Goal: Task Accomplishment & Management: Manage account settings

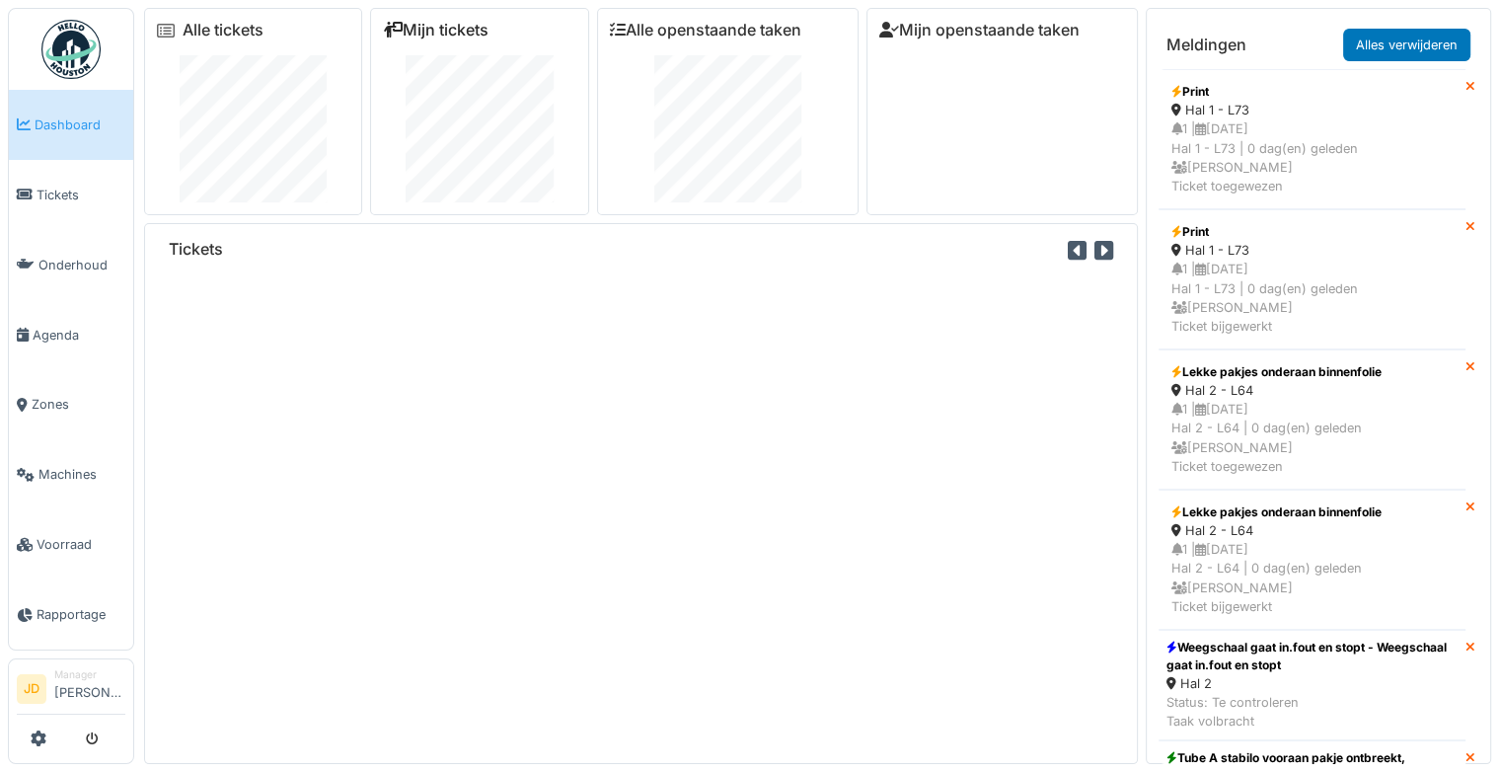
click at [472, 26] on link "Mijn tickets" at bounding box center [436, 30] width 106 height 19
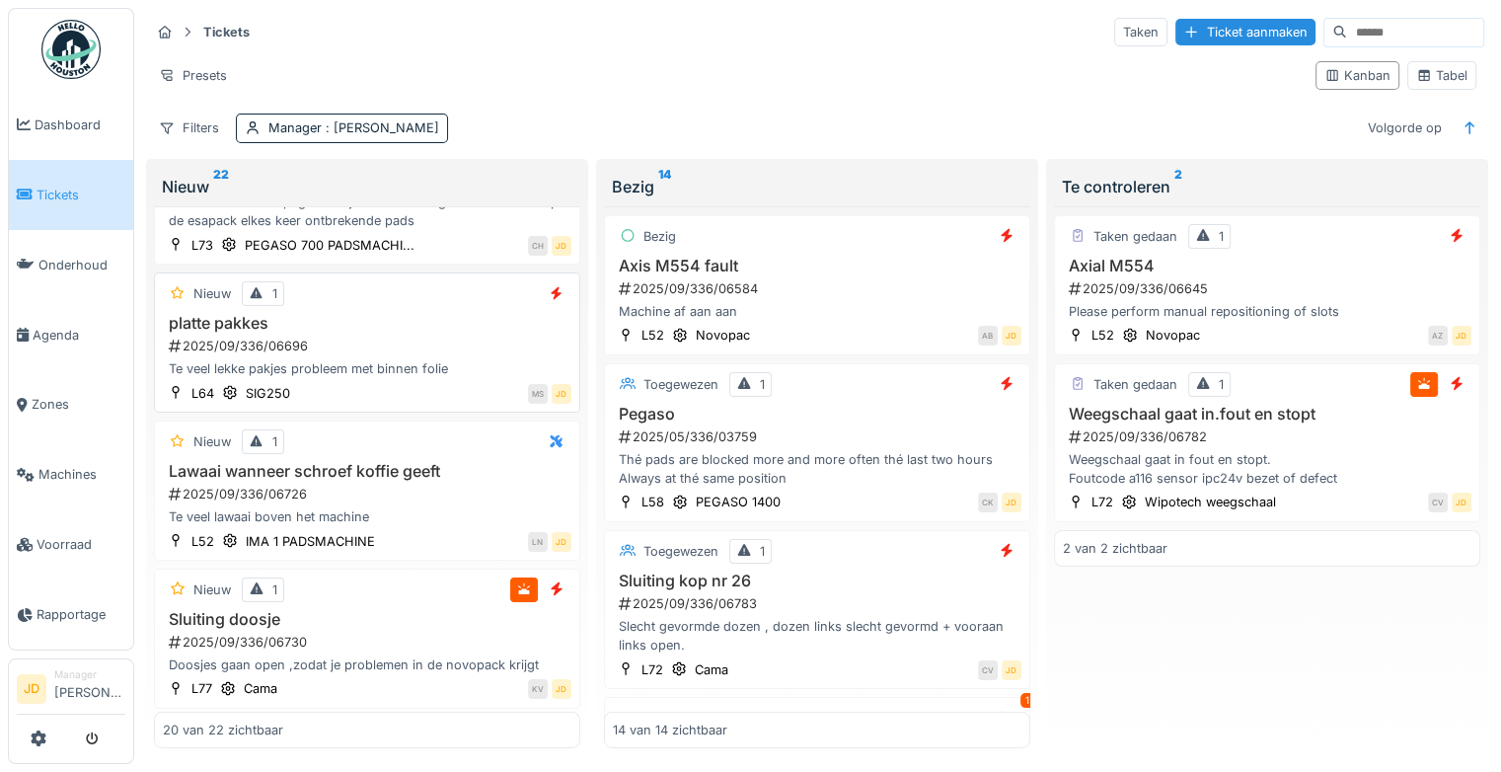
scroll to position [493, 0]
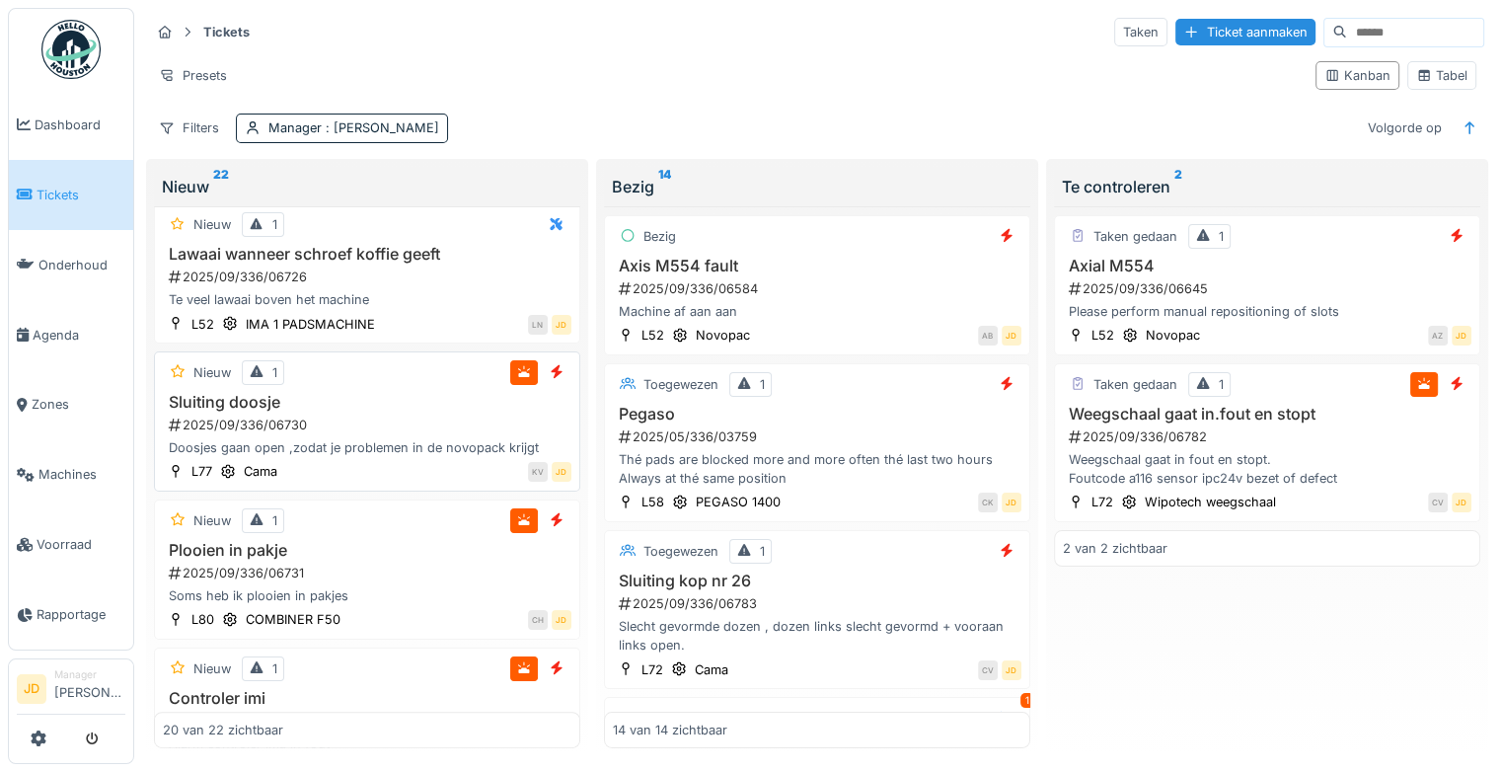
click at [404, 412] on h3 "Sluiting doosje" at bounding box center [367, 402] width 409 height 19
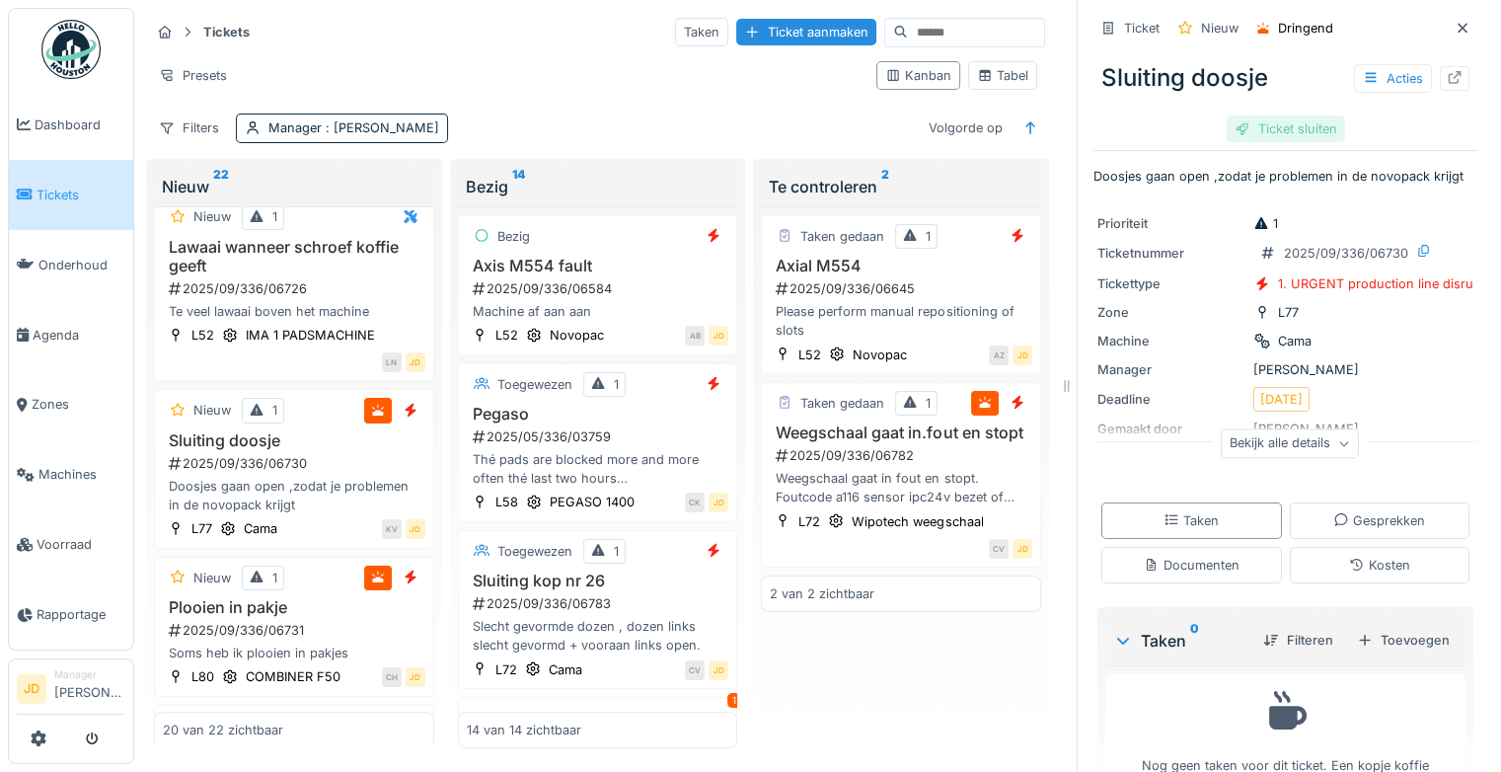
click at [1294, 133] on div "Ticket sluiten" at bounding box center [1286, 128] width 118 height 27
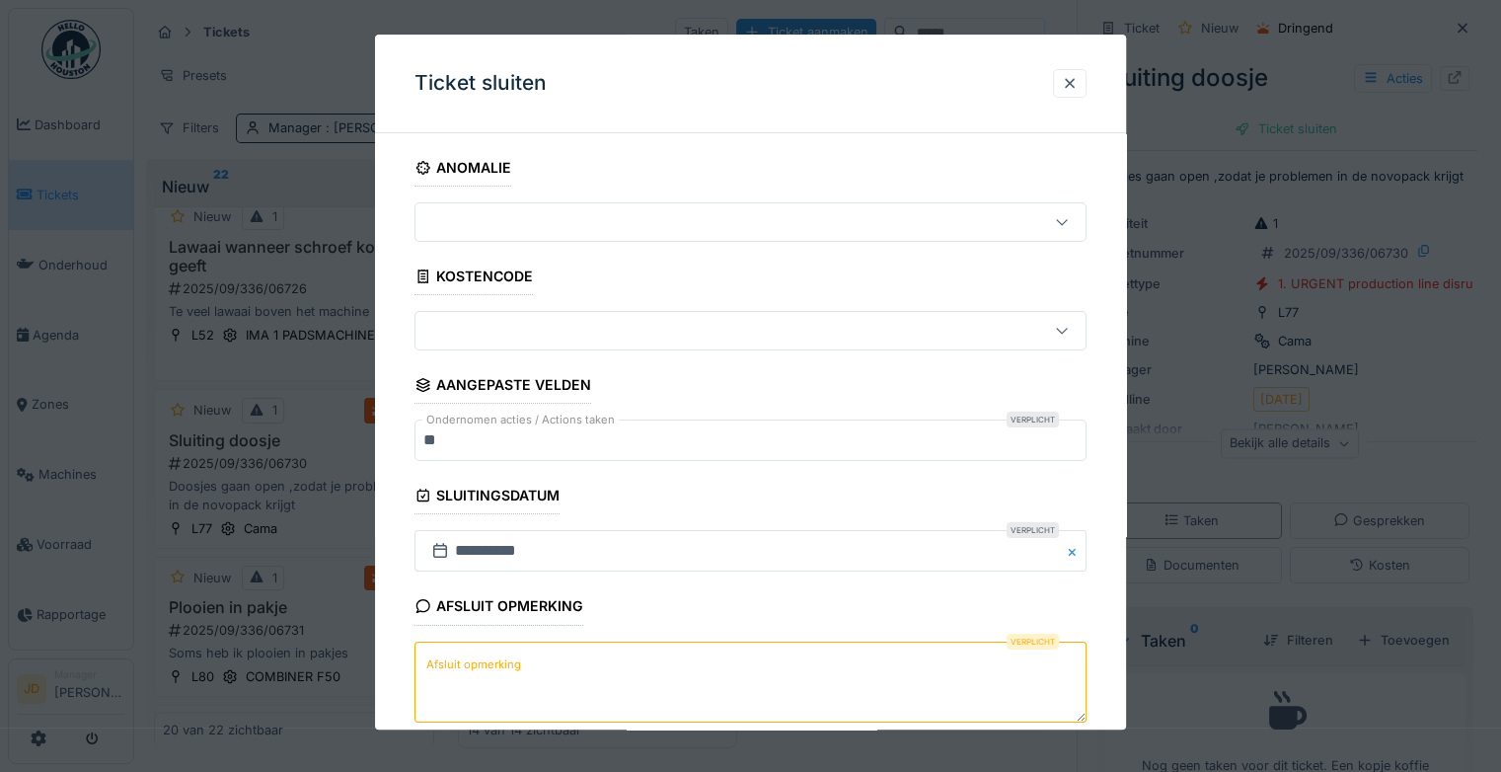
click at [622, 673] on textarea "Afsluit opmerking" at bounding box center [751, 681] width 672 height 81
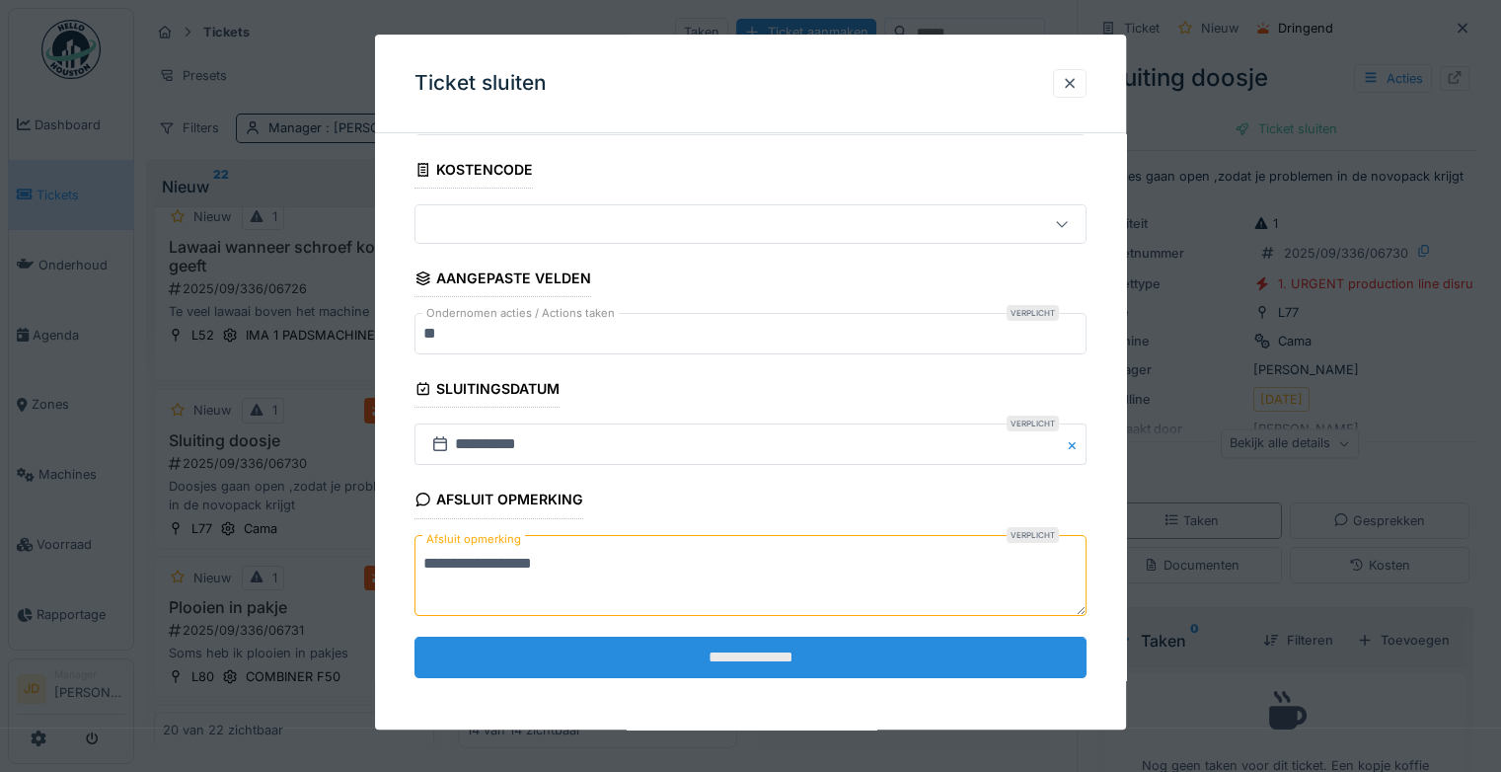
type textarea "**********"
click at [649, 657] on input "**********" at bounding box center [751, 657] width 672 height 41
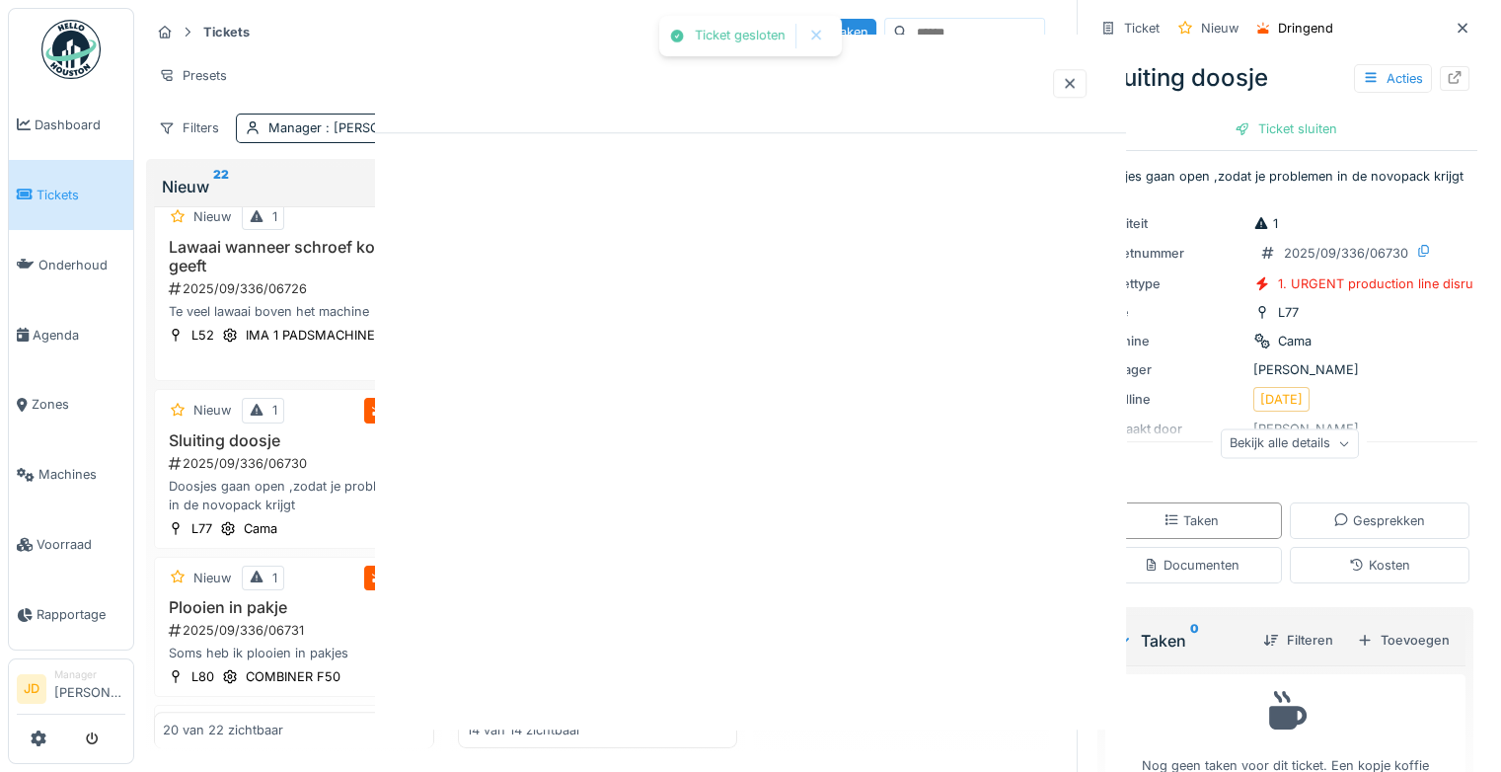
scroll to position [0, 0]
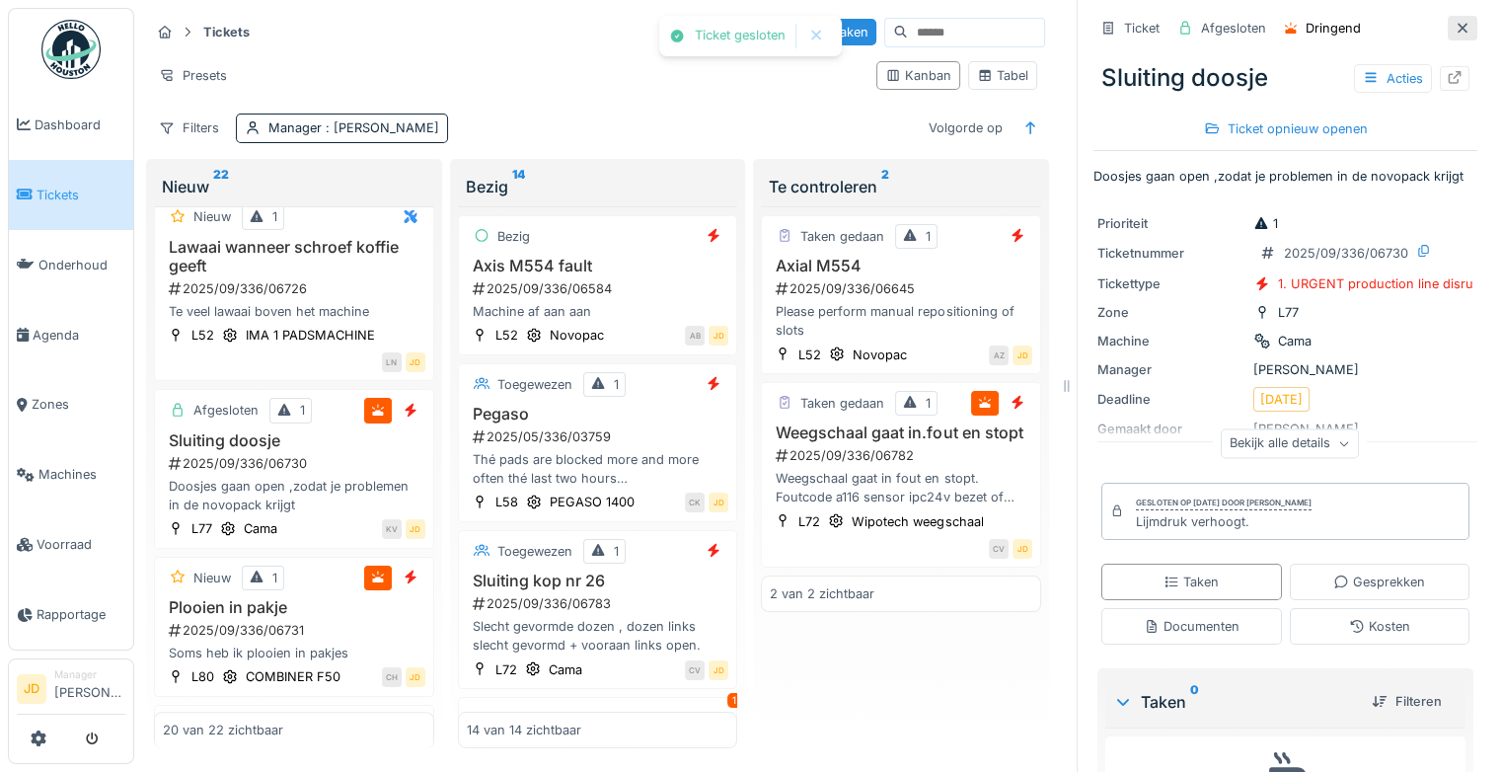
click at [1448, 26] on div at bounding box center [1463, 28] width 30 height 25
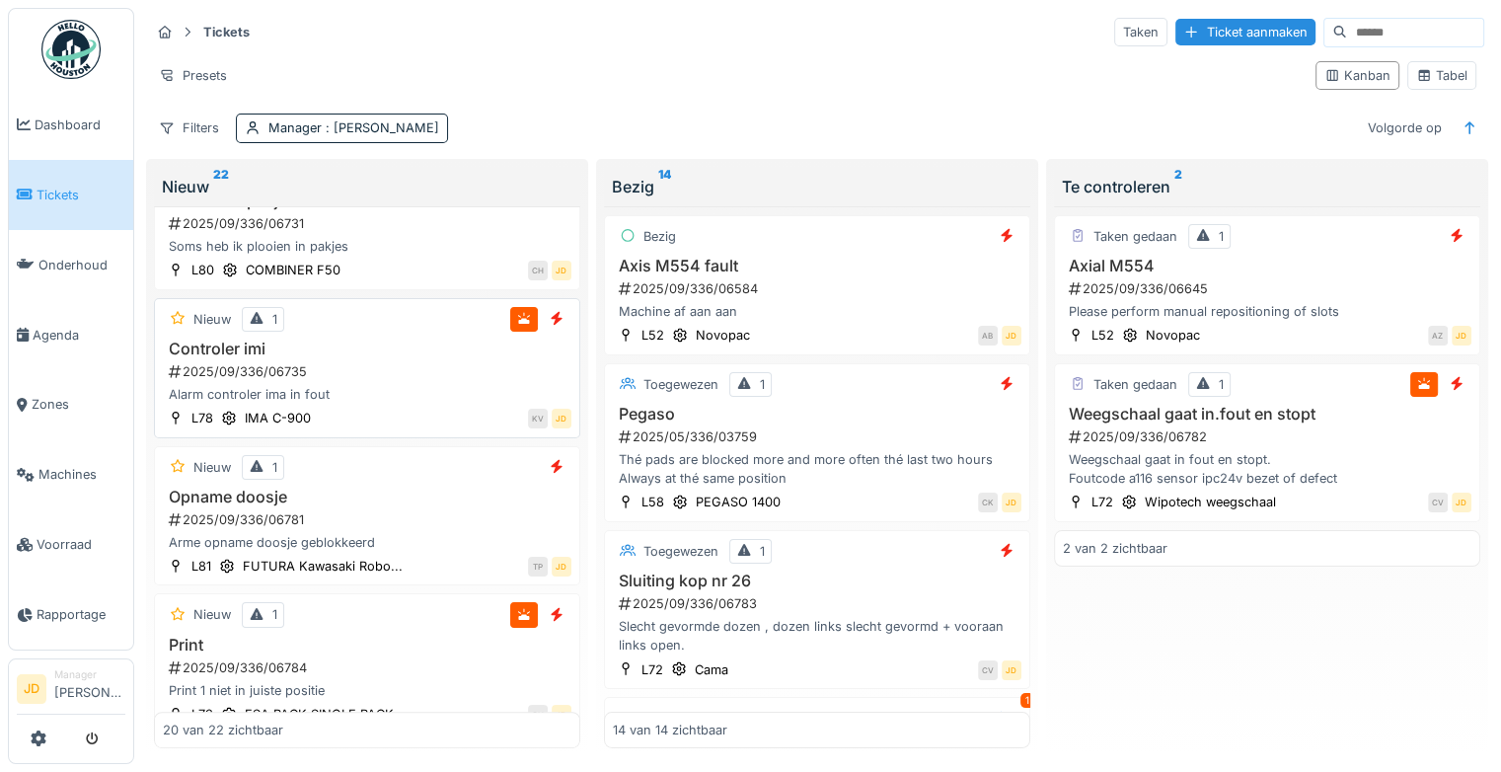
scroll to position [888, 0]
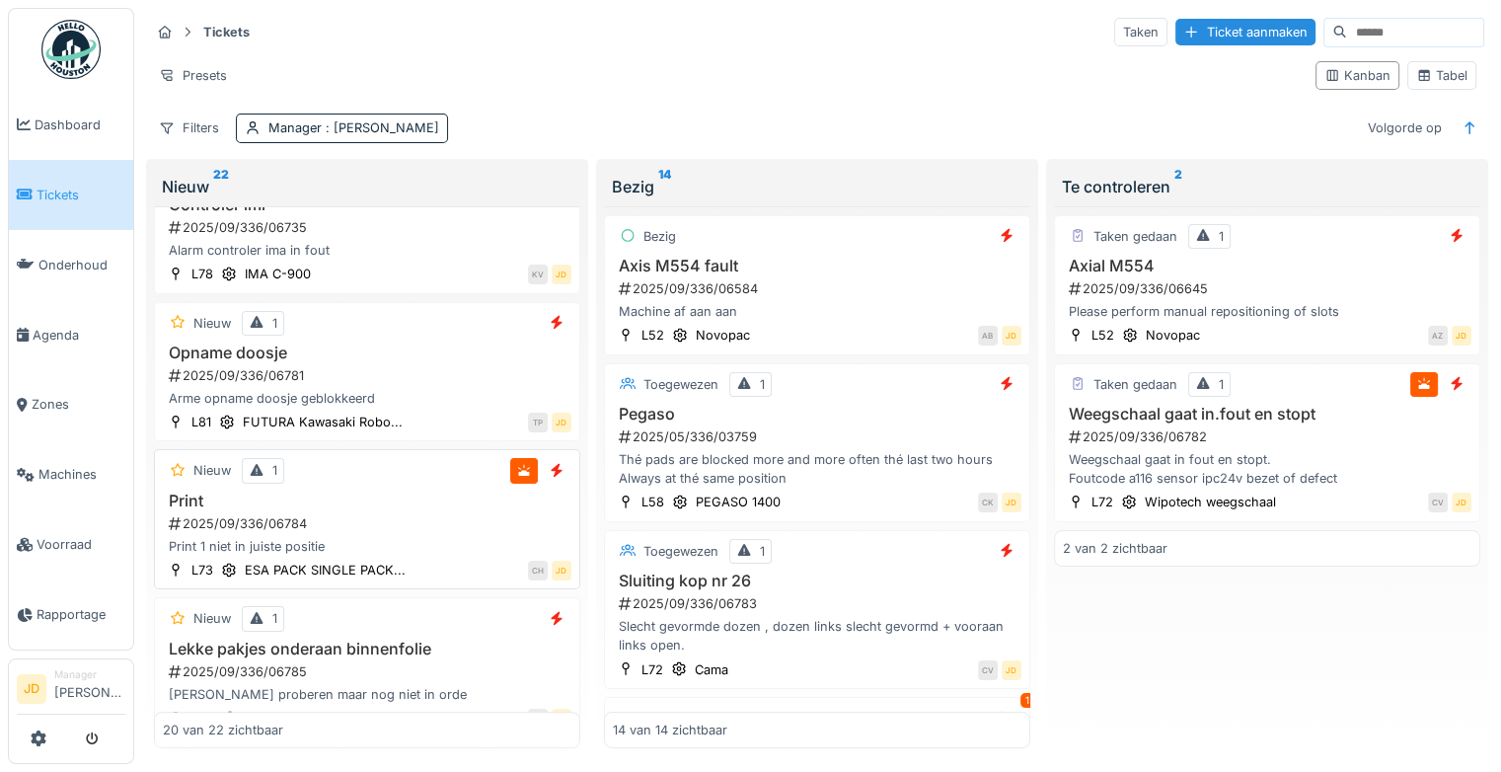
click at [438, 510] on h3 "Print" at bounding box center [367, 500] width 409 height 19
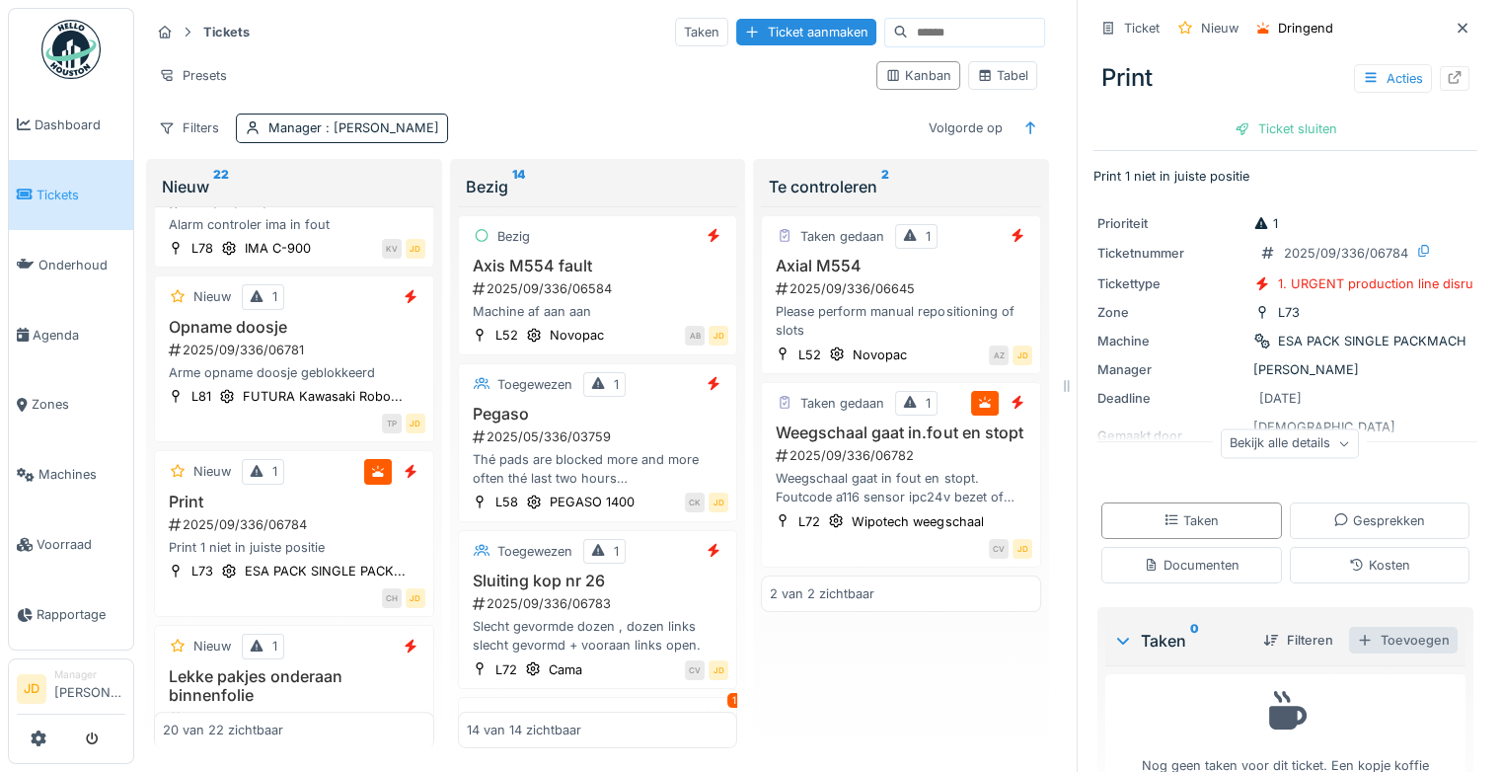
click at [1386, 634] on div "Toevoegen" at bounding box center [1403, 640] width 109 height 27
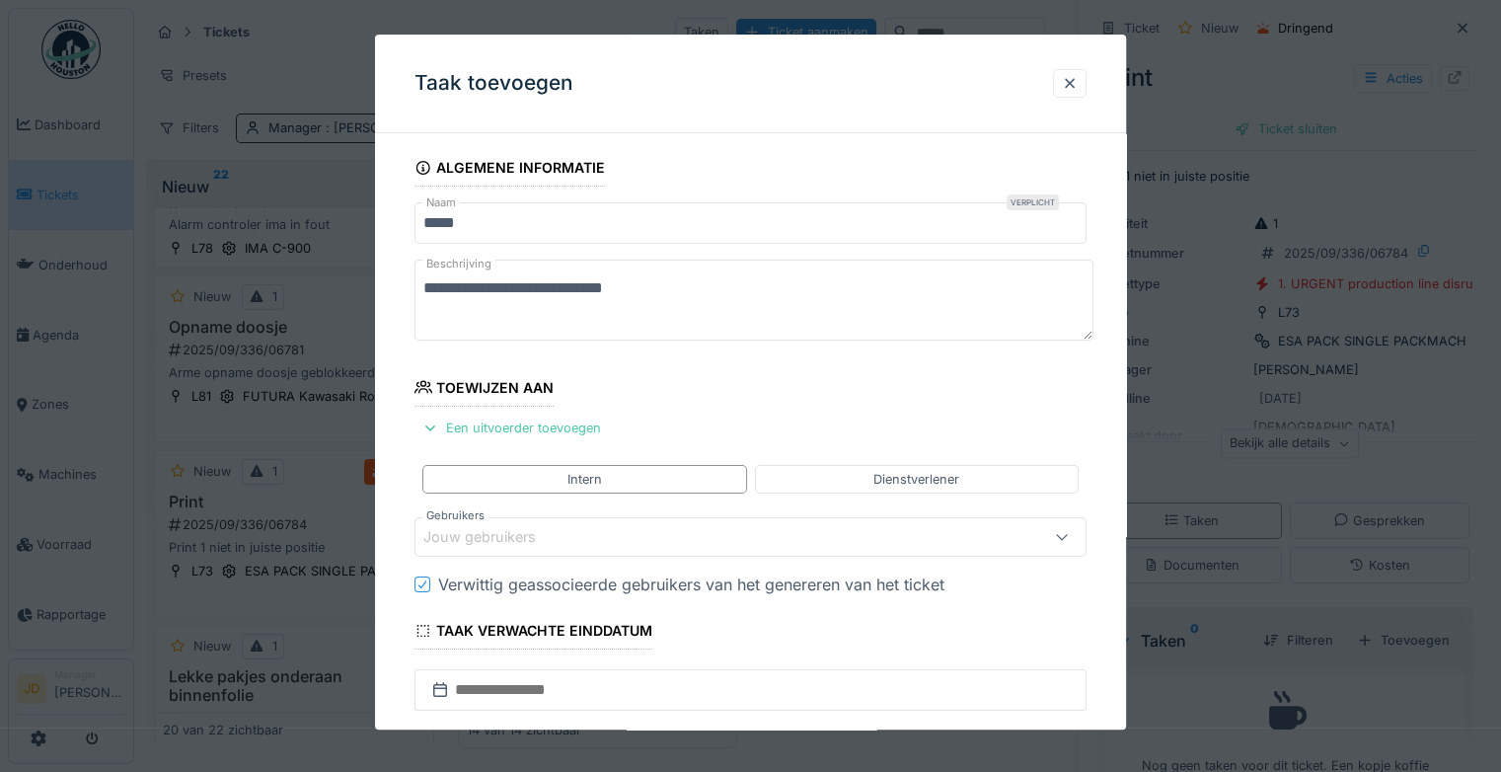
click at [474, 548] on div "Jouw gebruikers" at bounding box center [751, 536] width 672 height 39
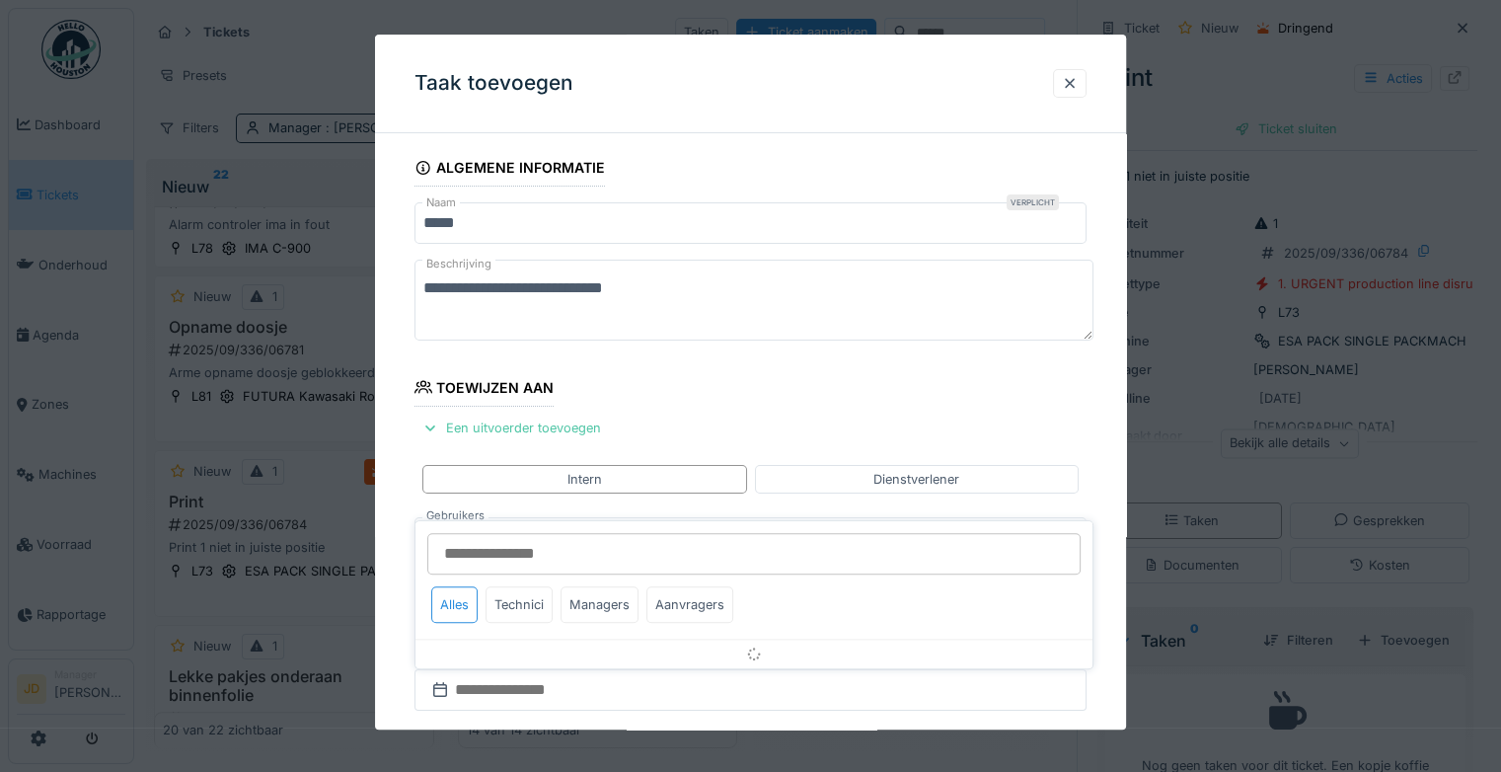
scroll to position [154, 0]
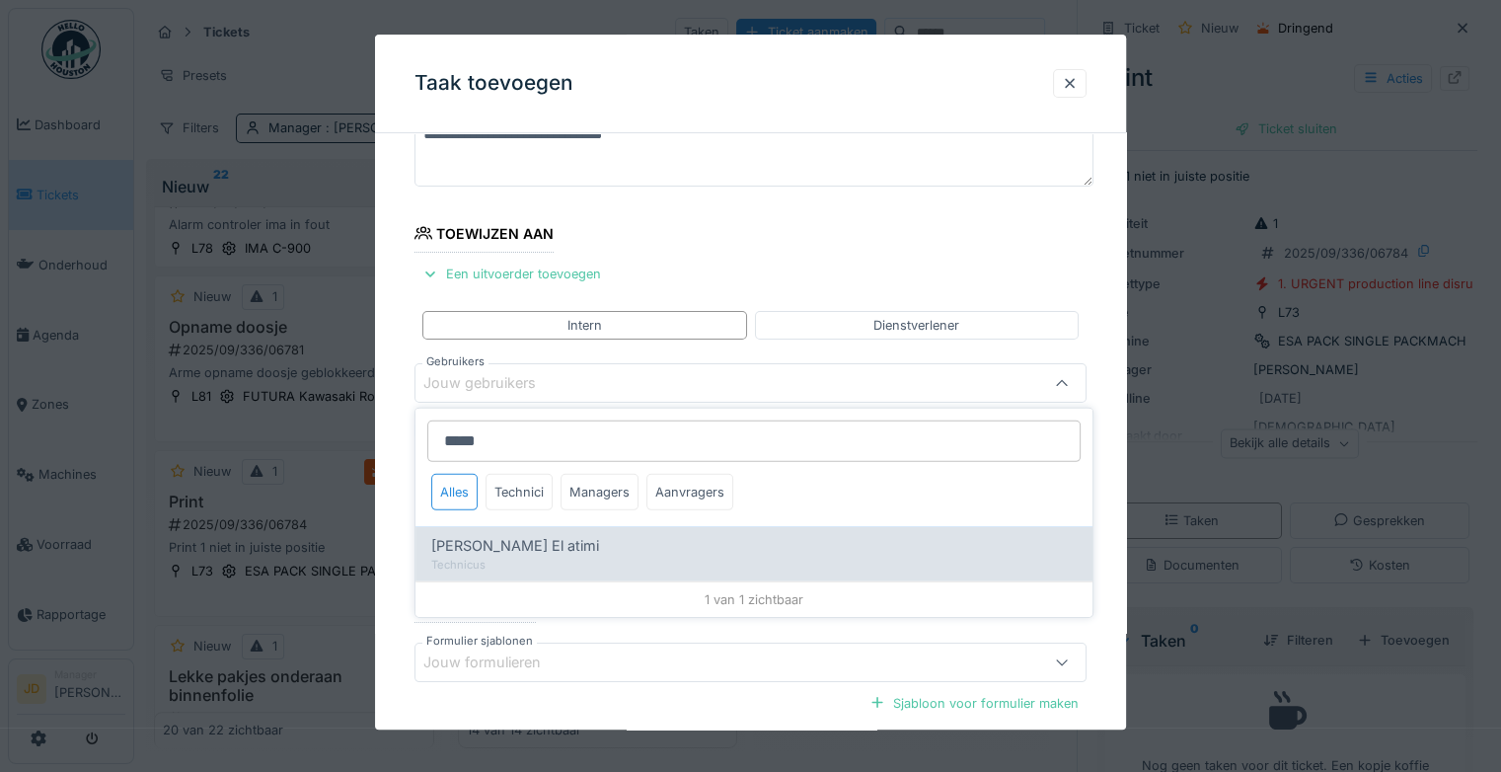
type input "*****"
click at [497, 548] on span "Karim El atimi" at bounding box center [515, 546] width 168 height 22
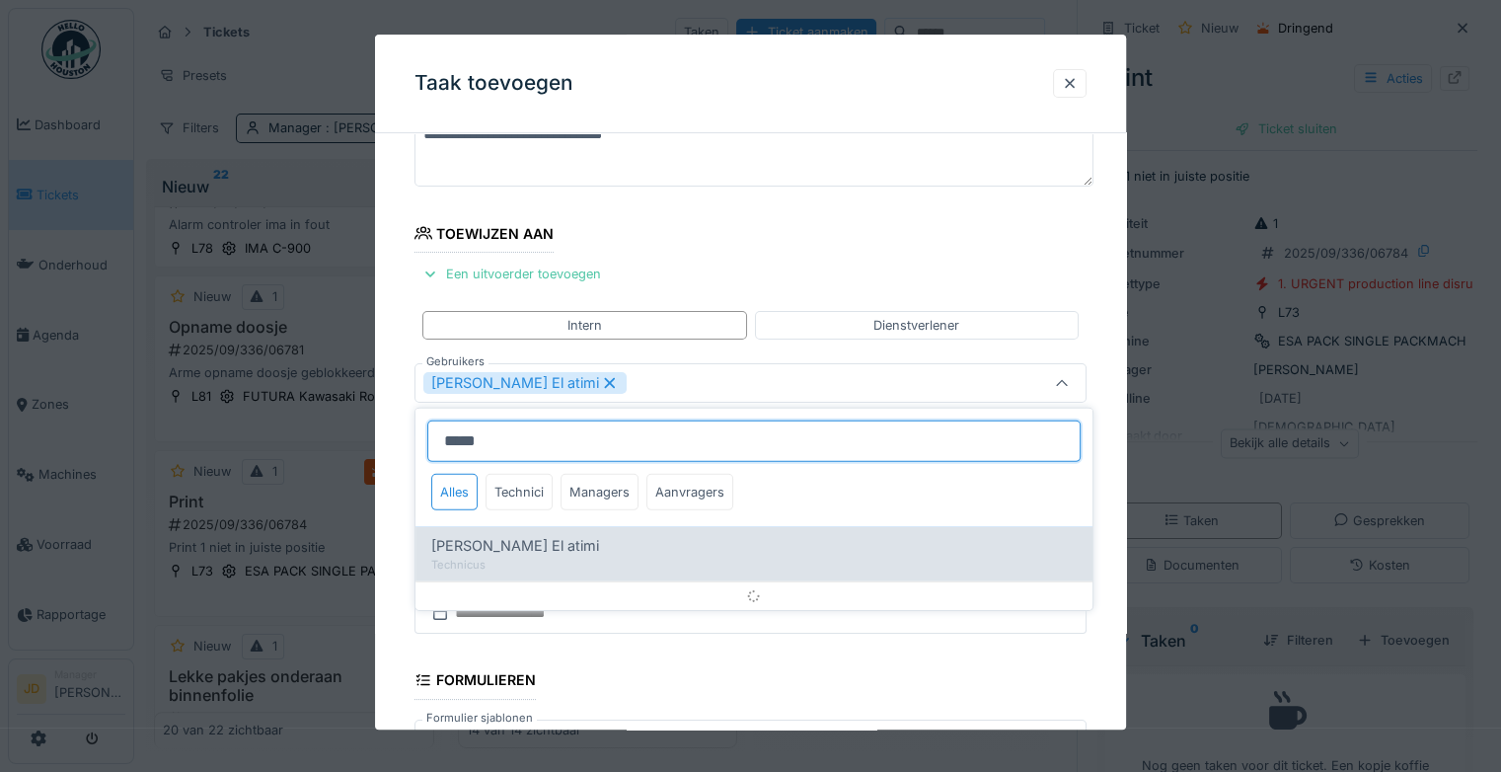
type input "****"
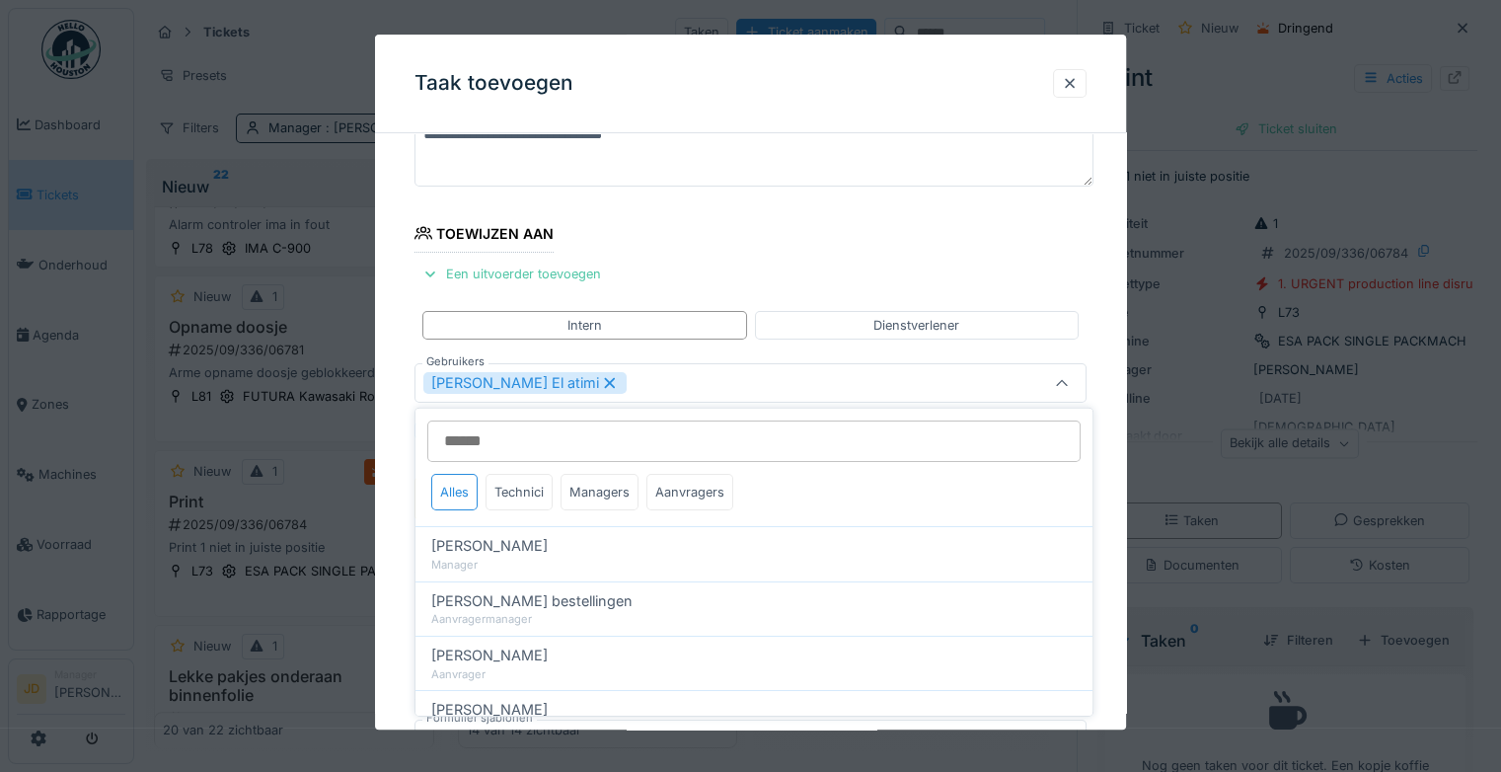
click at [1070, 385] on icon at bounding box center [1062, 383] width 16 height 13
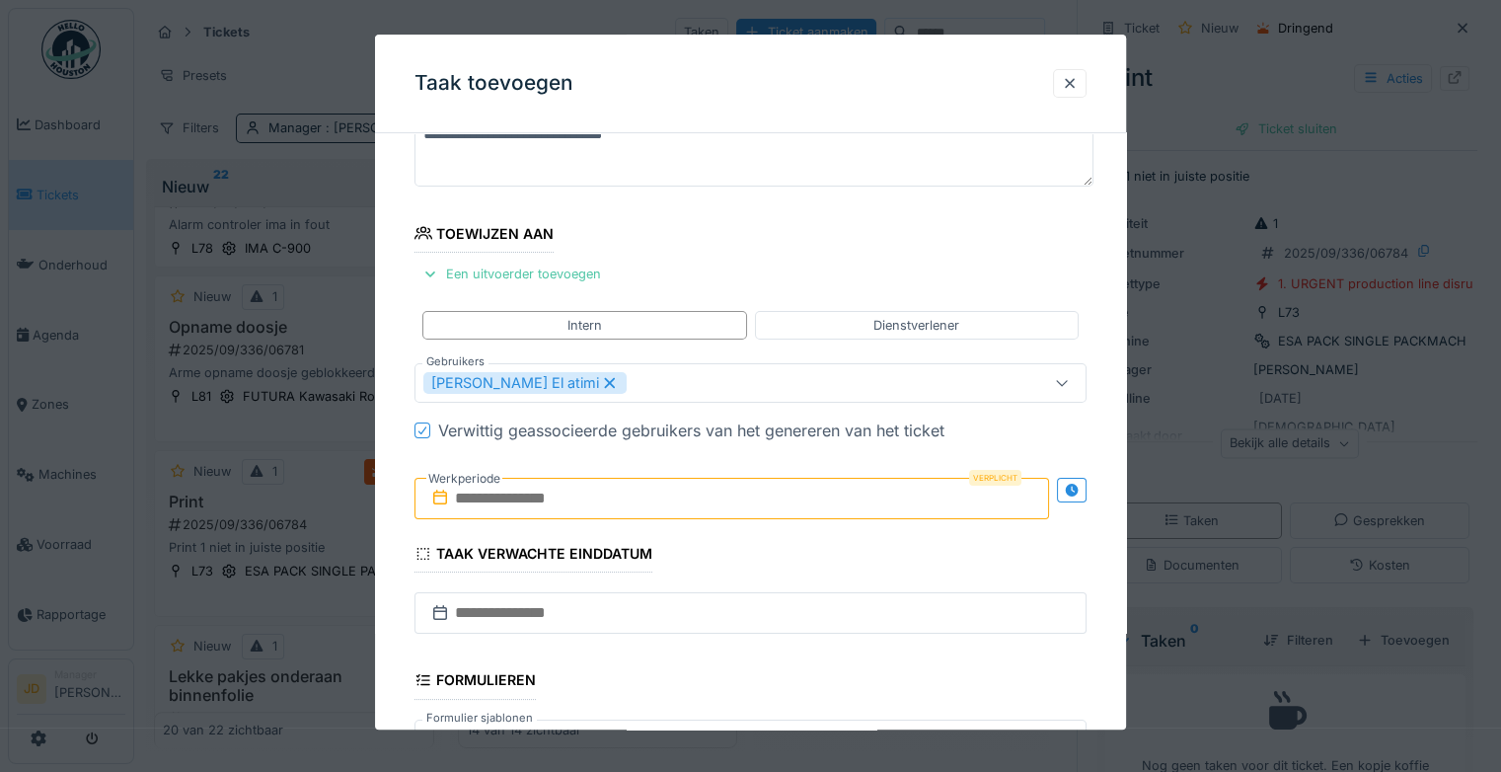
click at [512, 485] on input "text" at bounding box center [732, 498] width 635 height 41
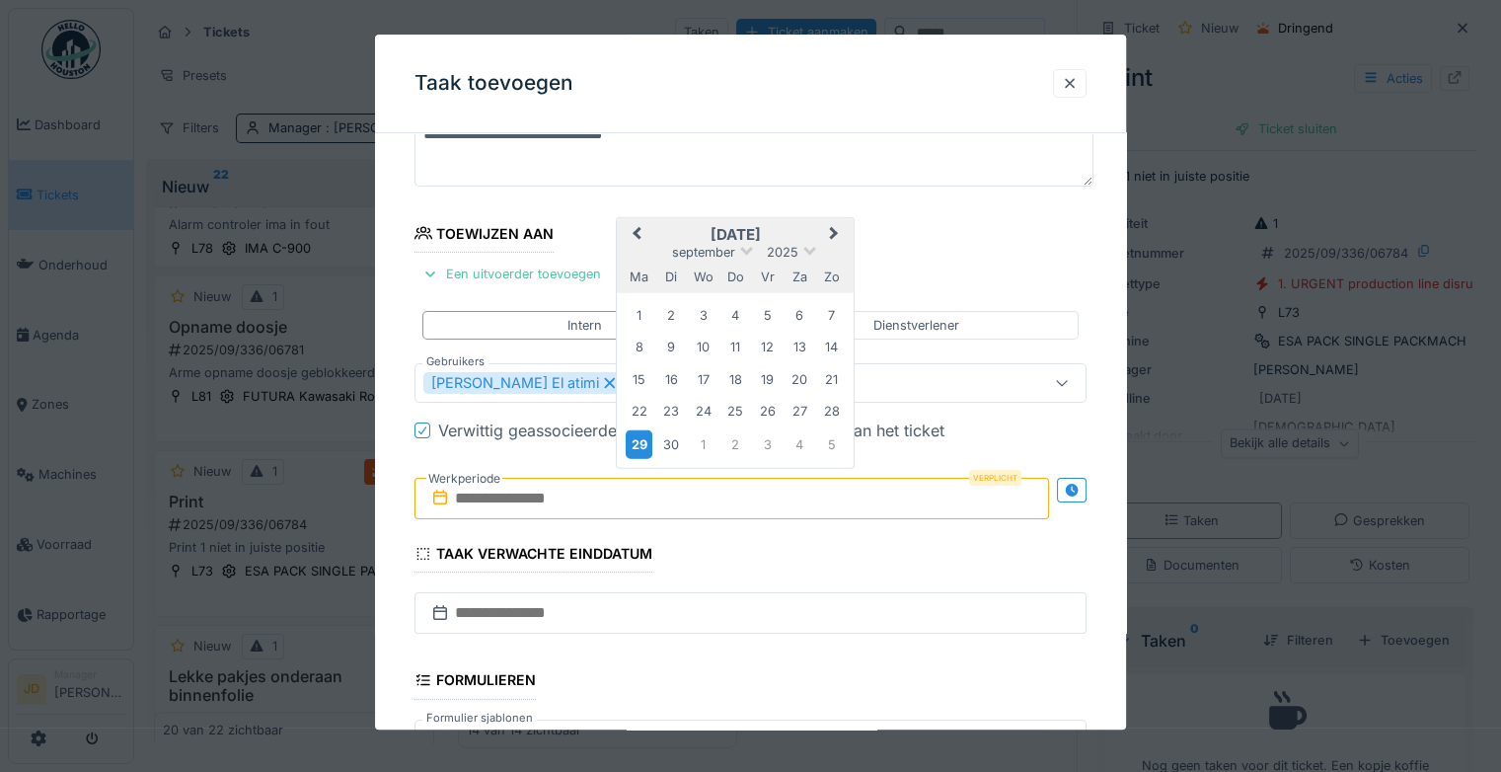
click at [642, 438] on div "29" at bounding box center [639, 444] width 27 height 29
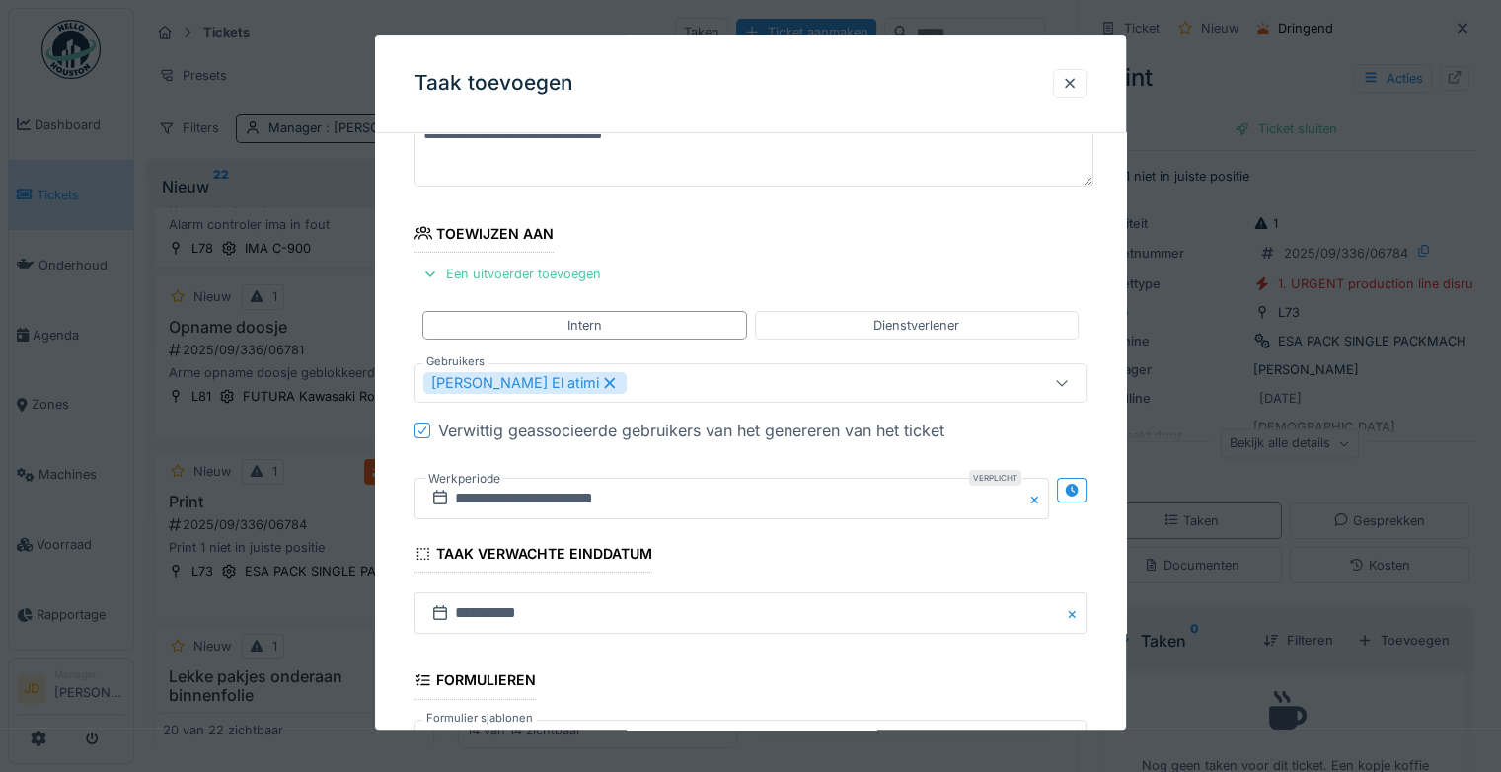
scroll to position [427, 0]
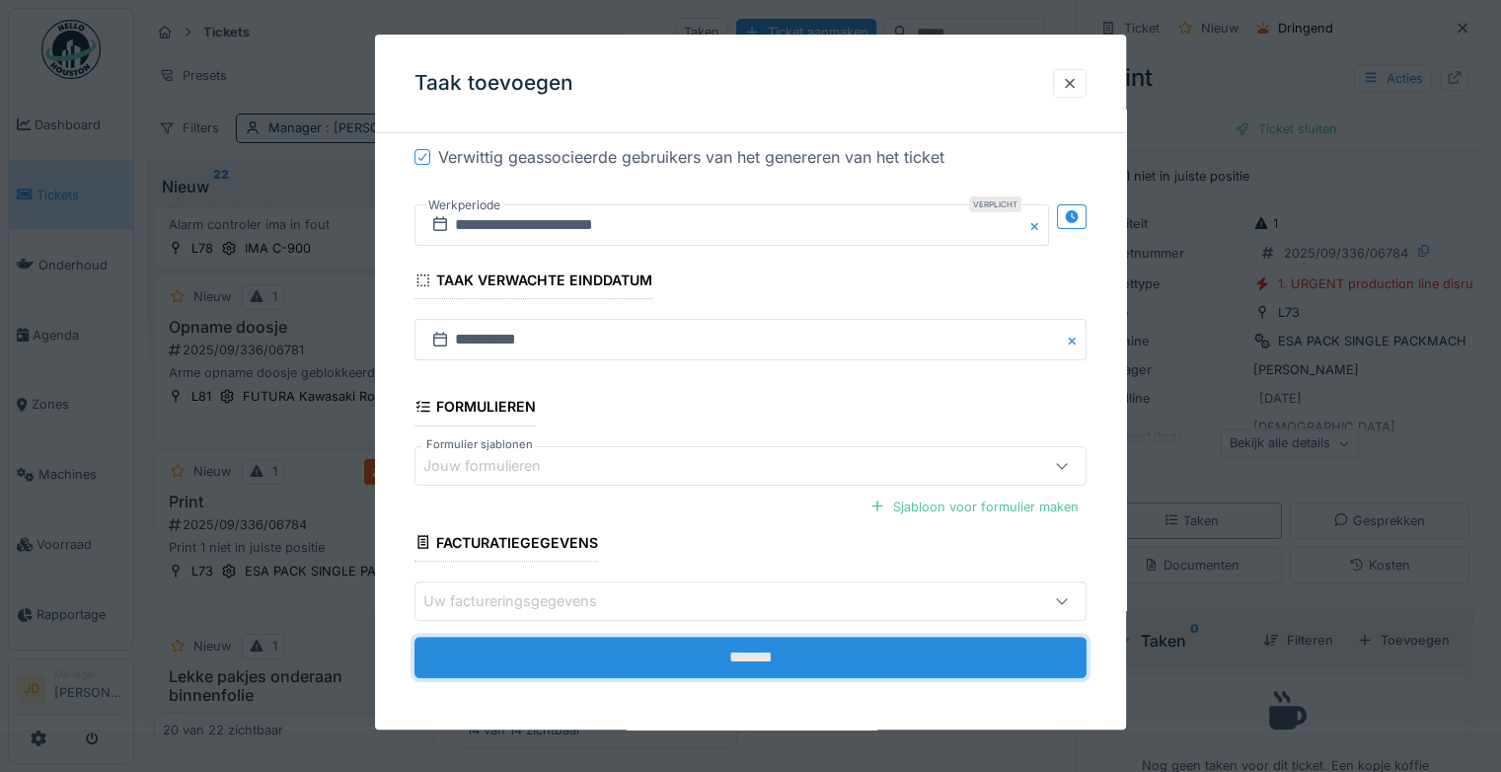
click at [684, 637] on input "*******" at bounding box center [751, 657] width 672 height 41
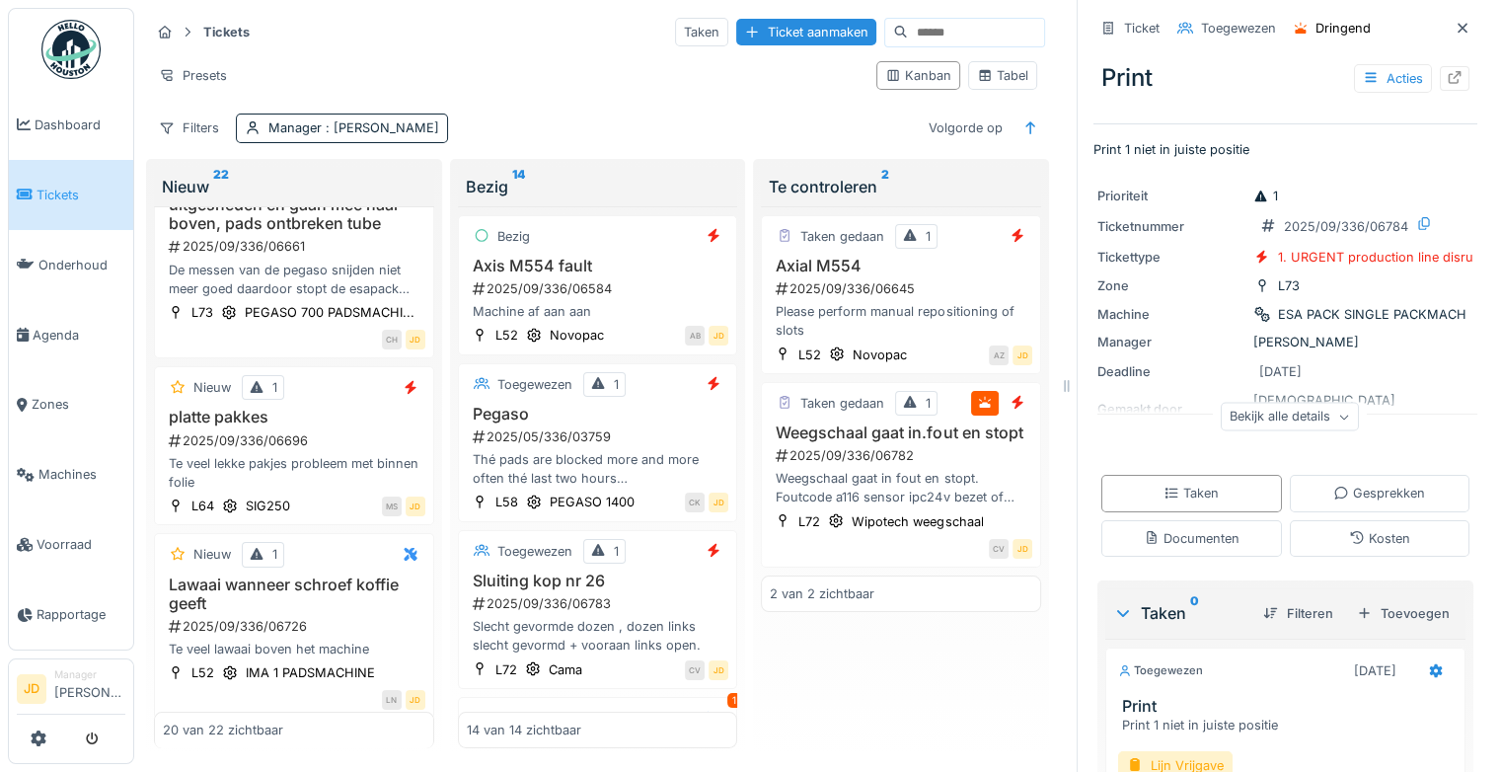
scroll to position [296, 0]
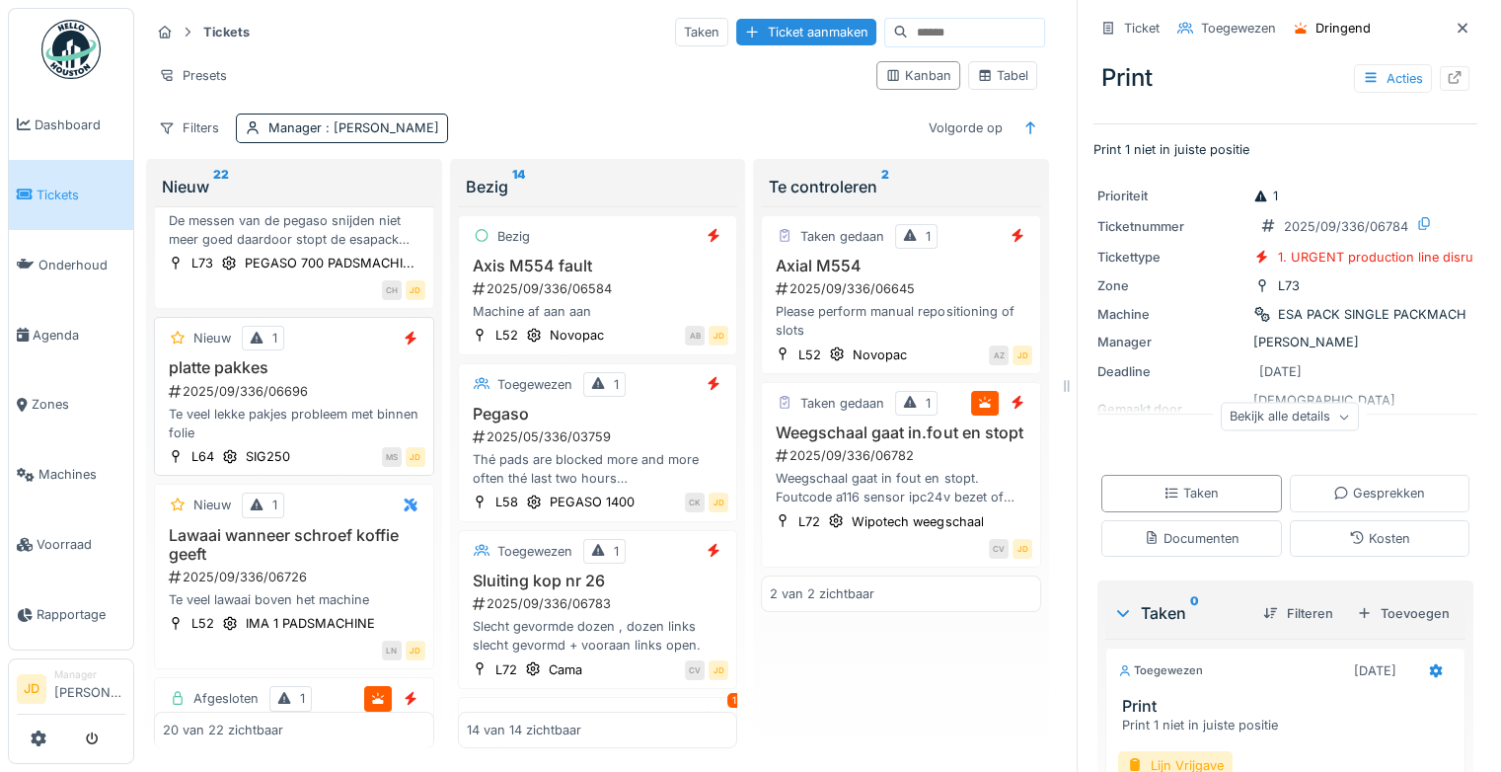
click at [330, 442] on div "Te veel lekke pakjes probleem met binnen folie" at bounding box center [294, 424] width 263 height 38
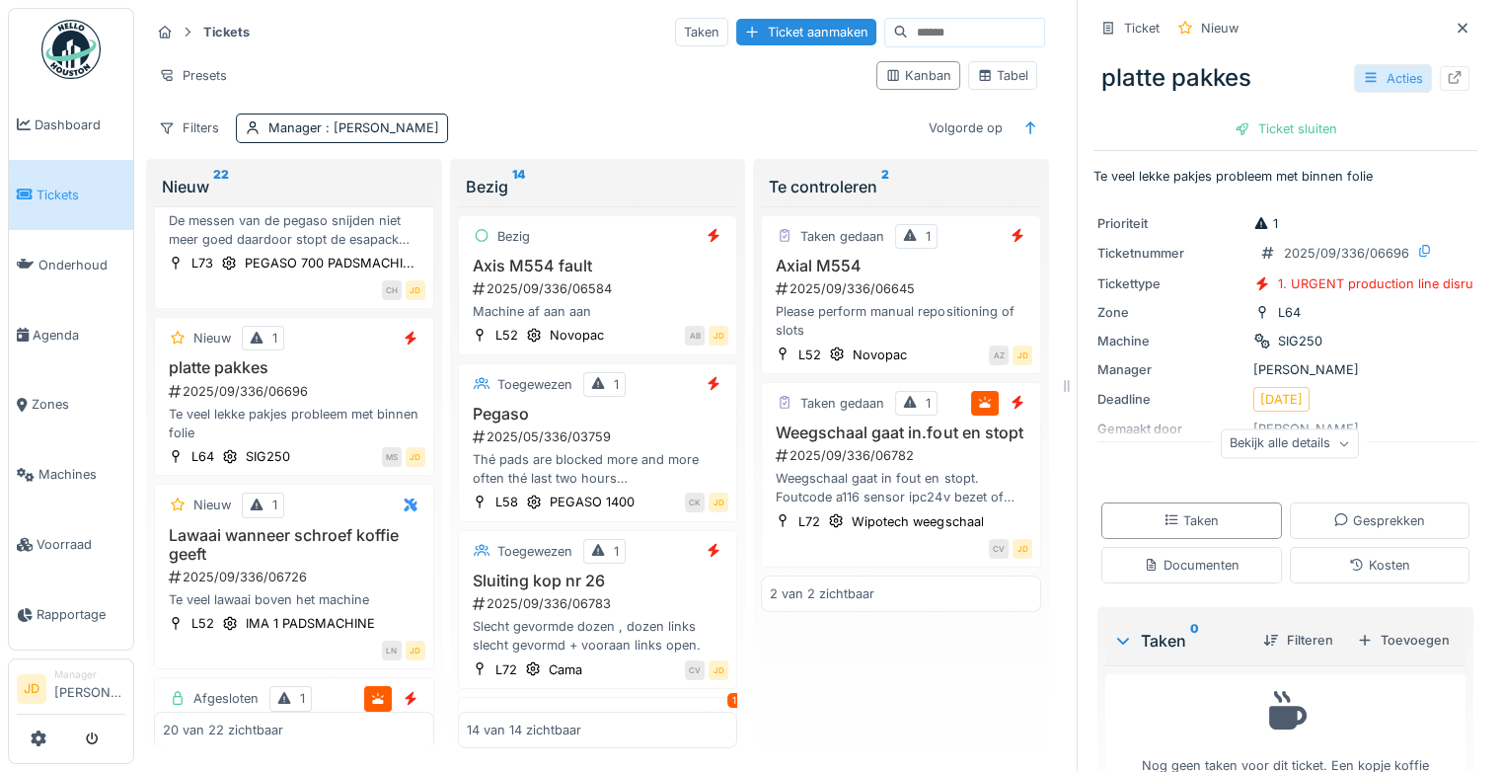
click at [1354, 66] on div "Acties" at bounding box center [1393, 78] width 78 height 29
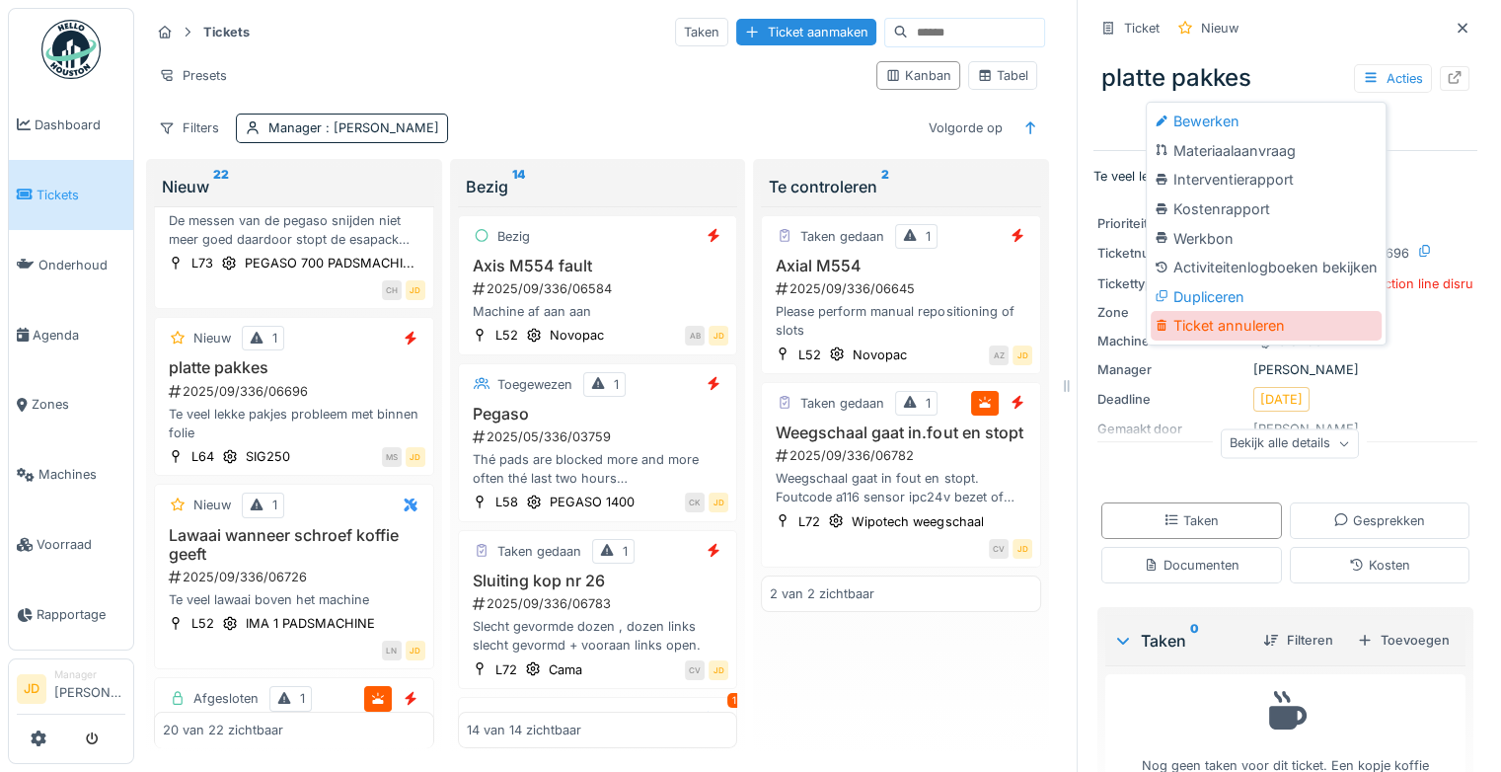
click at [1276, 319] on div "Ticket annuleren" at bounding box center [1266, 326] width 231 height 30
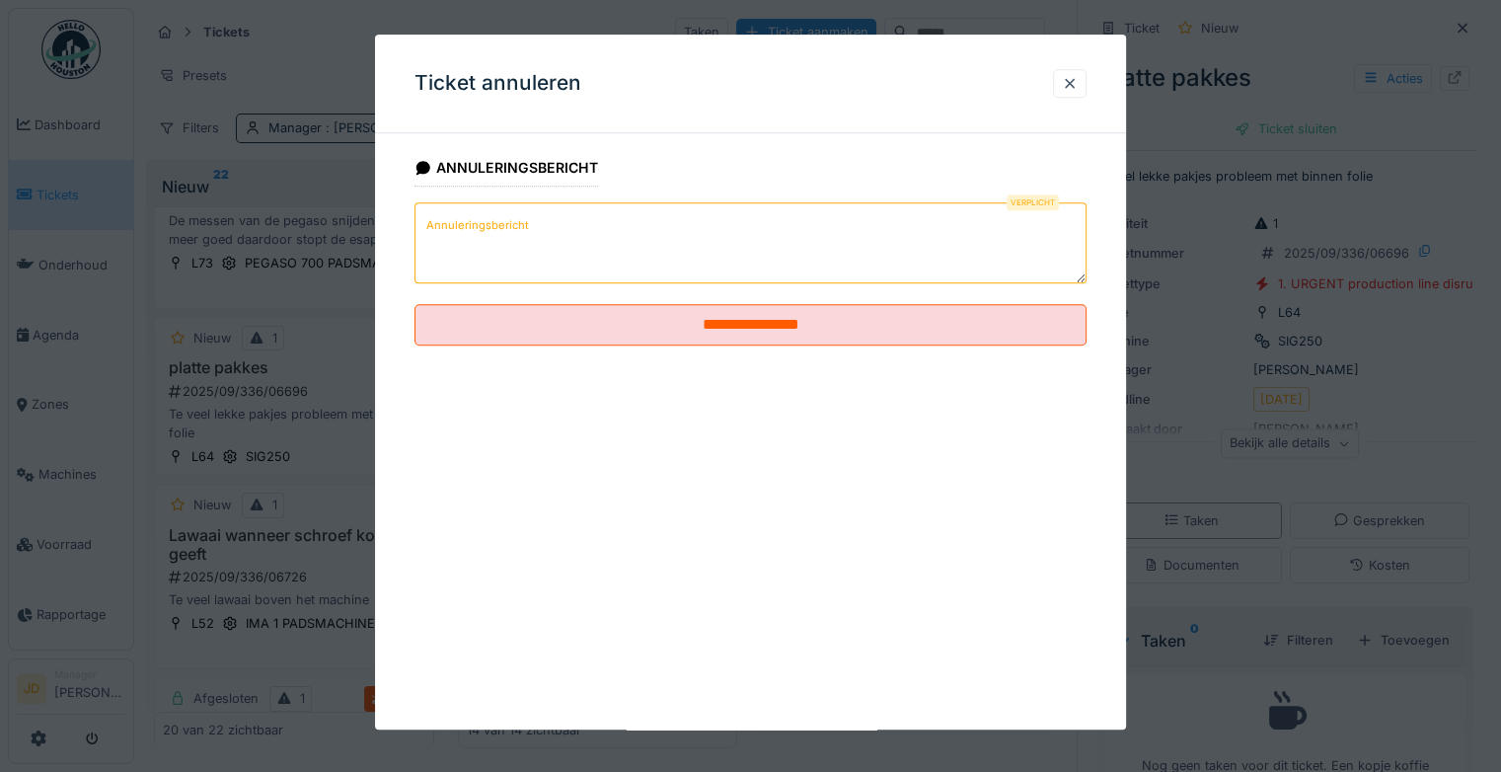
click at [635, 248] on textarea "Annuleringsbericht" at bounding box center [751, 242] width 672 height 81
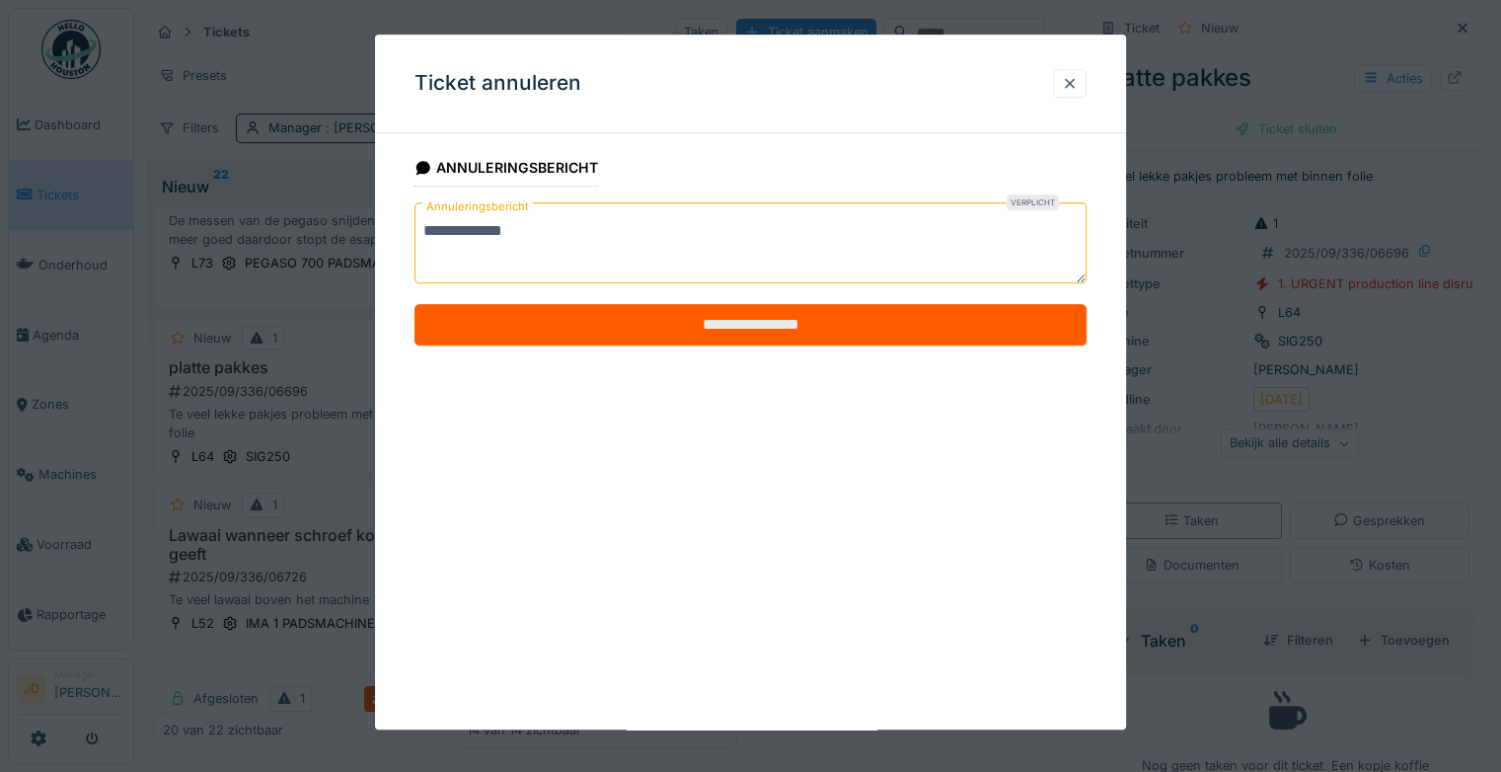
type textarea "**********"
click at [620, 318] on input "**********" at bounding box center [751, 324] width 672 height 41
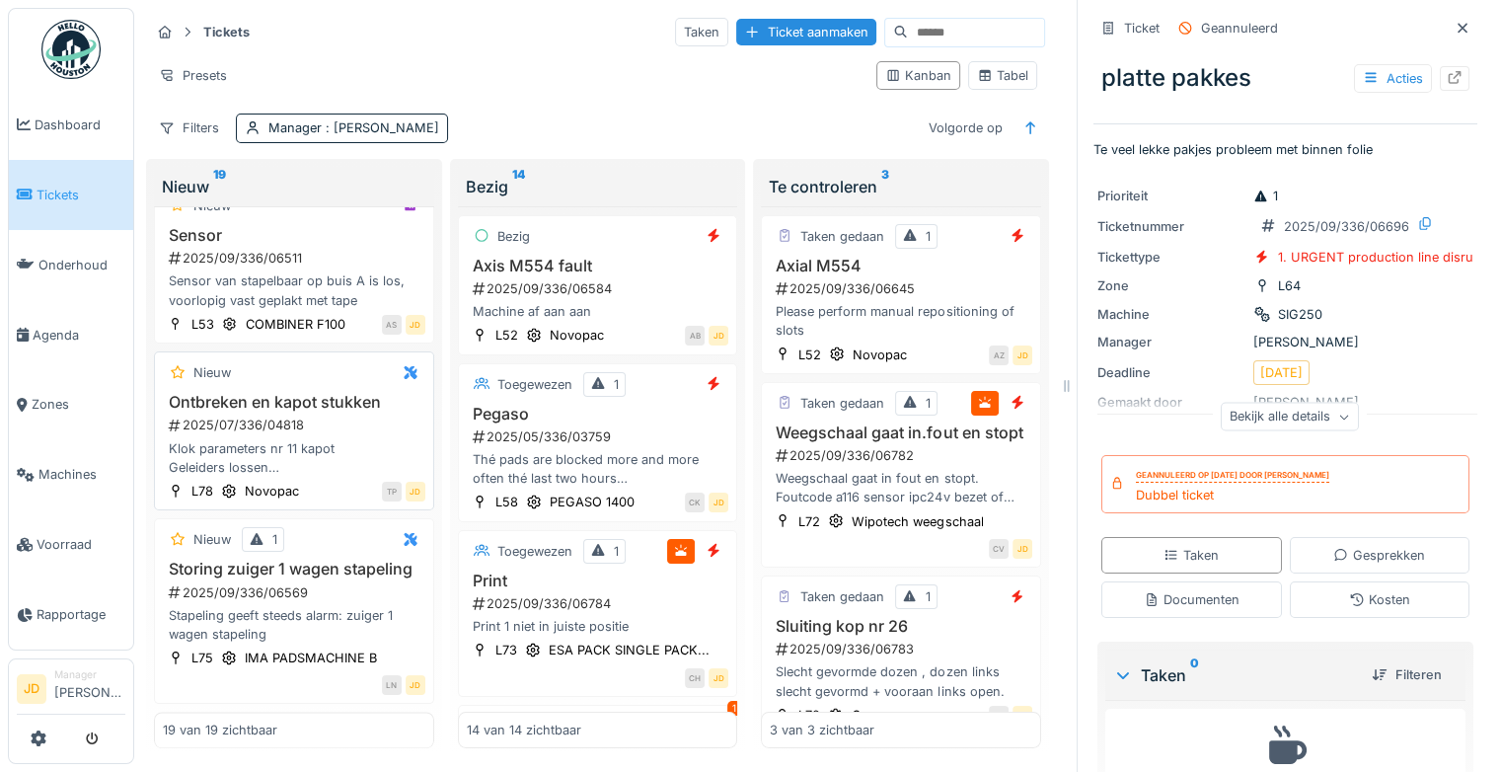
scroll to position [2953, 0]
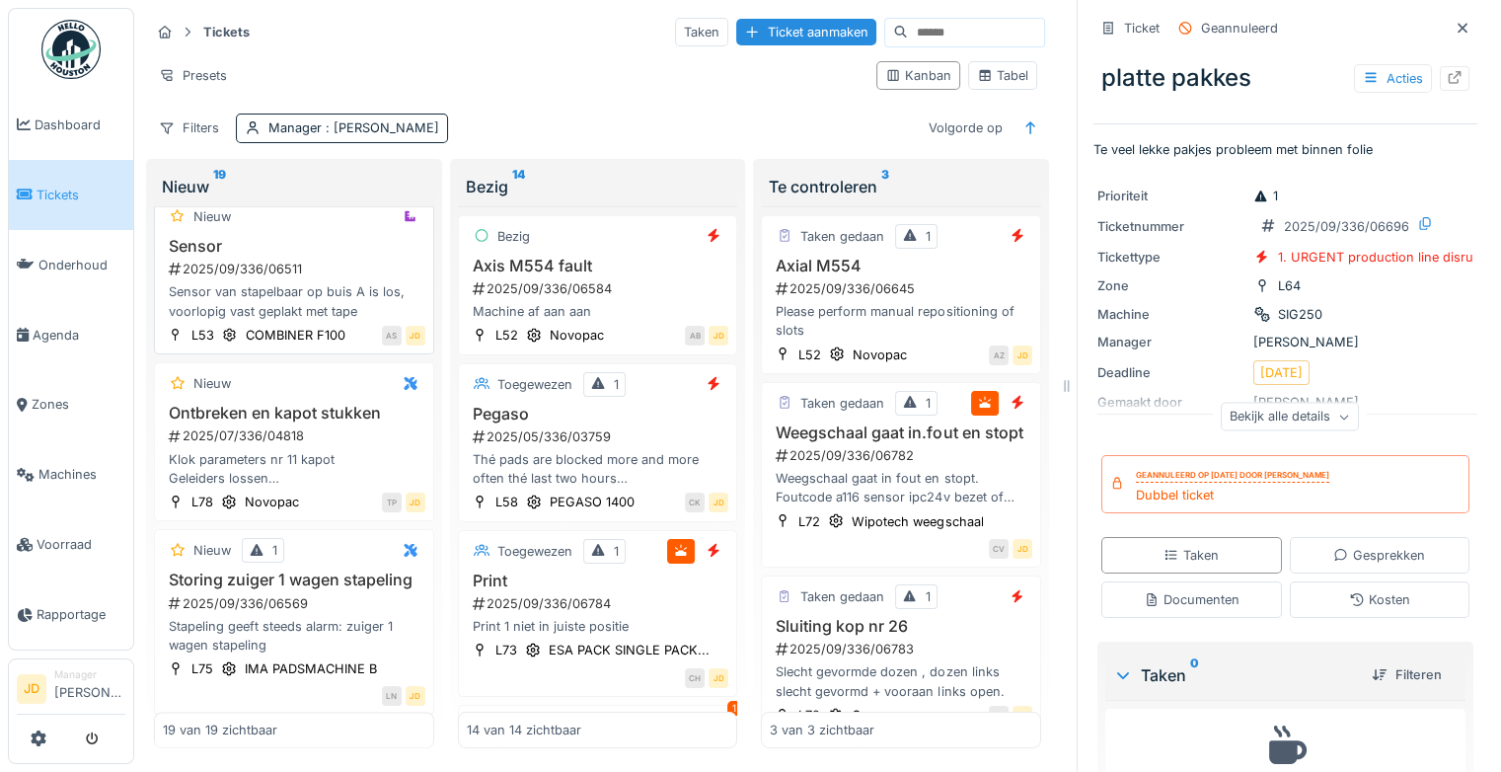
click at [320, 256] on h3 "Sensor" at bounding box center [294, 246] width 263 height 19
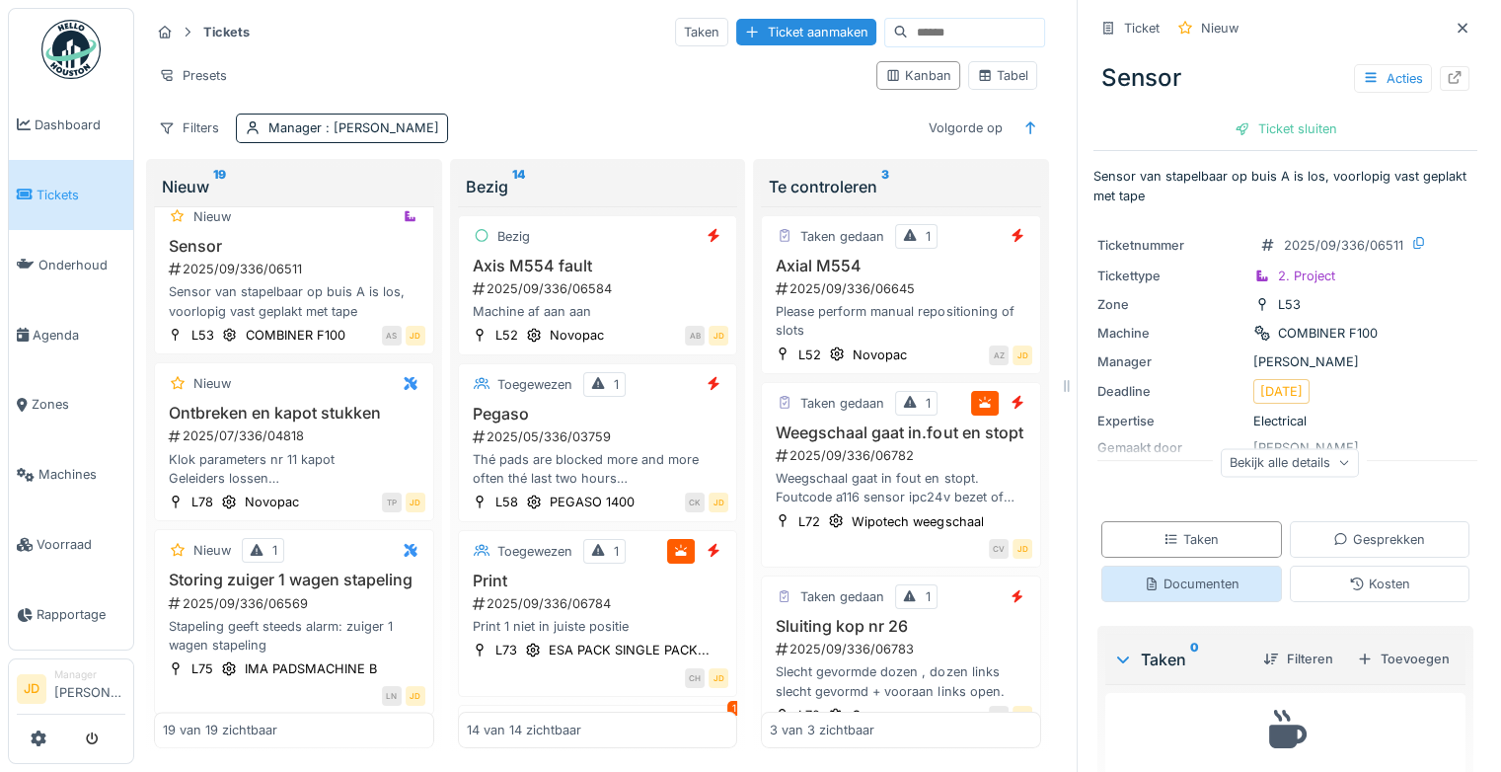
click at [1144, 583] on div "Documenten" at bounding box center [1192, 583] width 96 height 19
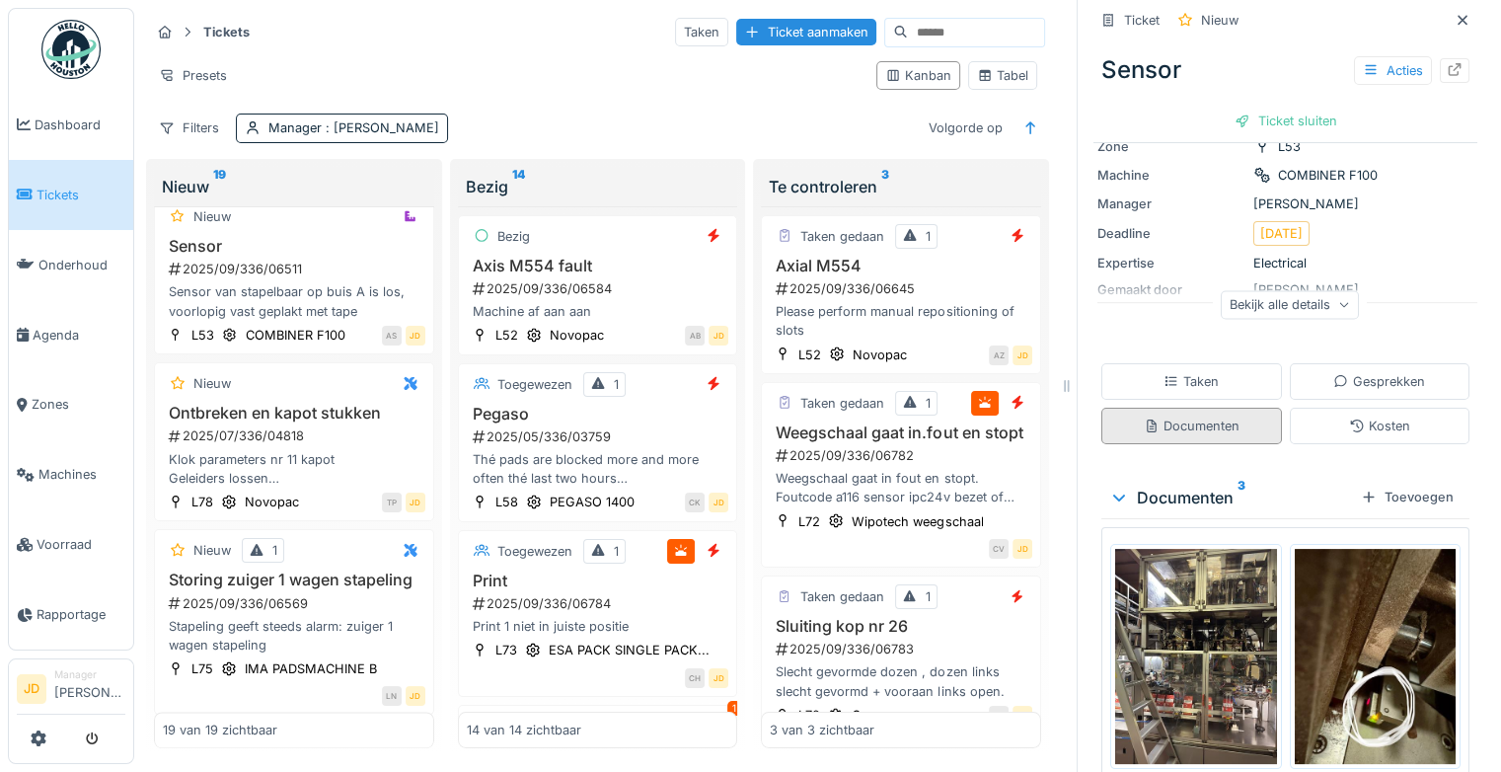
scroll to position [279, 0]
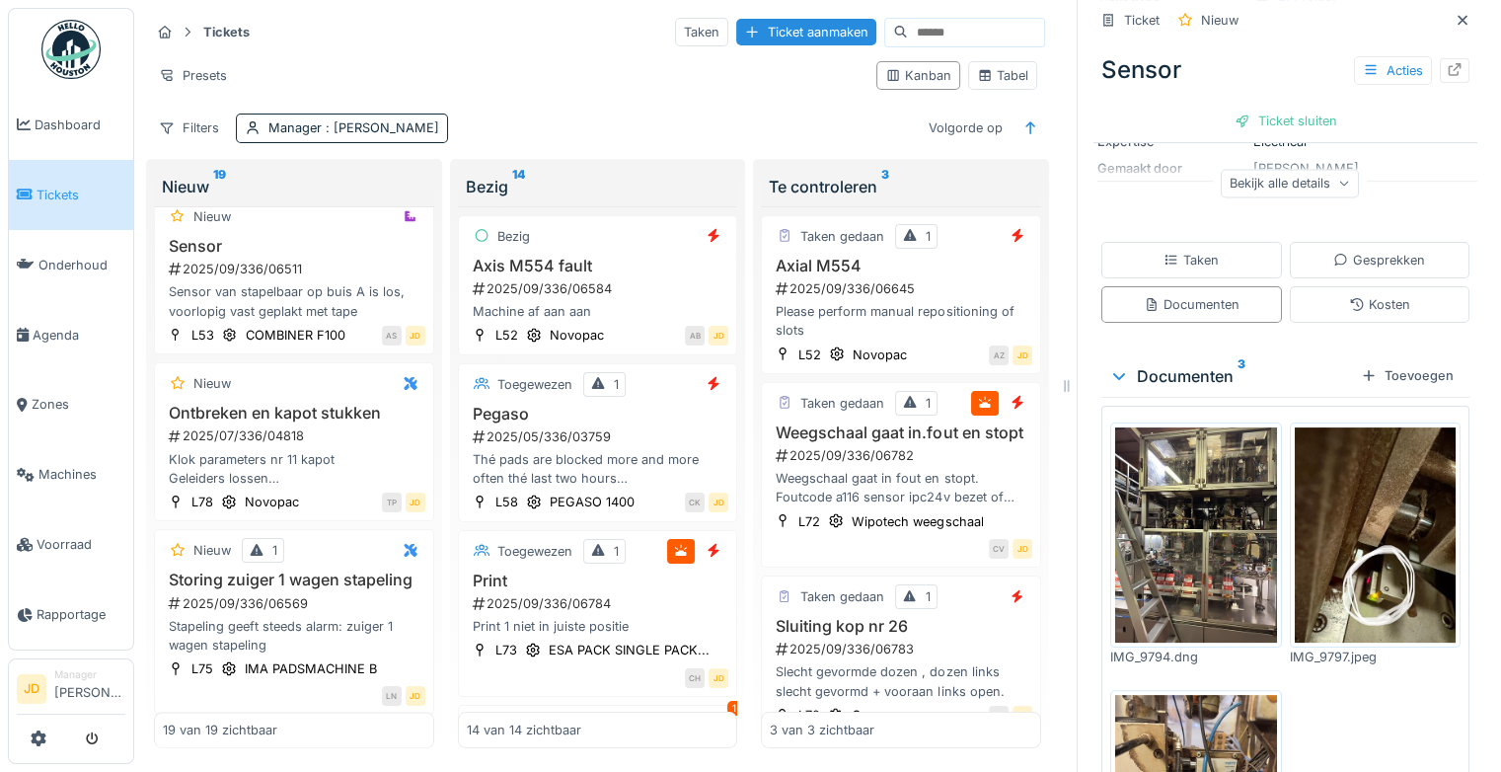
click at [1386, 571] on img at bounding box center [1376, 534] width 162 height 215
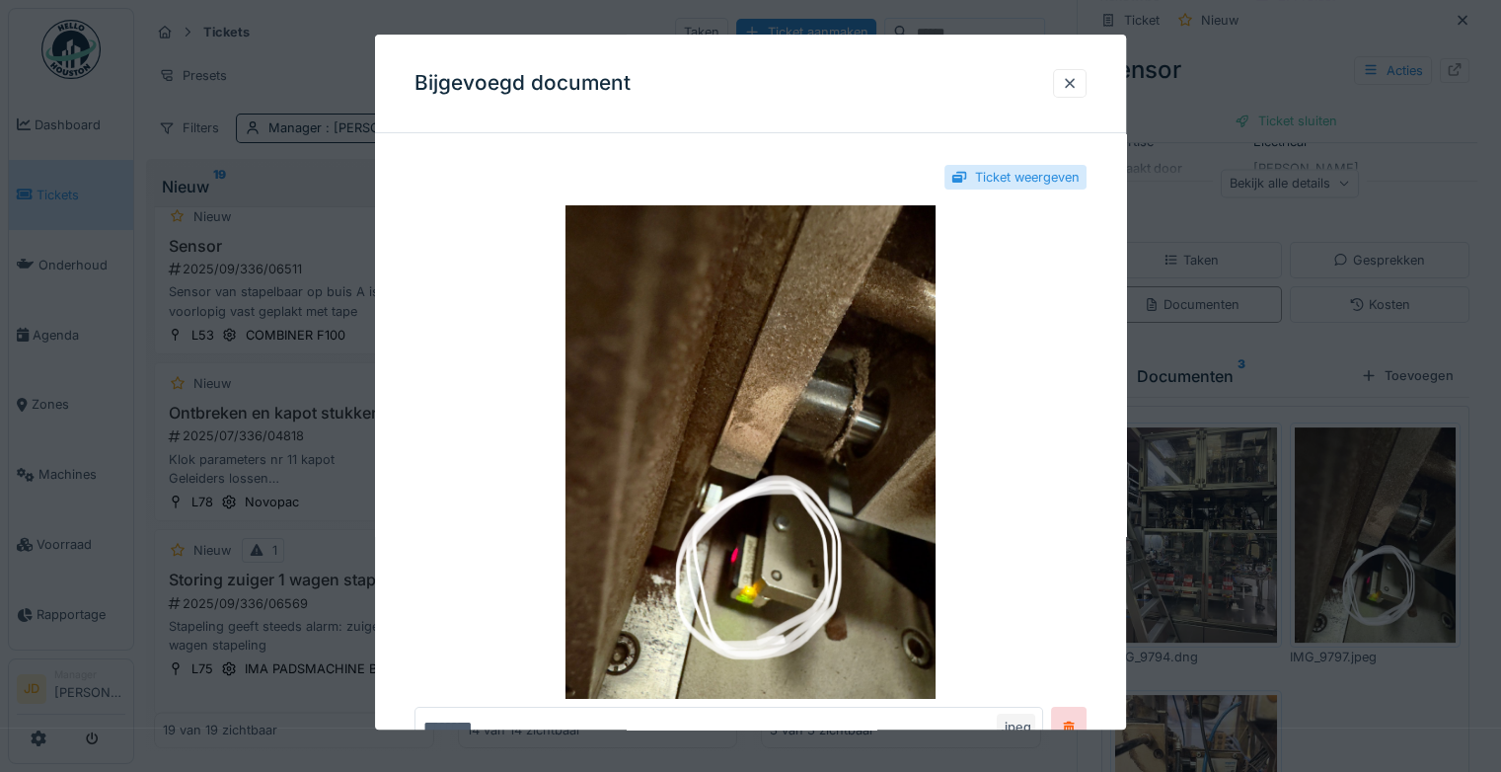
click at [1378, 653] on div at bounding box center [750, 386] width 1501 height 772
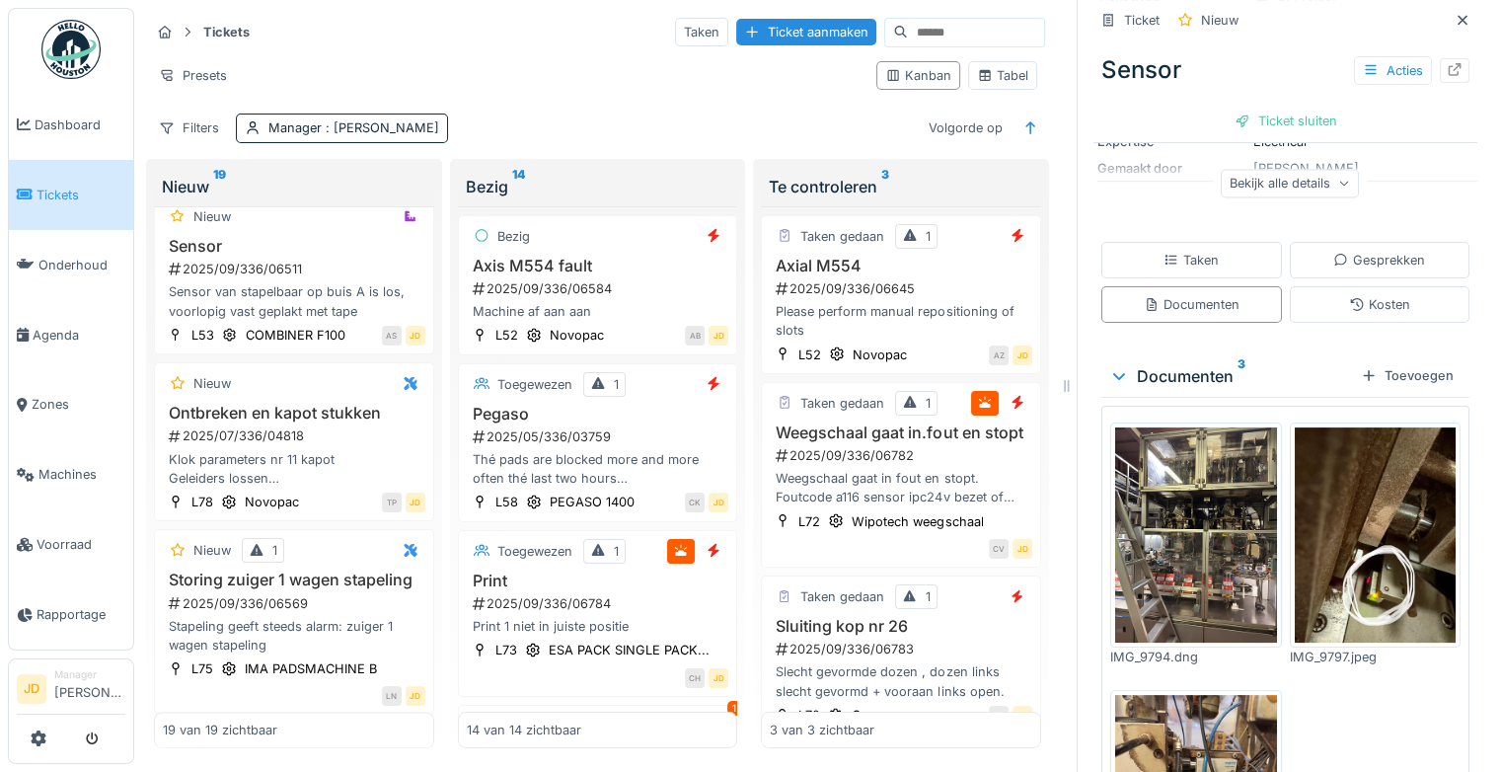
click at [1149, 557] on img at bounding box center [1196, 534] width 162 height 215
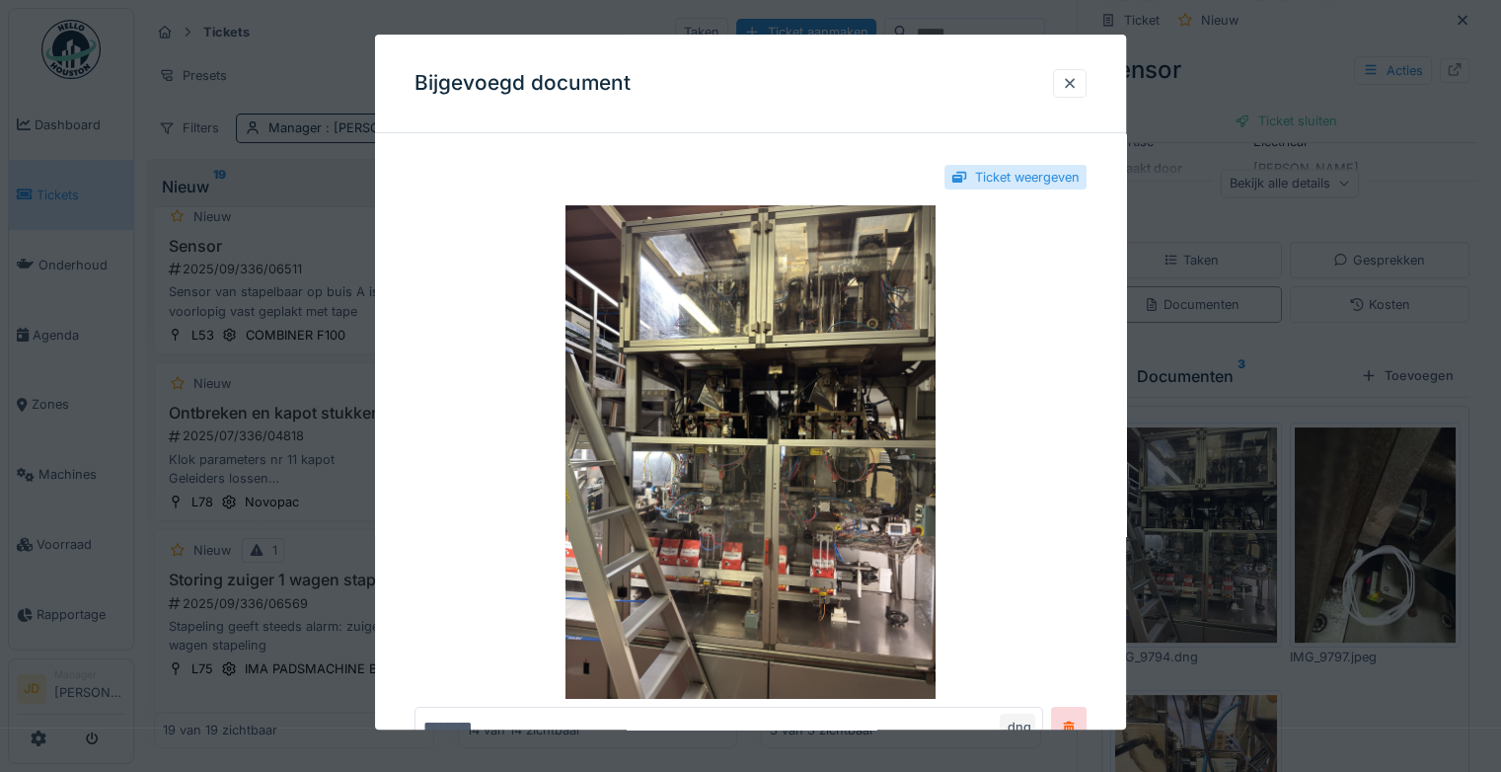
click at [1378, 645] on div at bounding box center [750, 386] width 1501 height 772
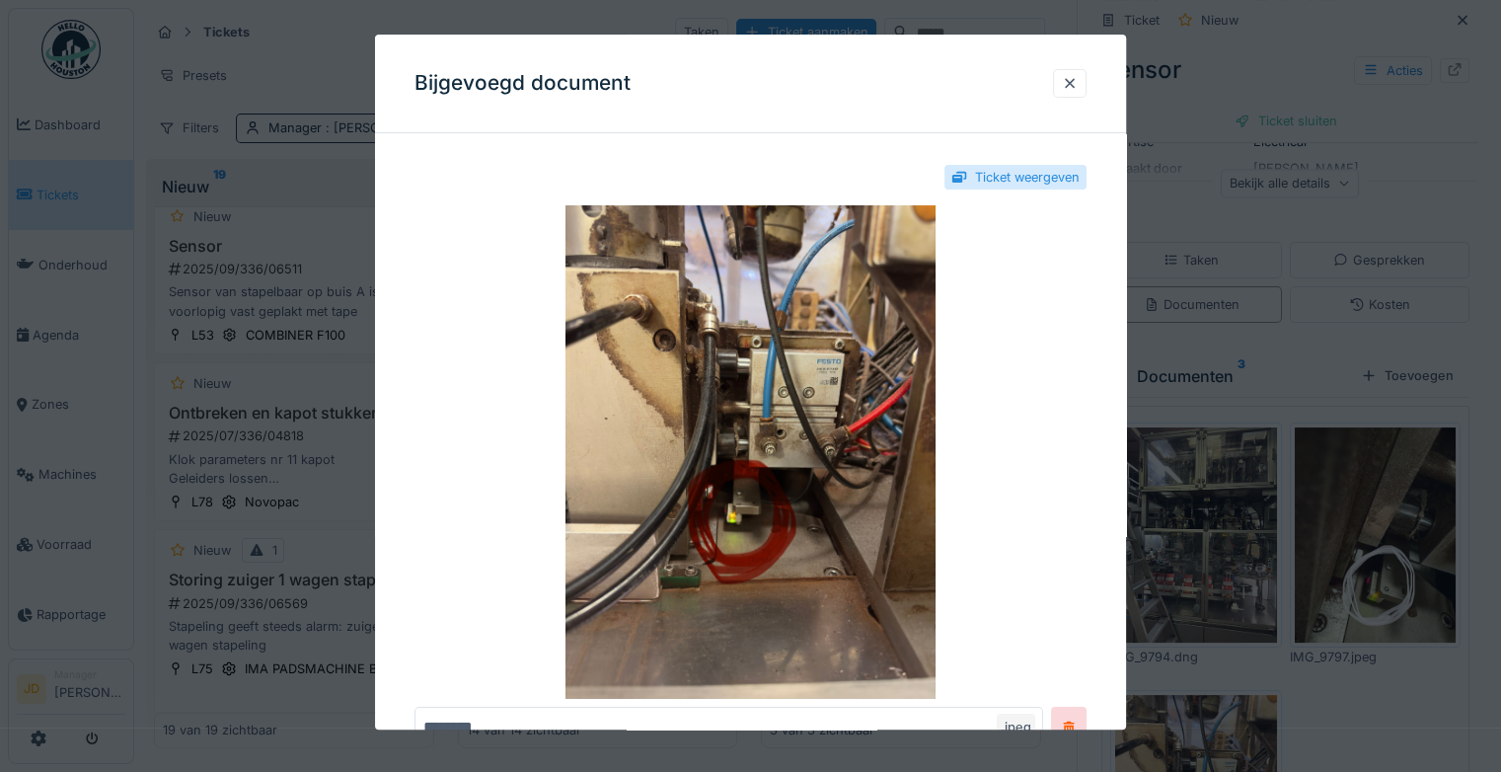
click at [1304, 706] on div at bounding box center [750, 386] width 1501 height 772
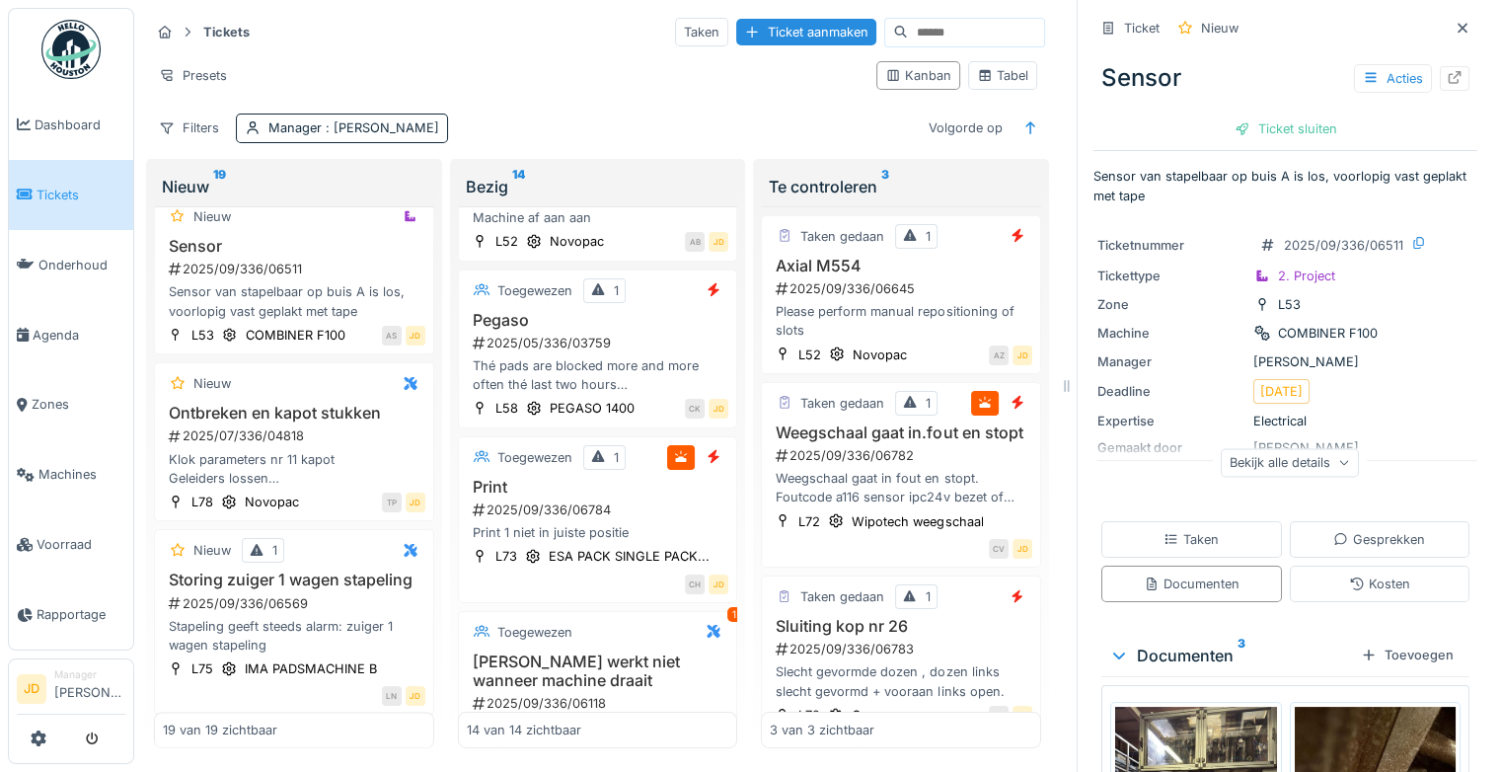
scroll to position [197, 0]
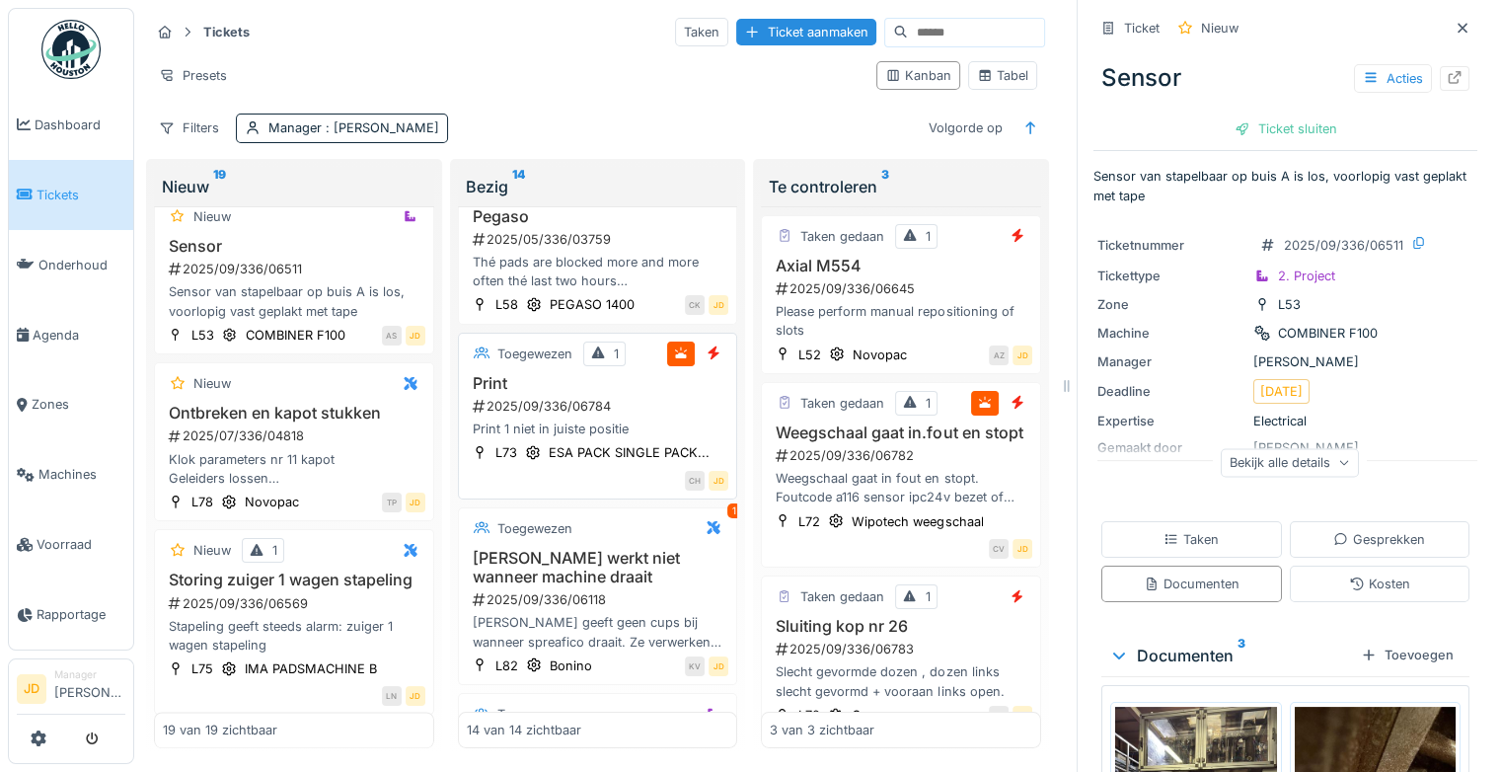
click at [559, 397] on div "2025/09/336/06784" at bounding box center [600, 406] width 259 height 19
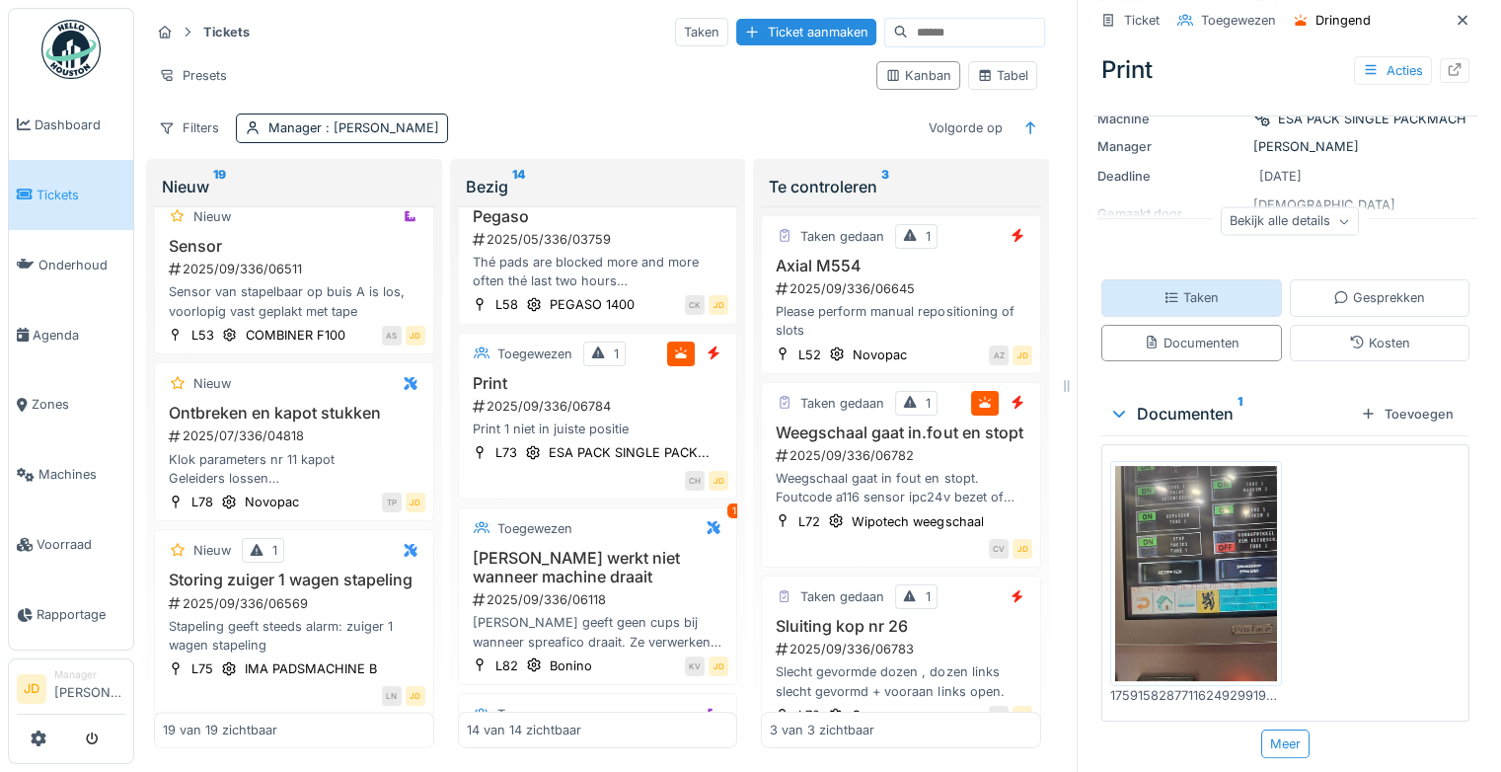
click at [1163, 279] on div "Taken" at bounding box center [1191, 297] width 181 height 37
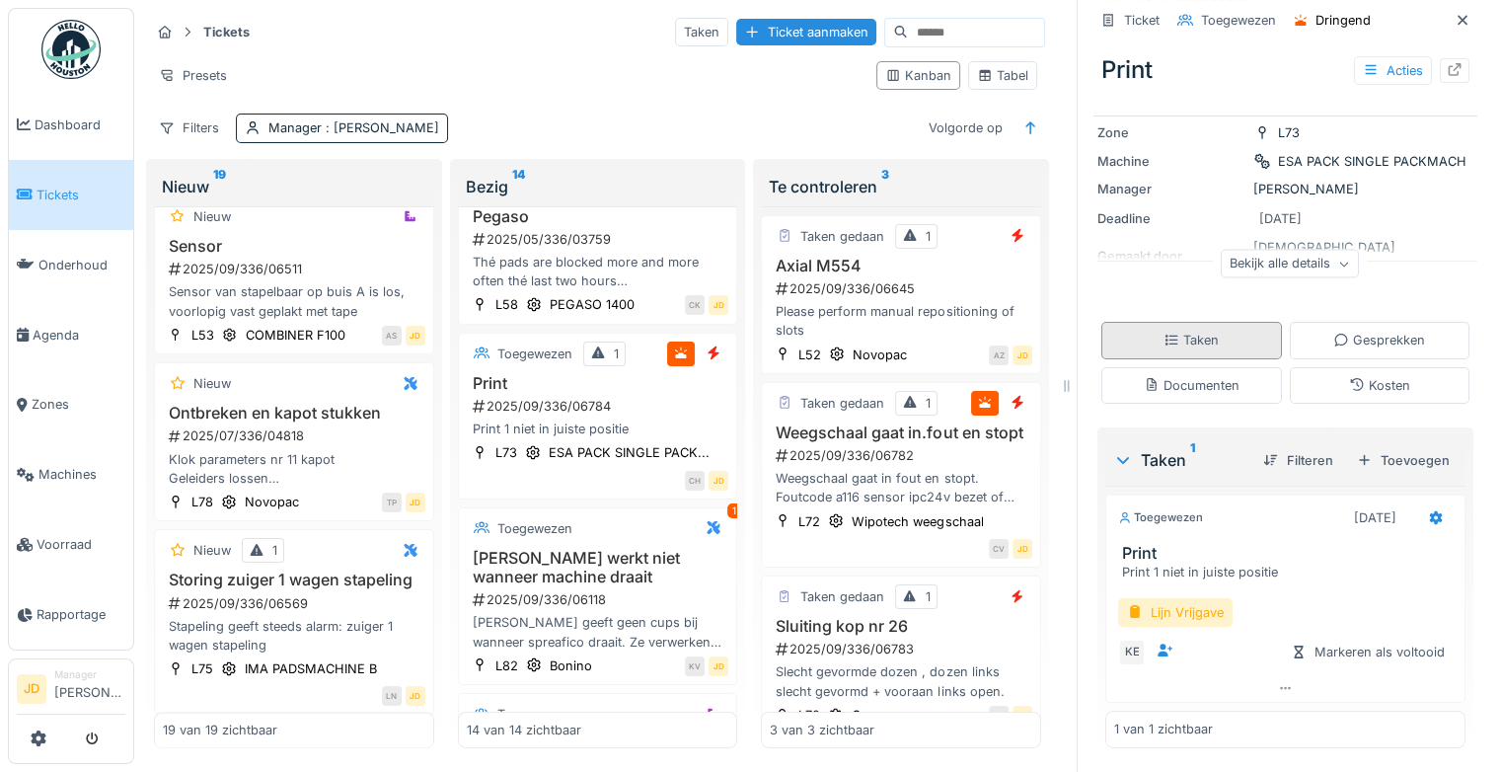
scroll to position [151, 0]
click at [1181, 605] on div "Lijn Vrijgave" at bounding box center [1175, 614] width 114 height 29
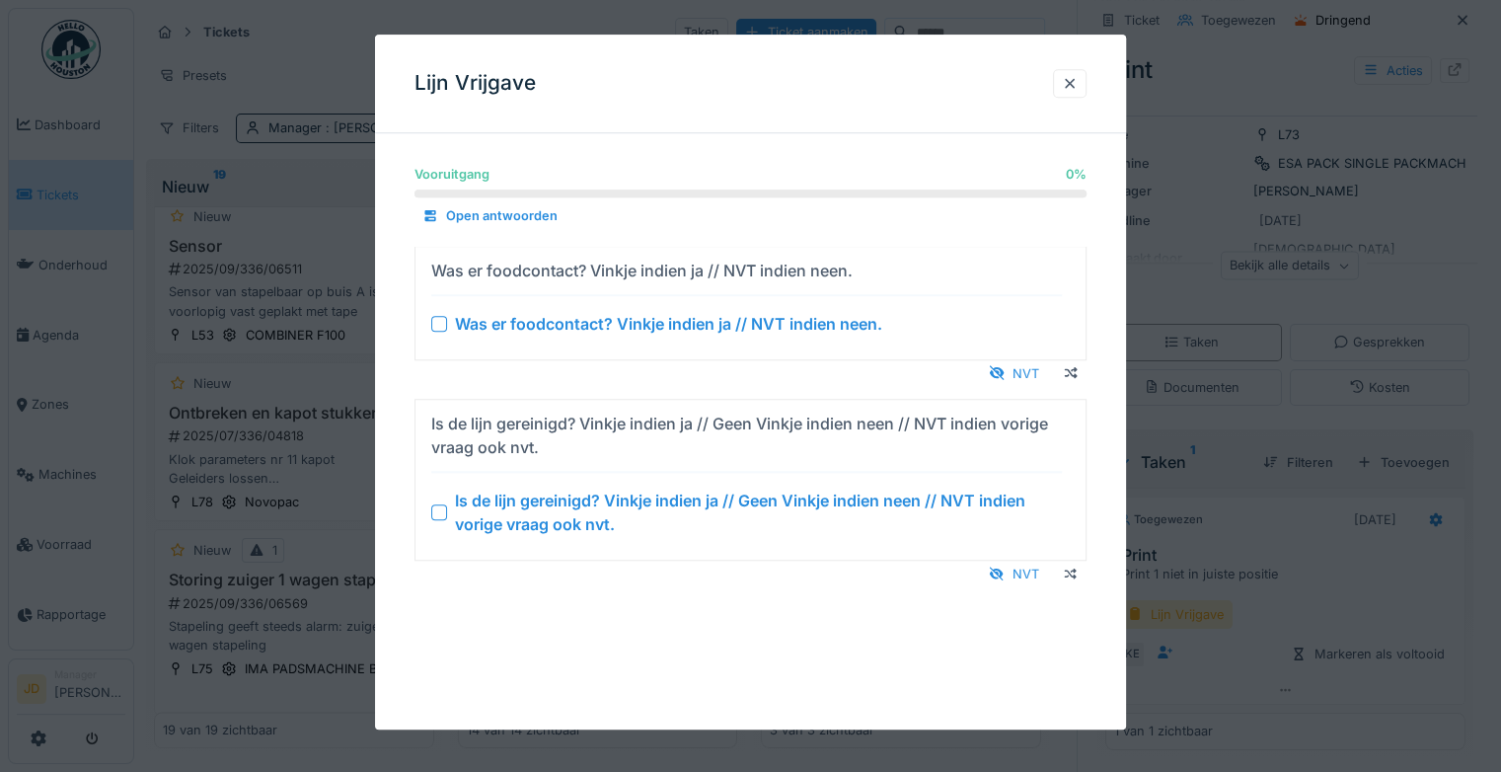
click at [436, 508] on div at bounding box center [439, 512] width 16 height 16
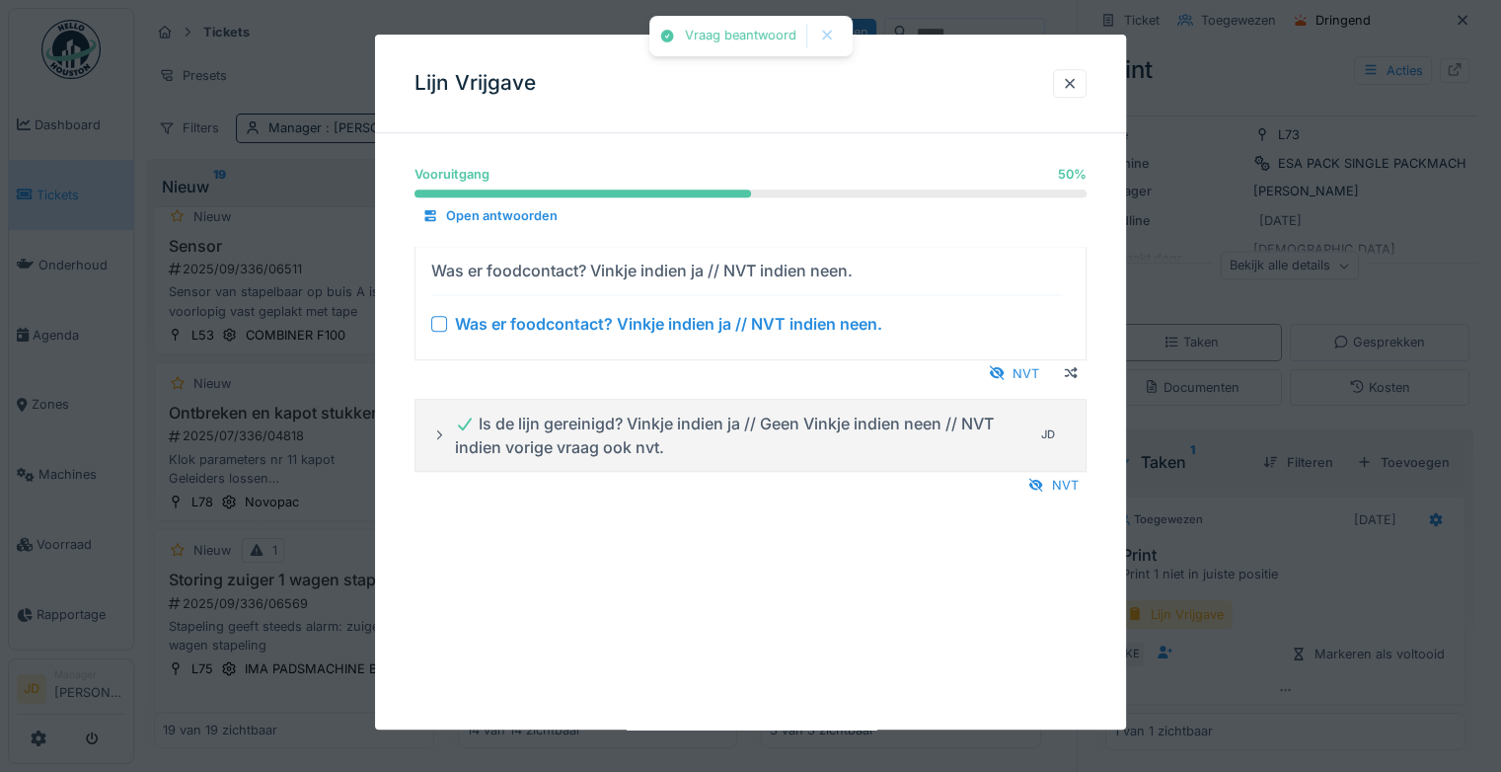
click at [443, 329] on div at bounding box center [439, 324] width 16 height 16
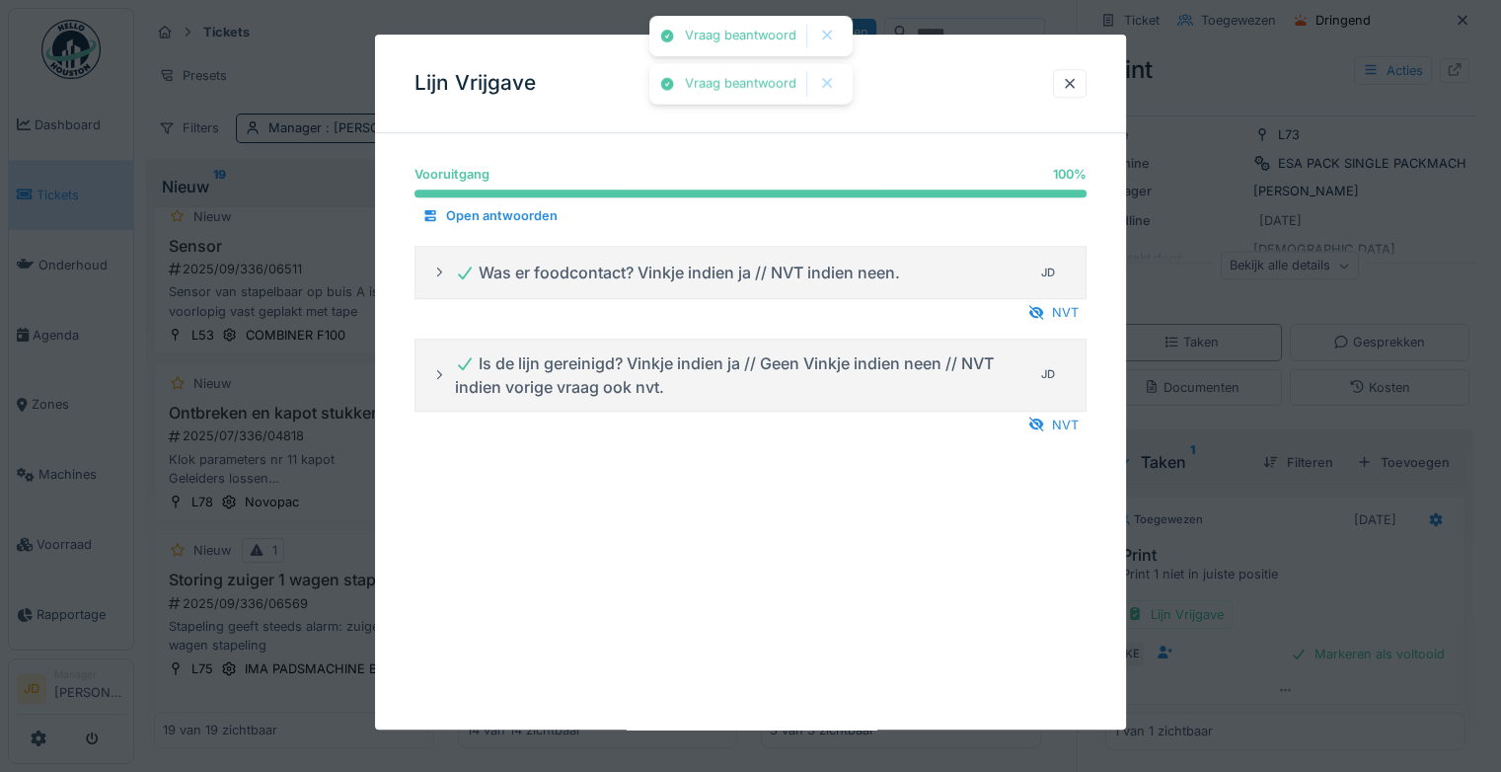
click at [1330, 551] on div at bounding box center [750, 386] width 1501 height 772
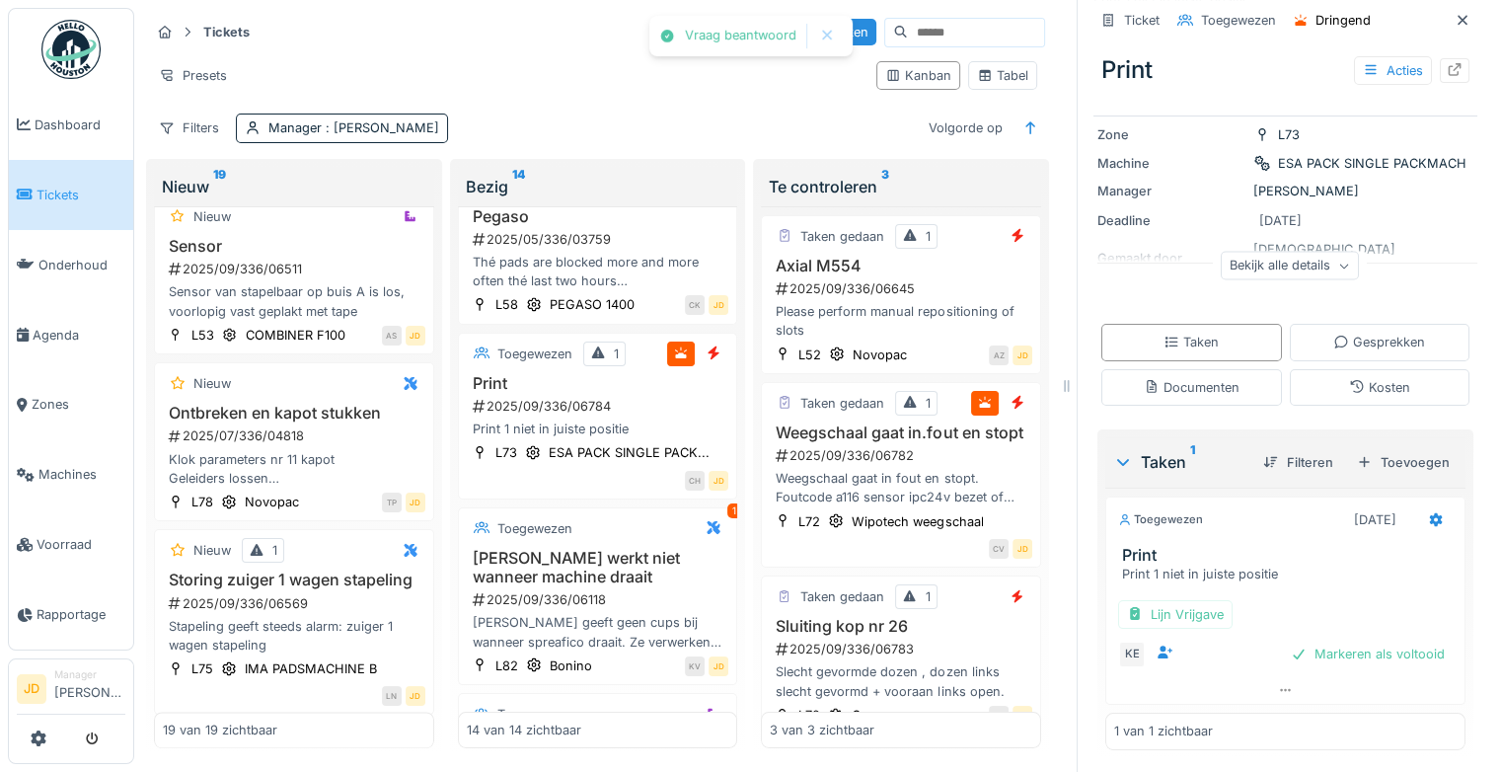
click at [1328, 641] on div "Markeren als voltooid" at bounding box center [1368, 654] width 170 height 27
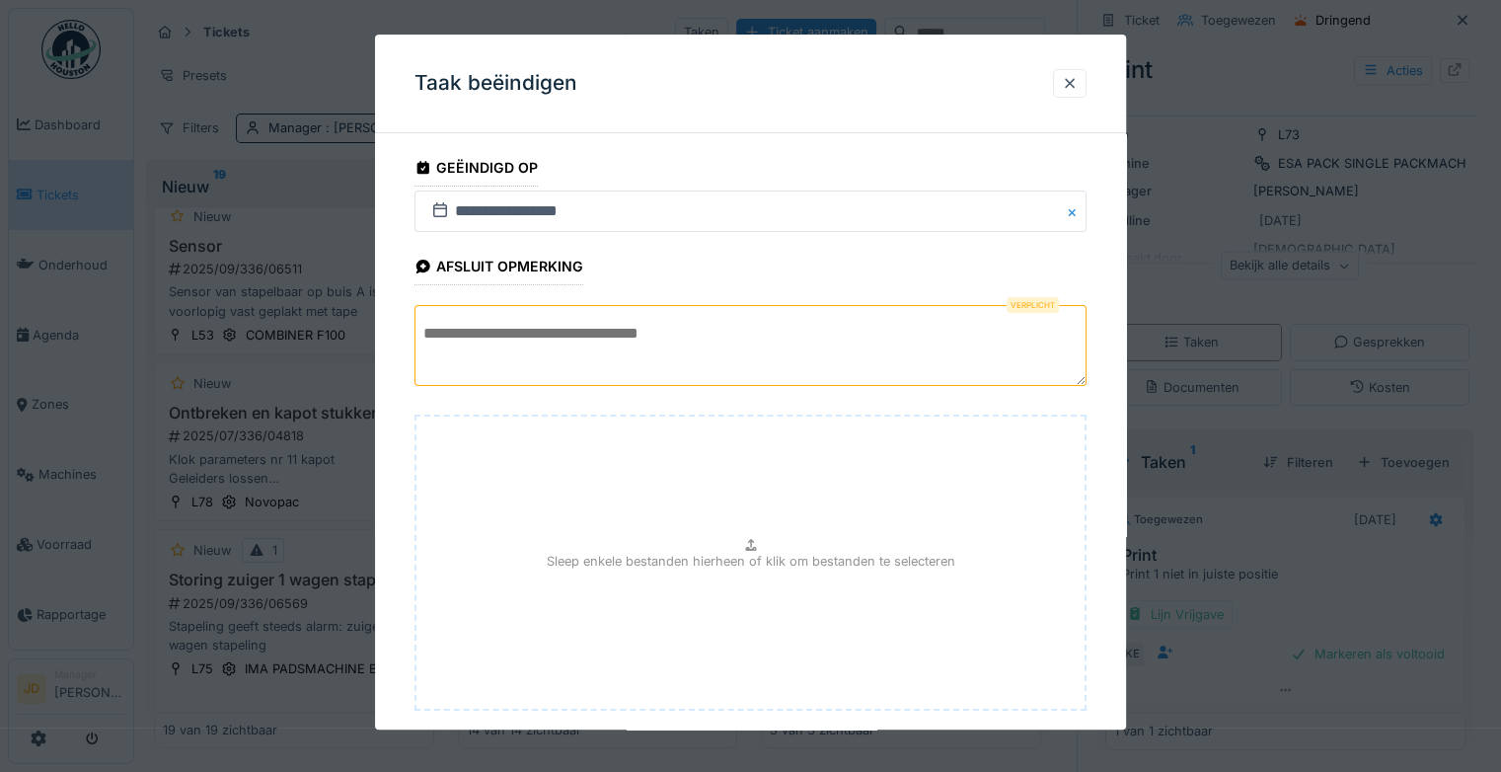
click at [762, 337] on textarea at bounding box center [751, 345] width 672 height 81
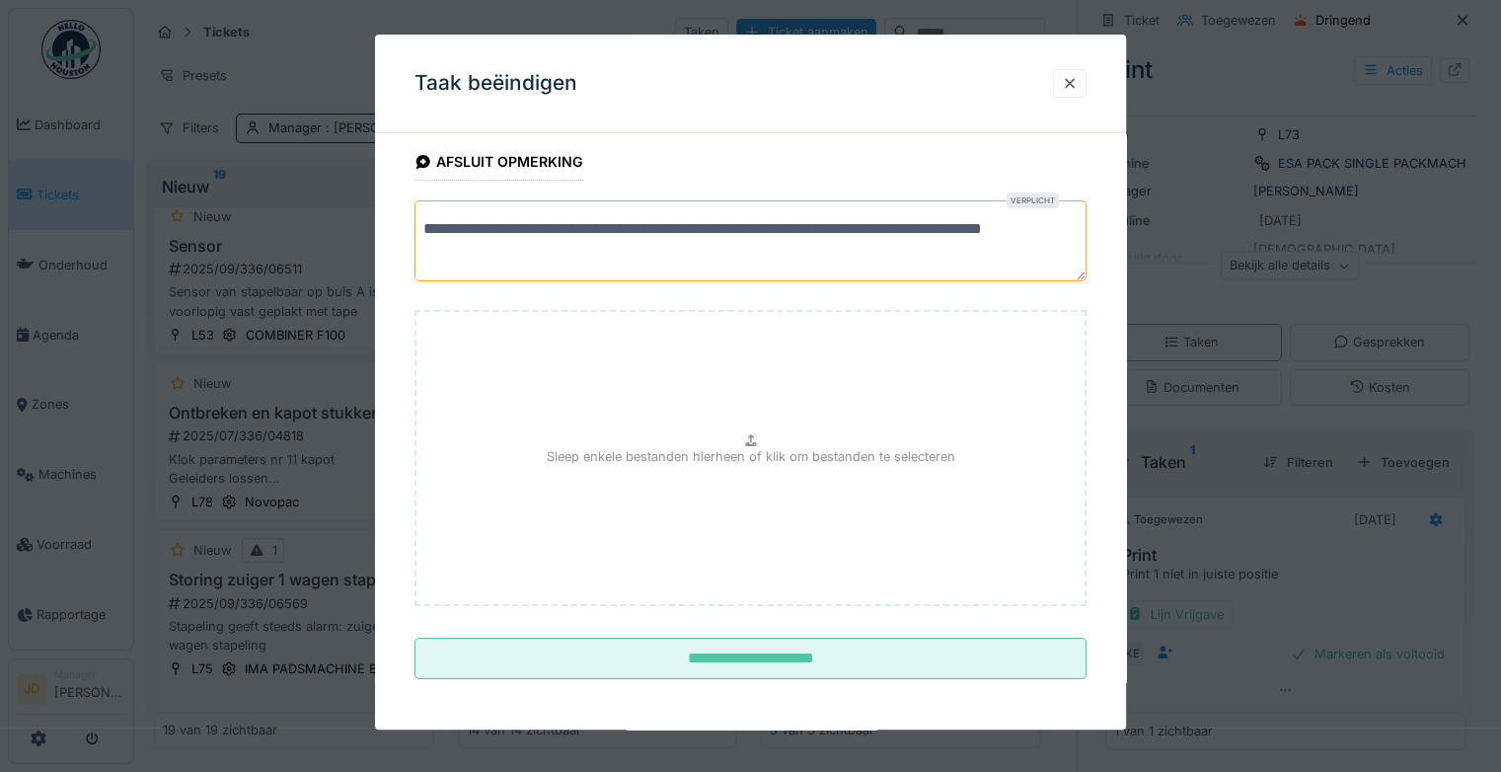
scroll to position [108, 0]
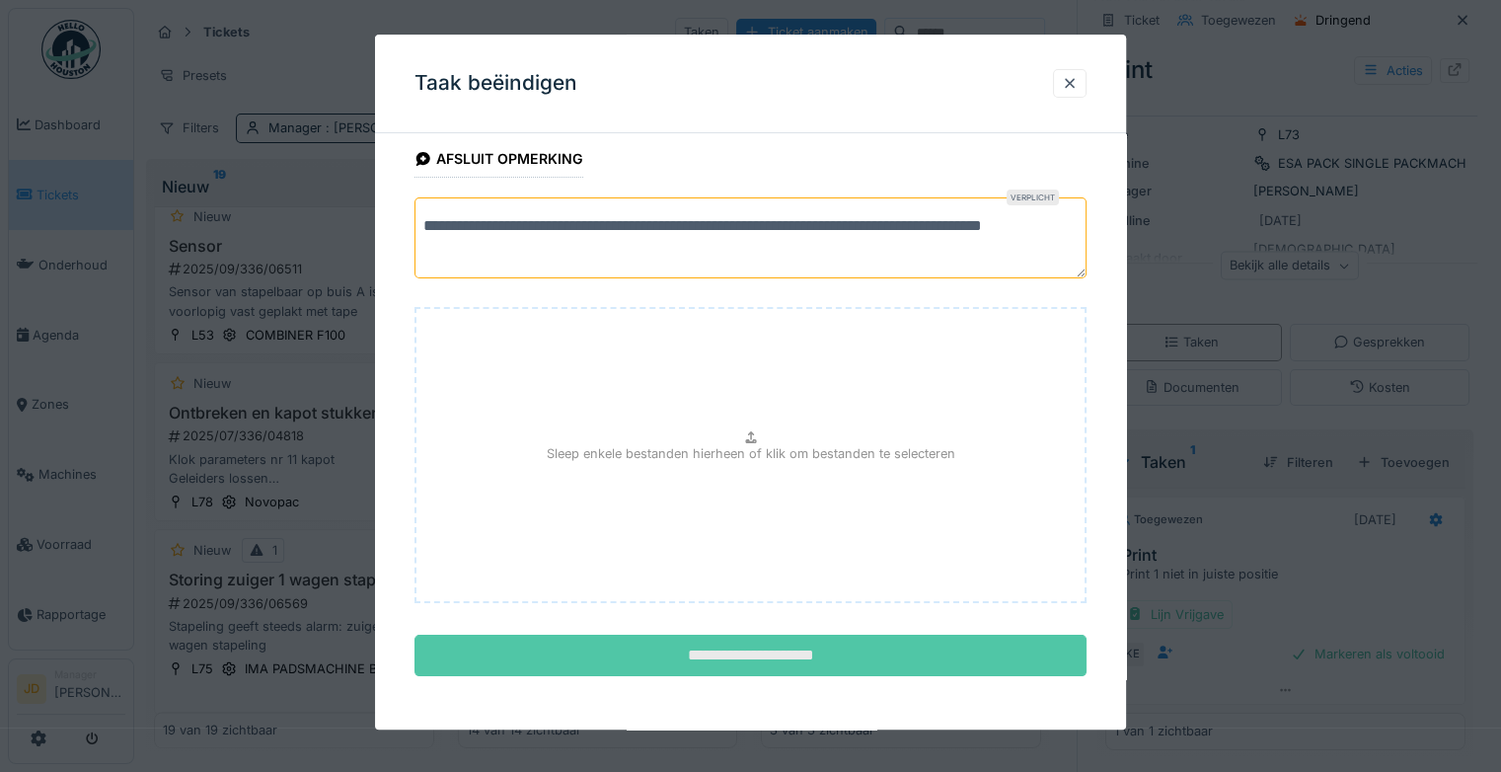
type textarea "**********"
click at [737, 650] on input "**********" at bounding box center [751, 656] width 672 height 41
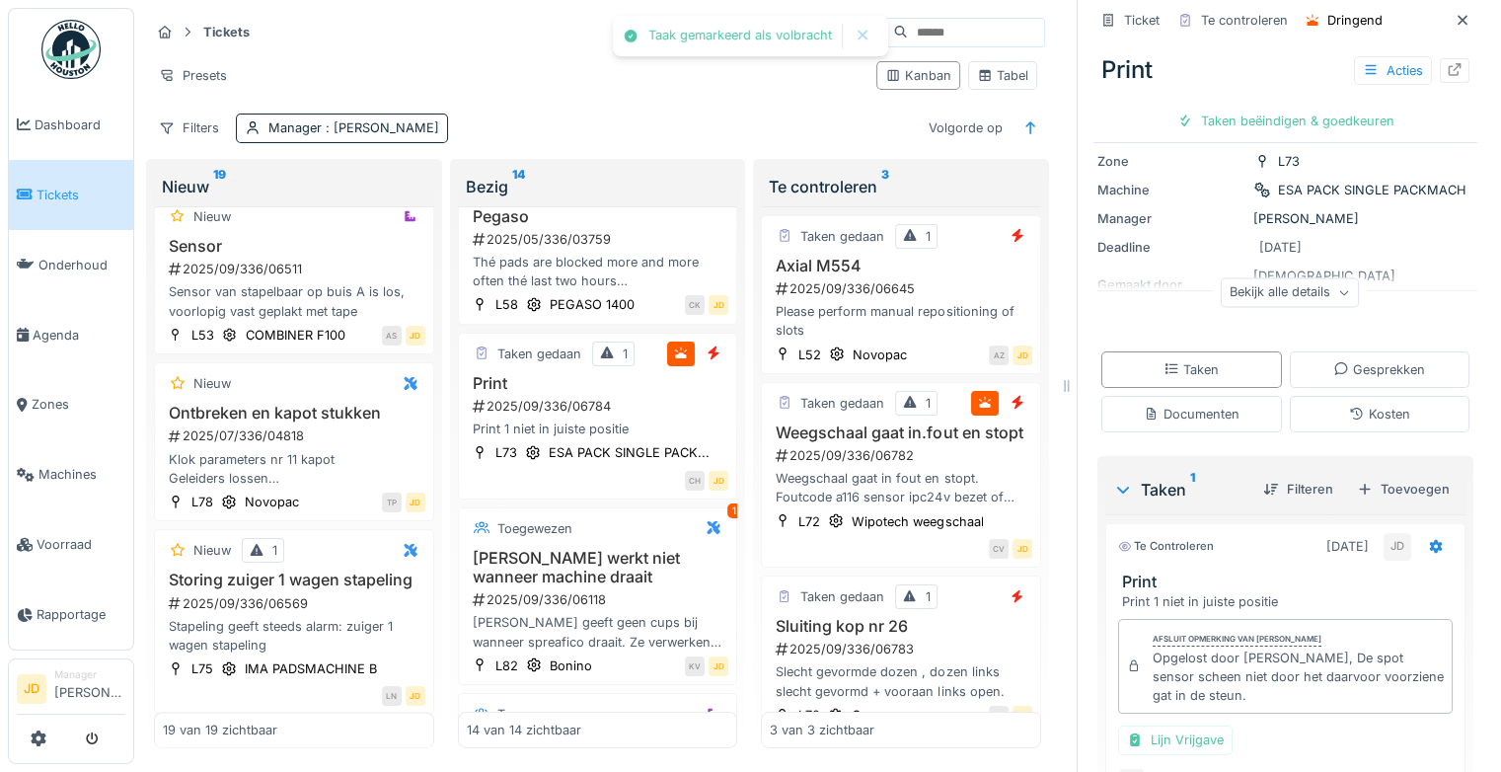
scroll to position [178, 0]
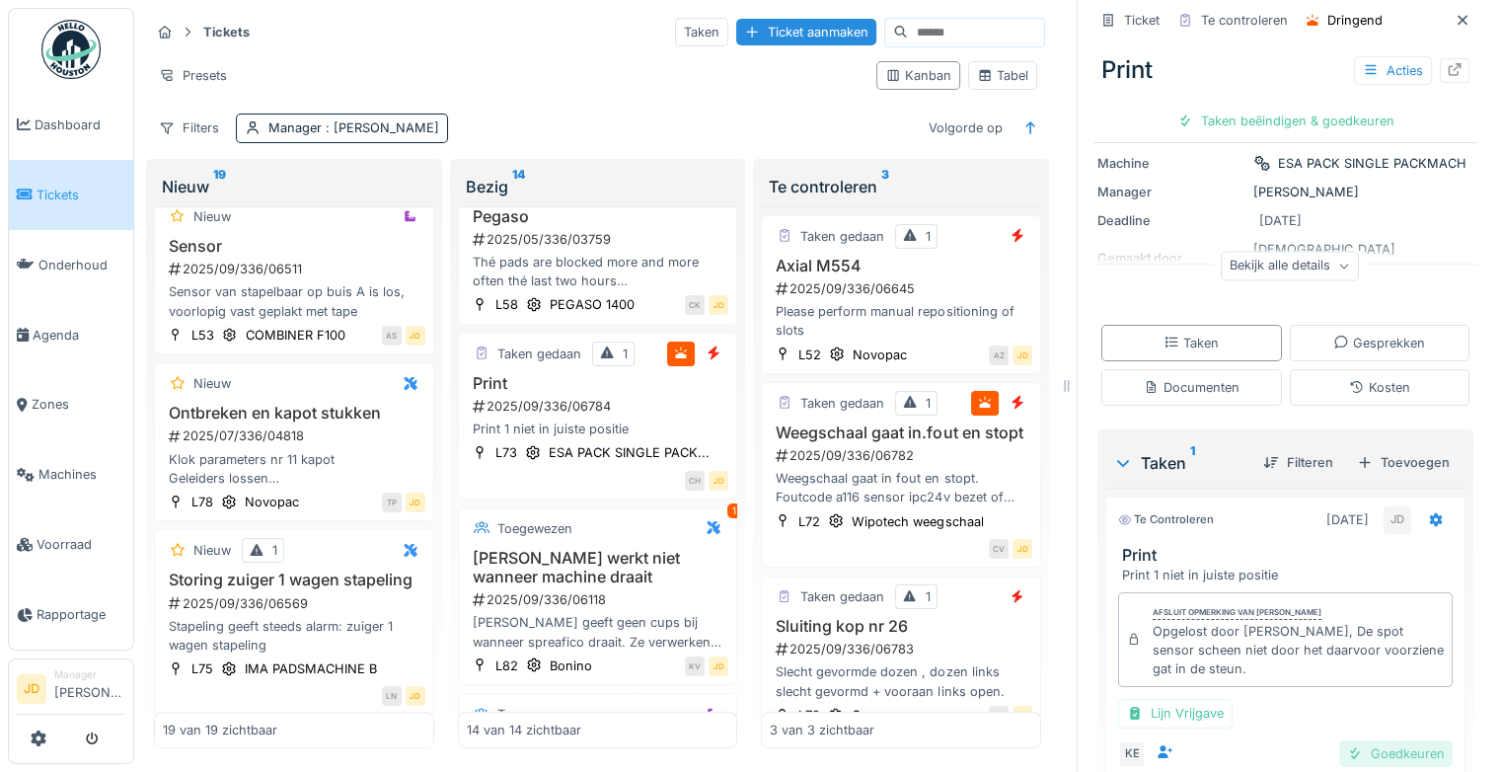
click at [1358, 740] on div "Goedkeuren" at bounding box center [1395, 753] width 113 height 27
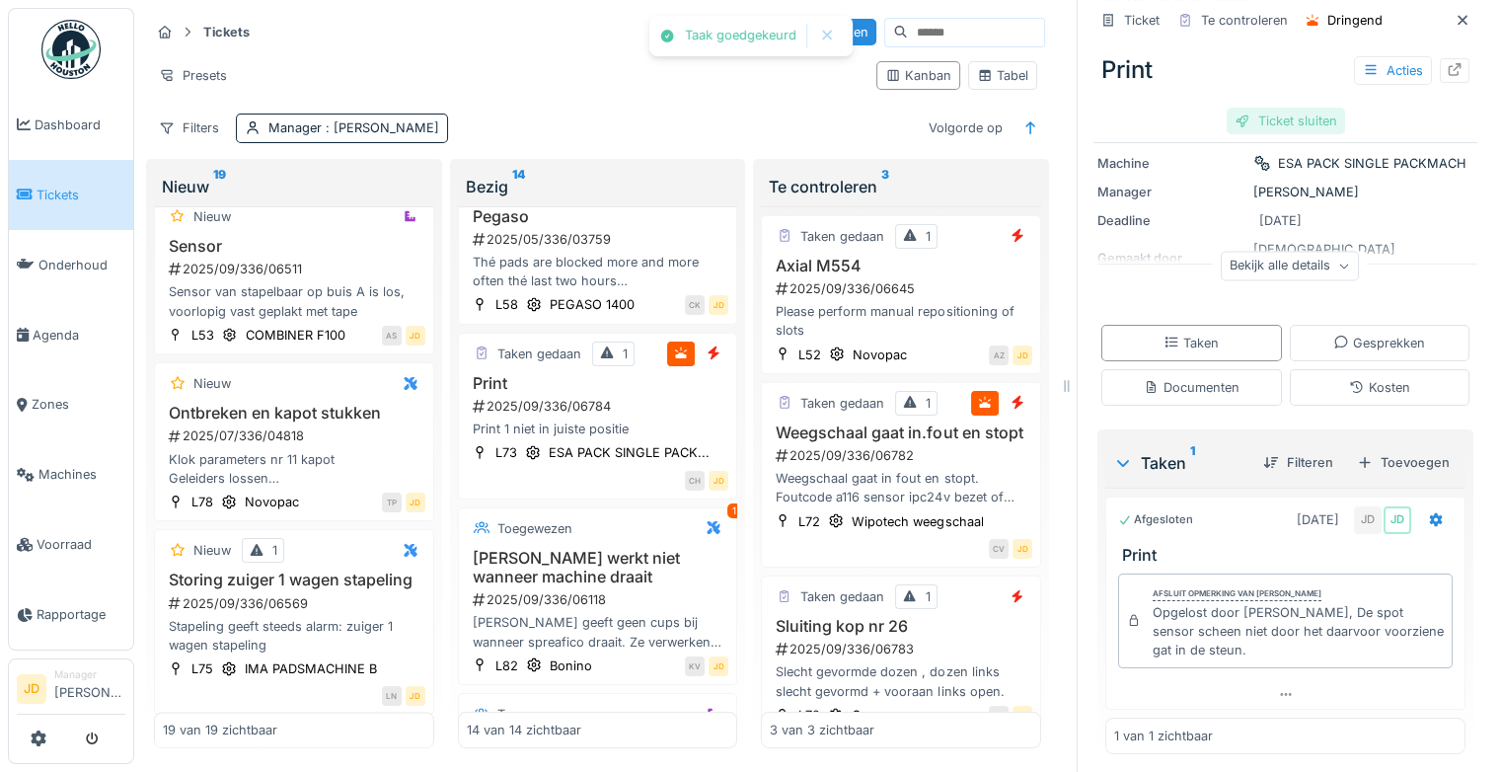
click at [1264, 113] on div "Ticket sluiten" at bounding box center [1286, 121] width 118 height 27
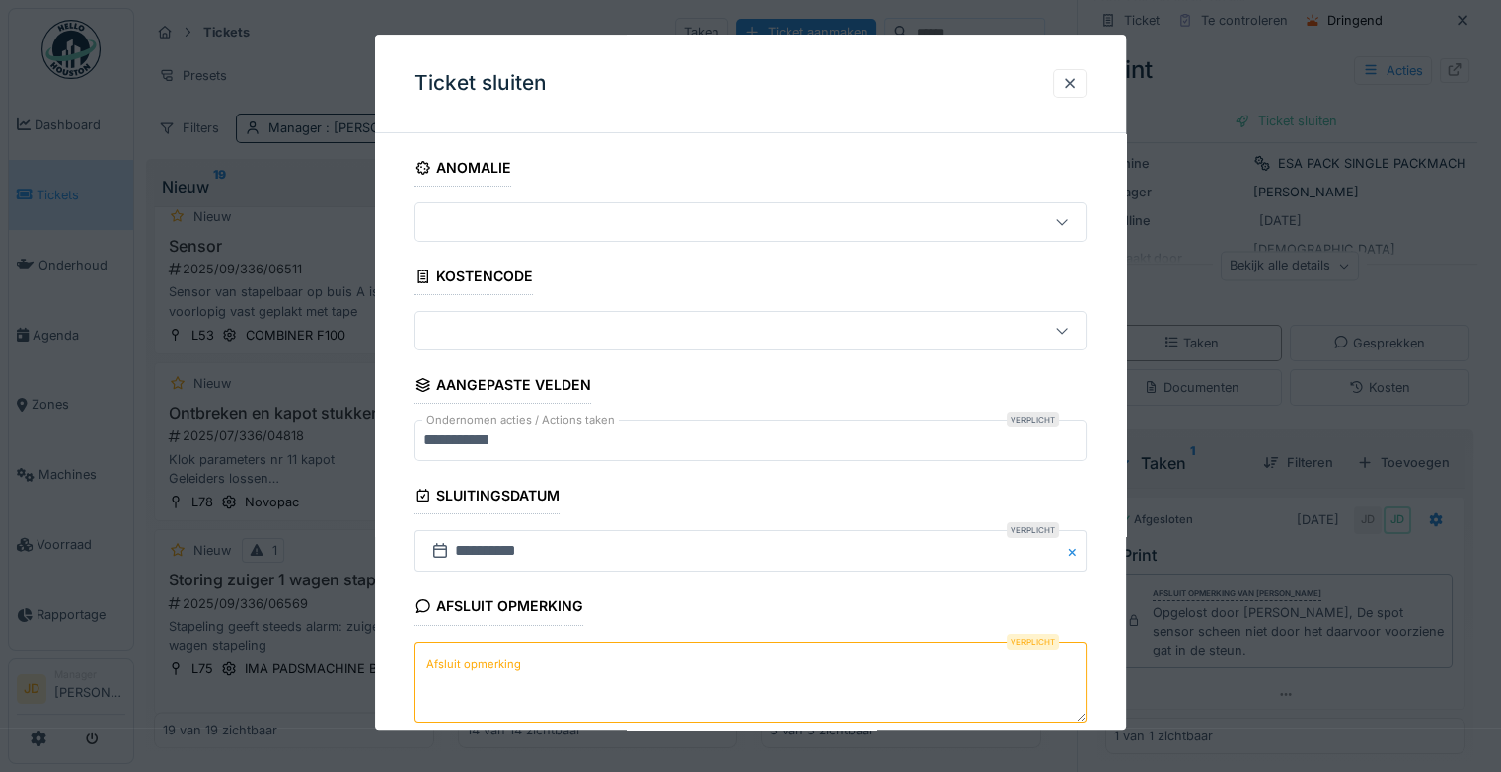
click at [625, 659] on textarea "Afsluit opmerking" at bounding box center [751, 681] width 672 height 81
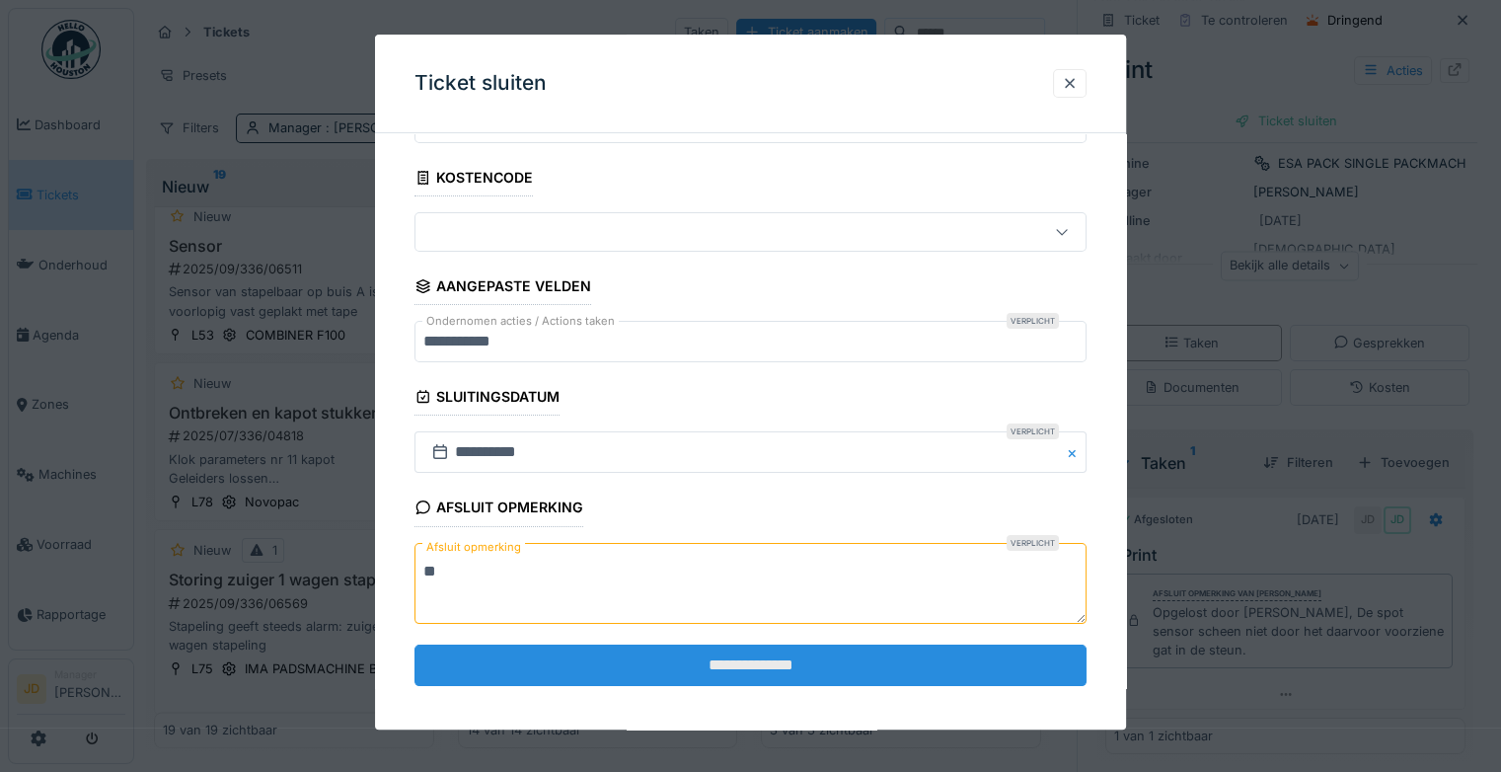
type textarea "**"
click at [637, 659] on input "**********" at bounding box center [751, 664] width 672 height 41
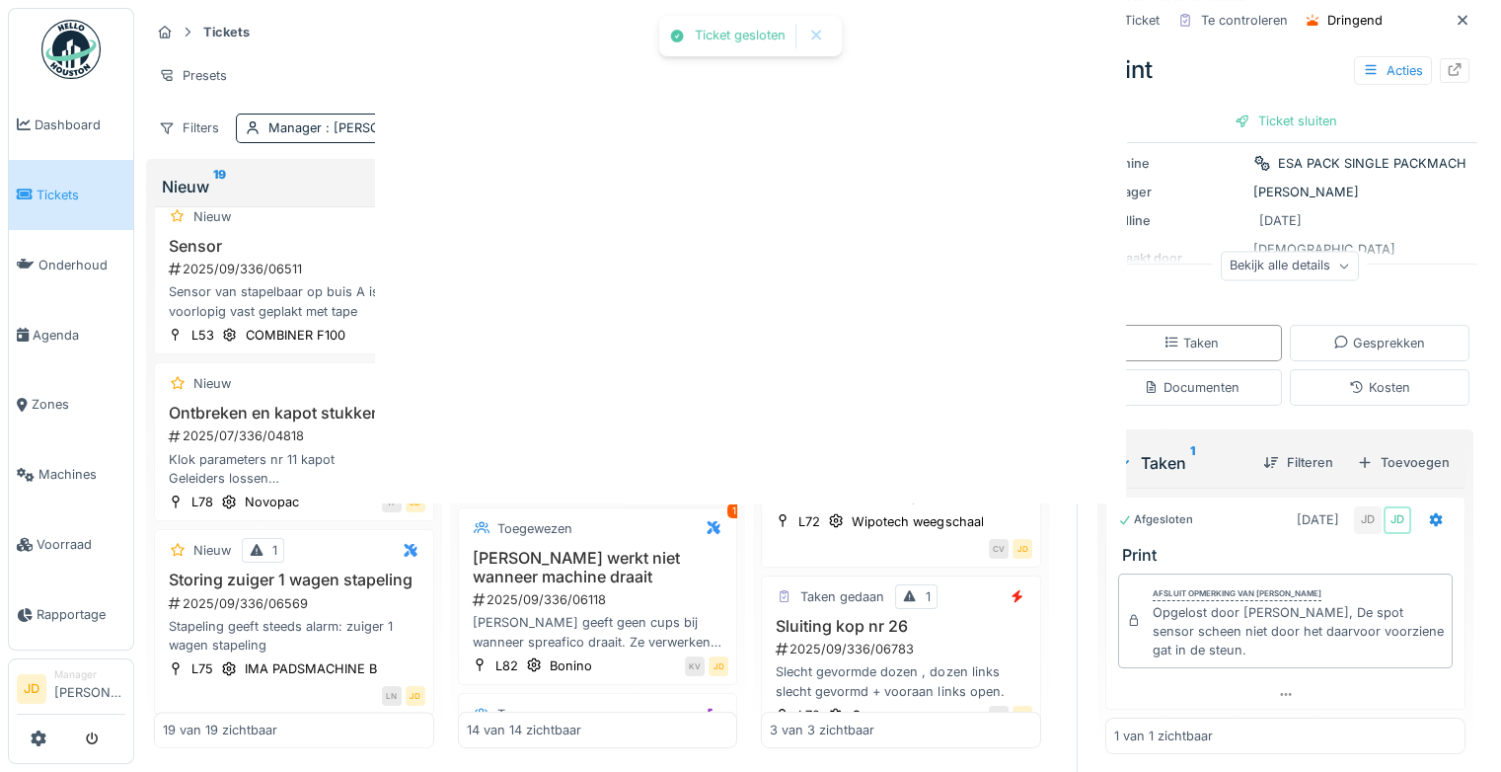
scroll to position [0, 0]
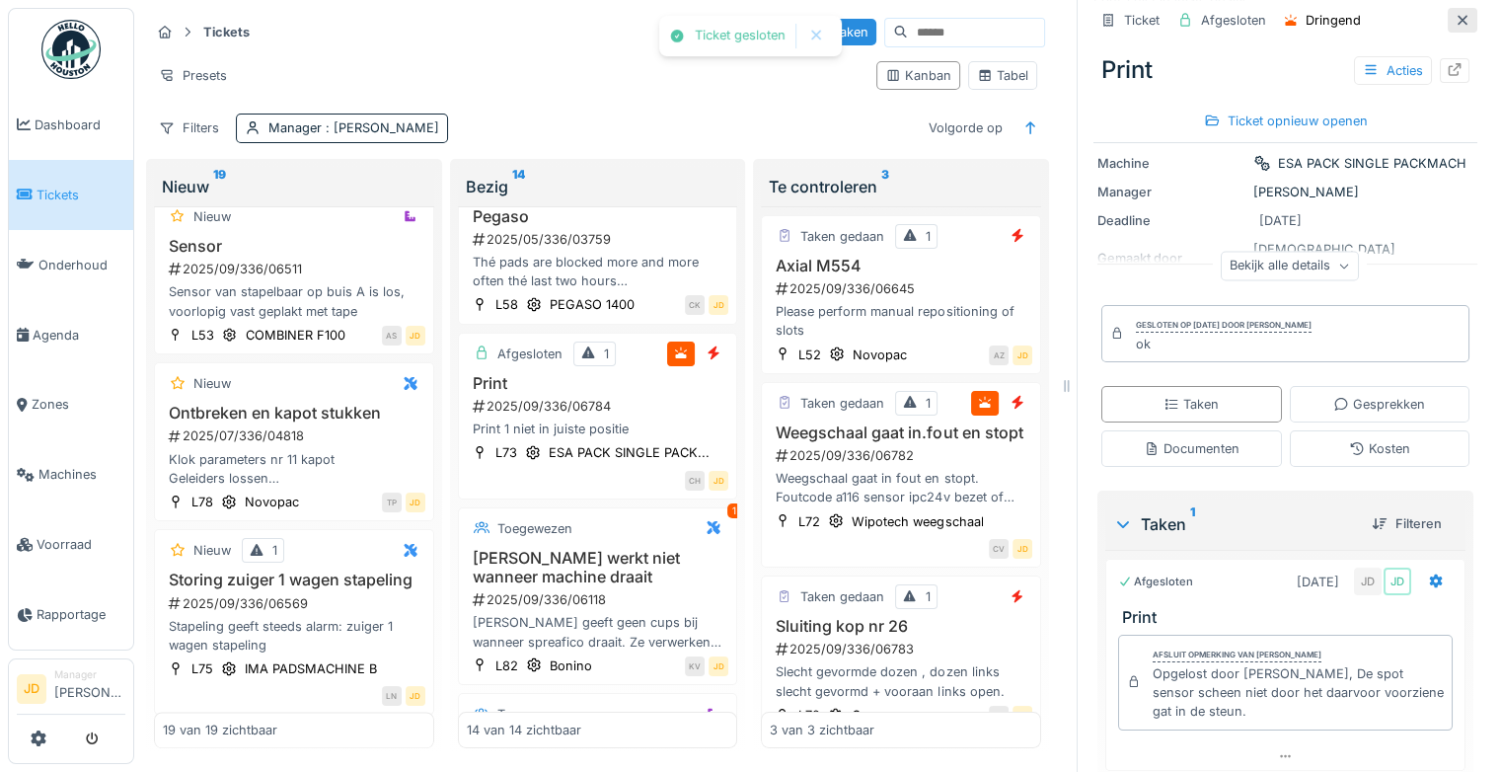
click at [1455, 12] on div at bounding box center [1463, 20] width 16 height 19
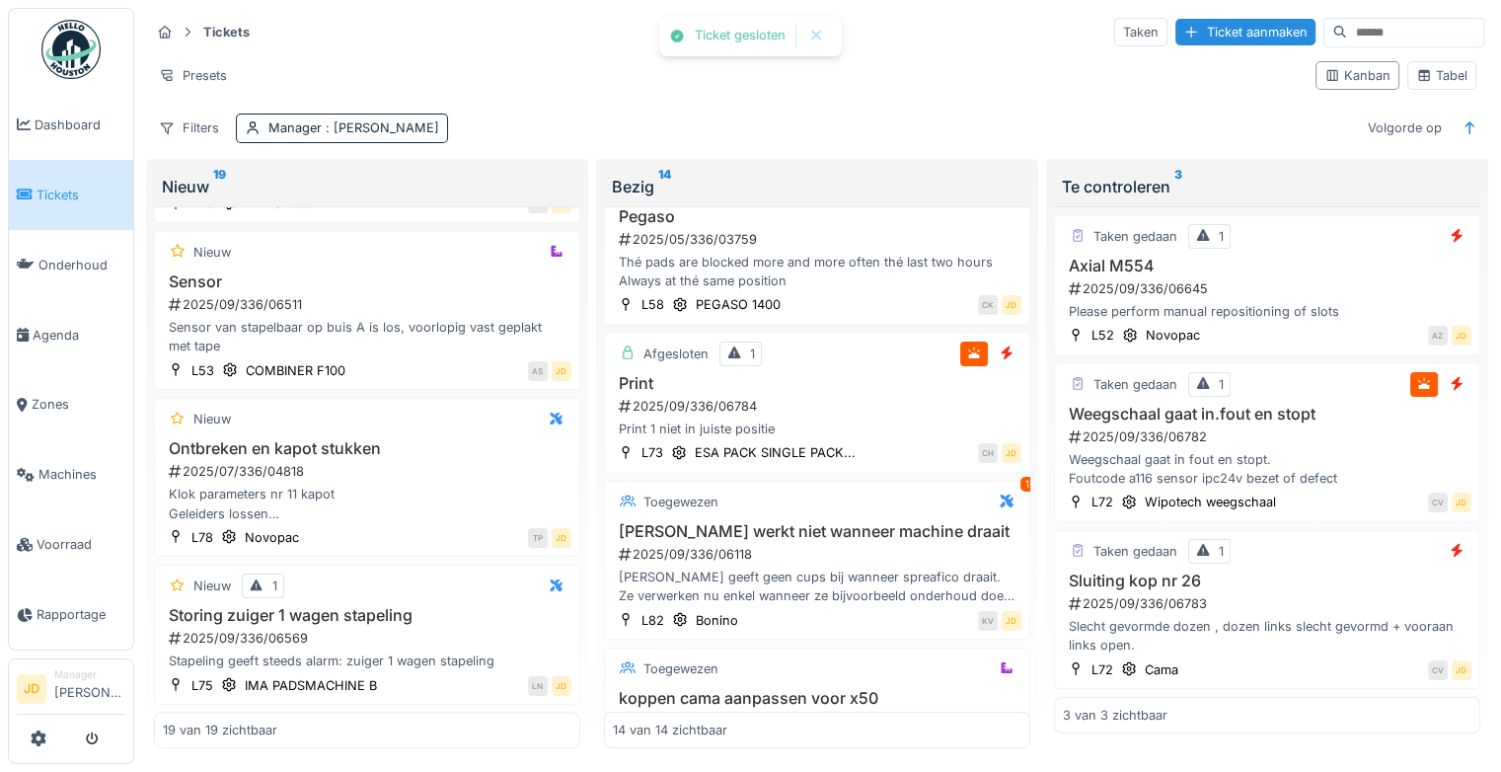
scroll to position [2578, 0]
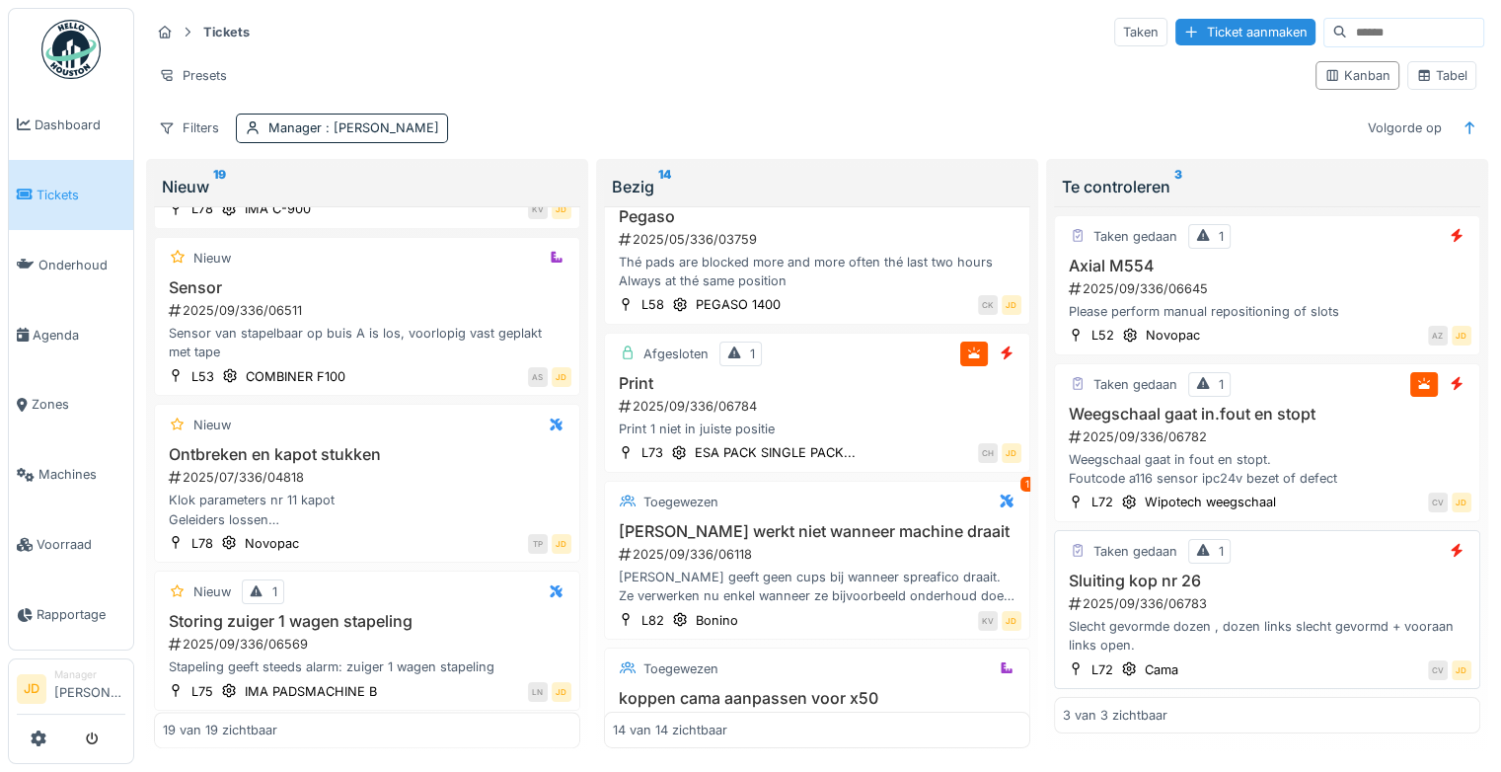
click at [1275, 594] on div "2025/09/336/06783" at bounding box center [1269, 603] width 405 height 19
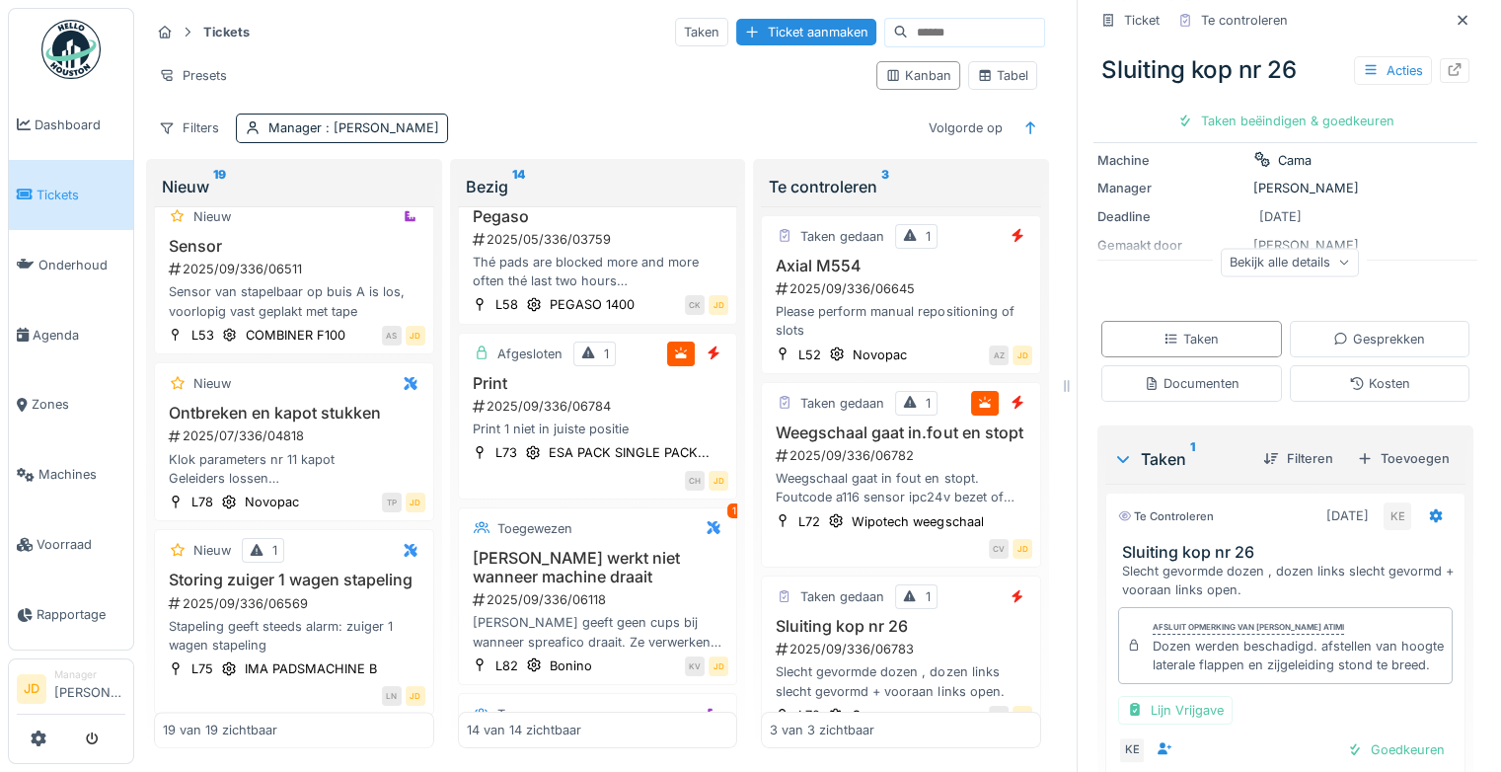
scroll to position [296, 0]
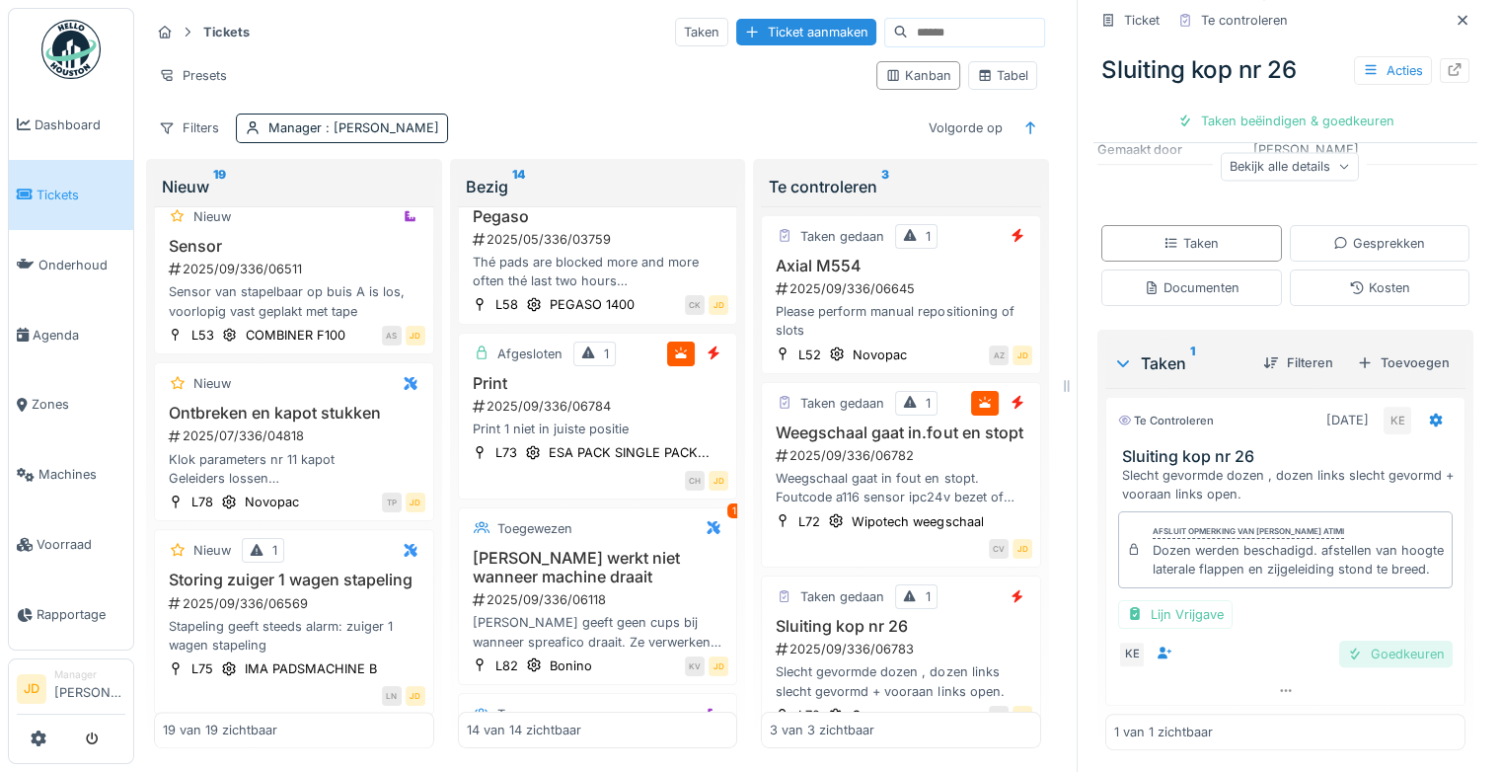
click at [1347, 660] on div at bounding box center [1355, 653] width 16 height 19
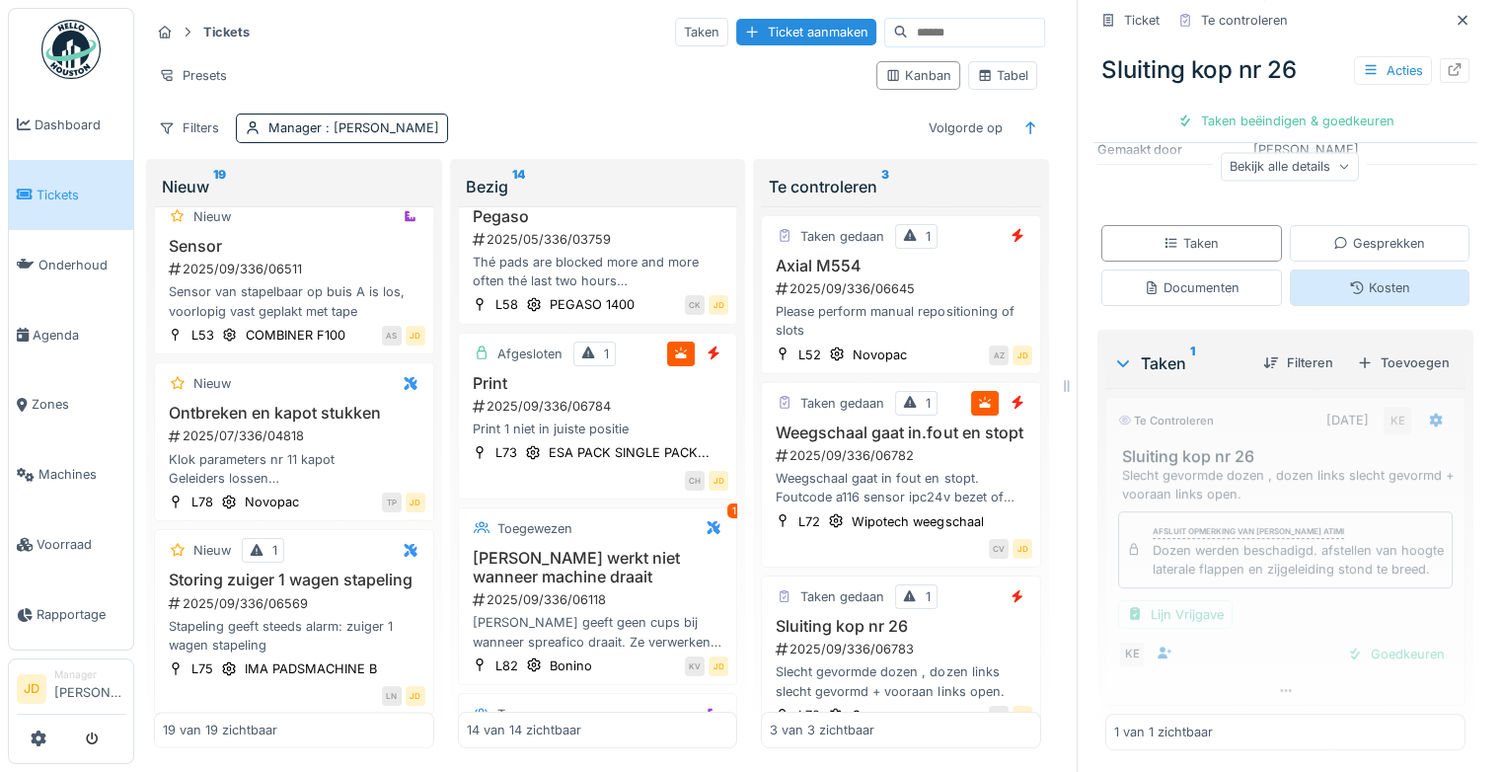
scroll to position [201, 0]
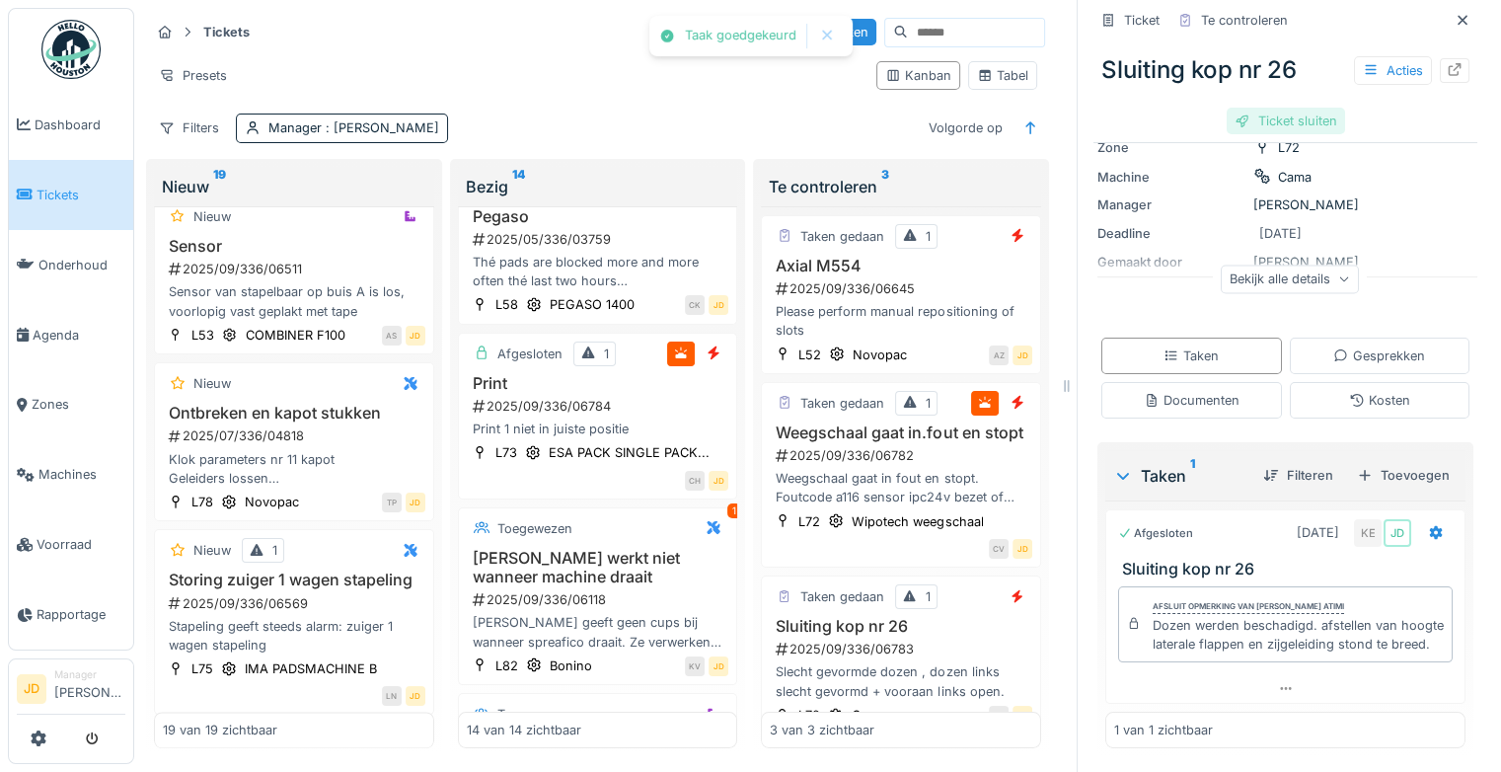
click at [1275, 108] on div "Ticket sluiten" at bounding box center [1286, 121] width 118 height 27
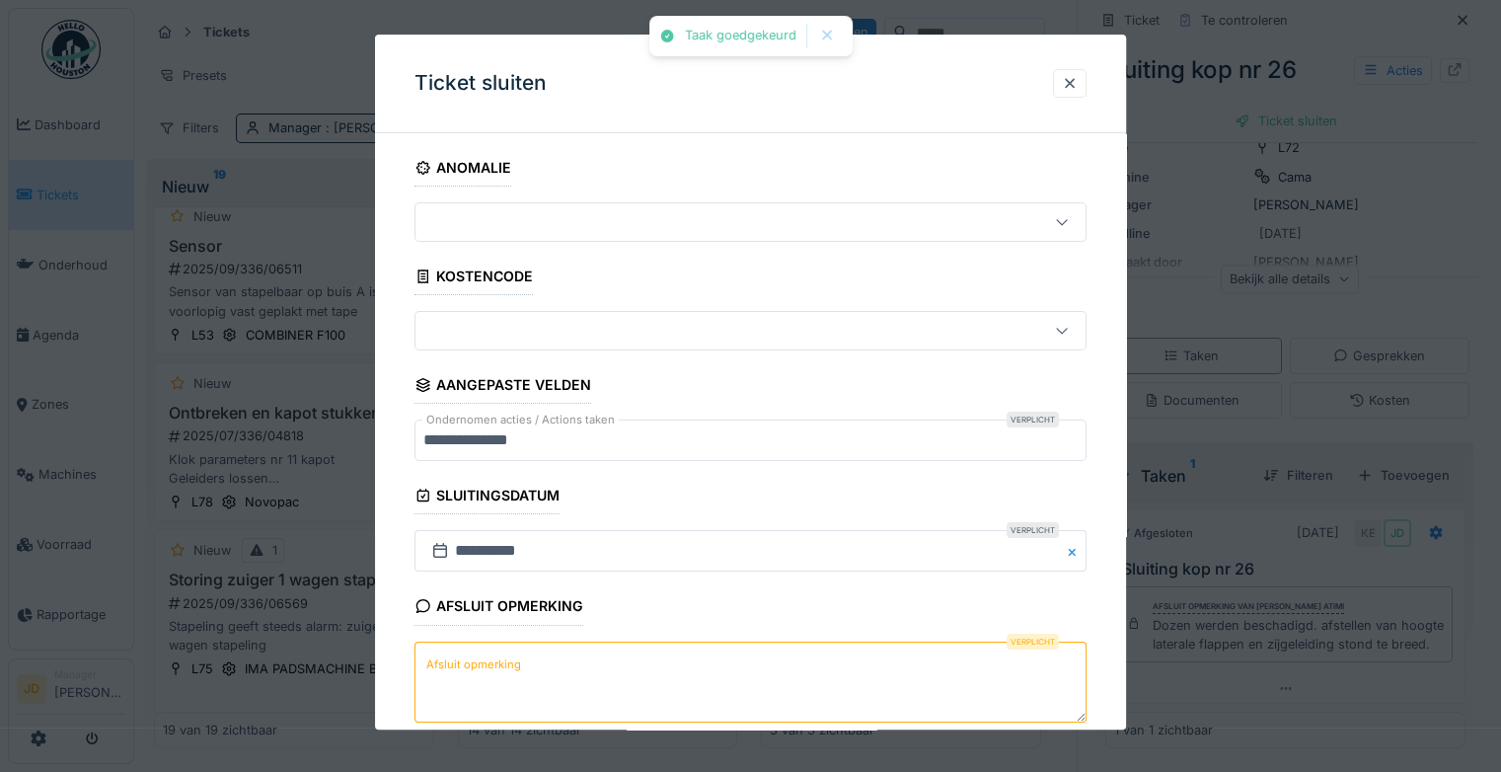
click at [561, 681] on textarea "Afsluit opmerking" at bounding box center [751, 681] width 672 height 81
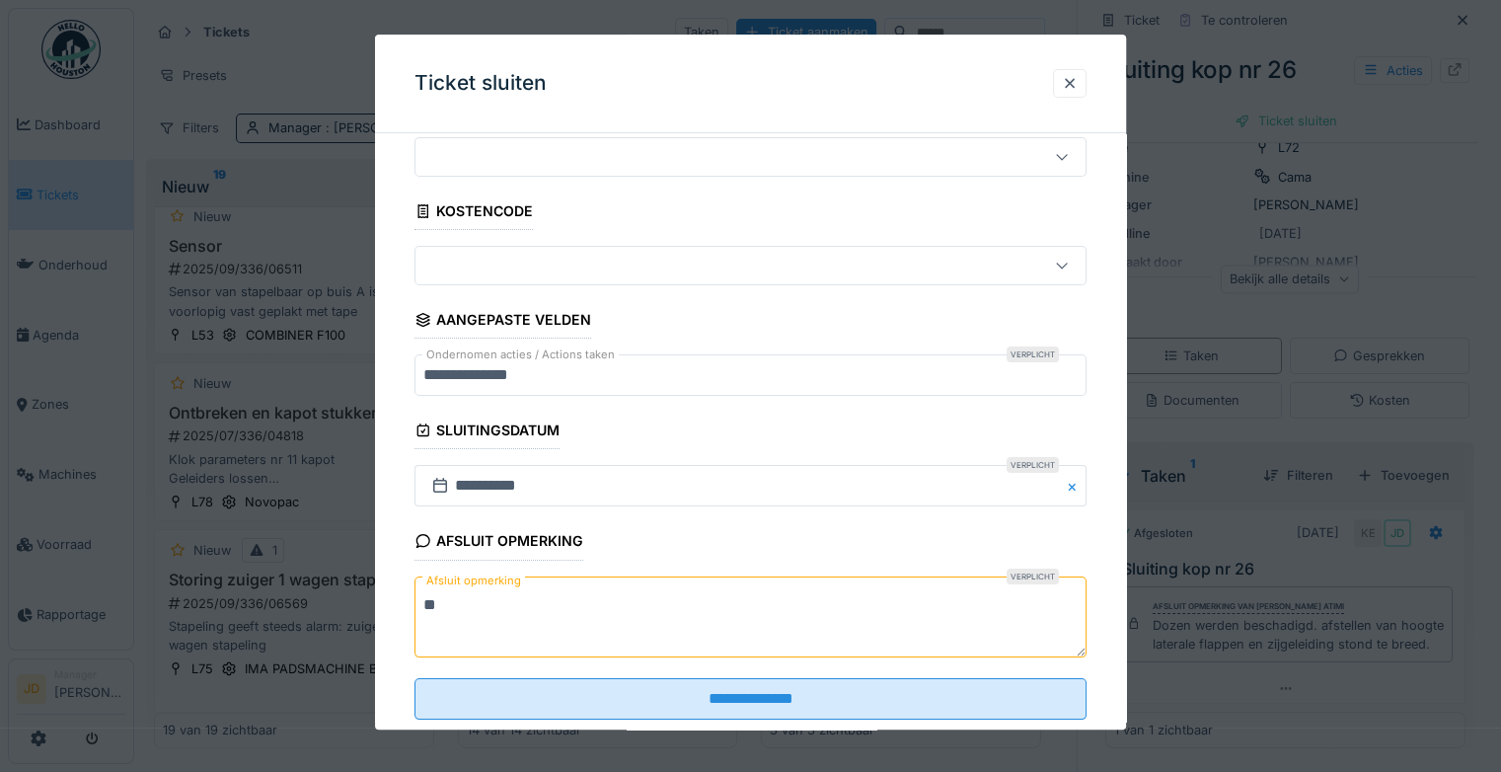
scroll to position [99, 0]
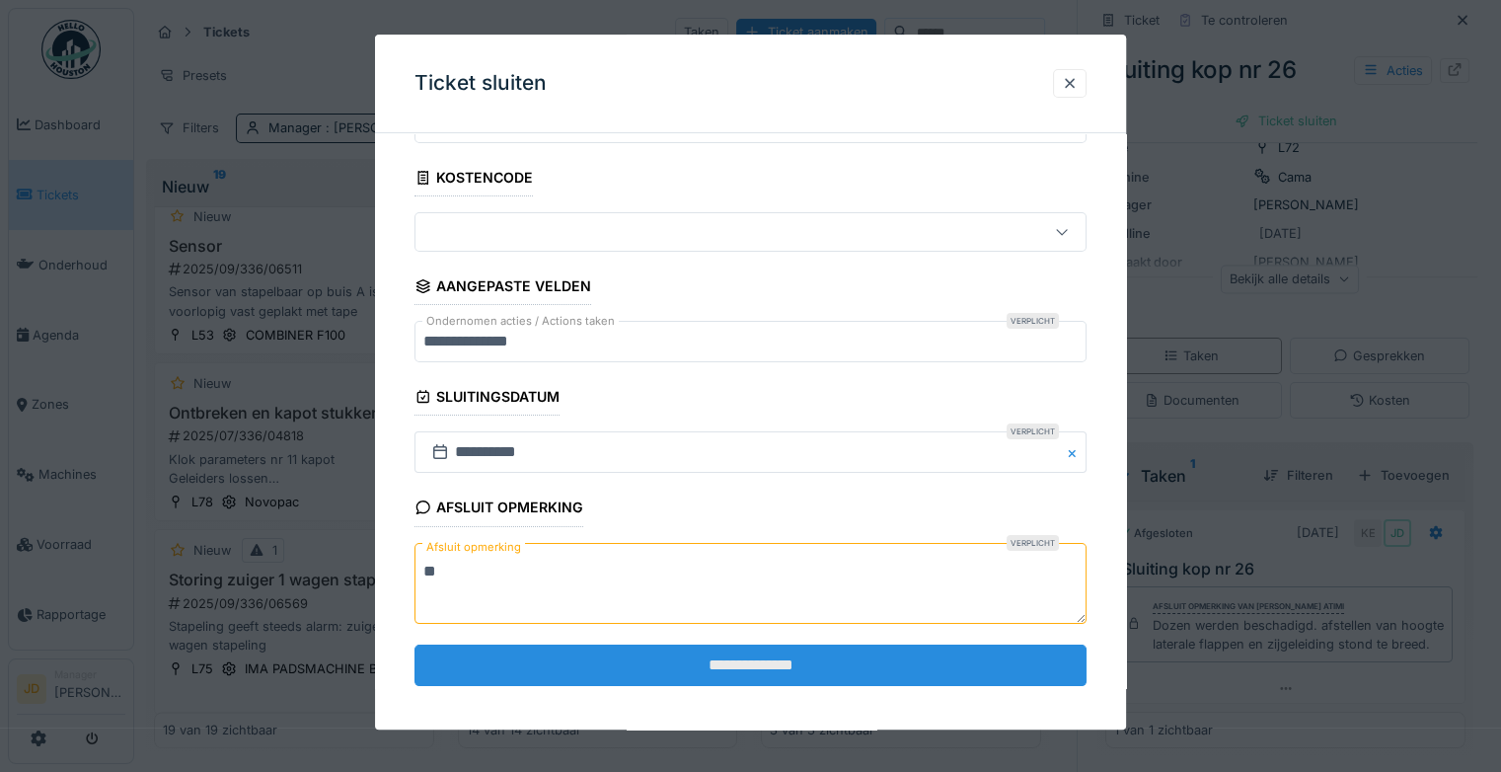
type textarea "**"
click at [582, 667] on input "**********" at bounding box center [751, 664] width 672 height 41
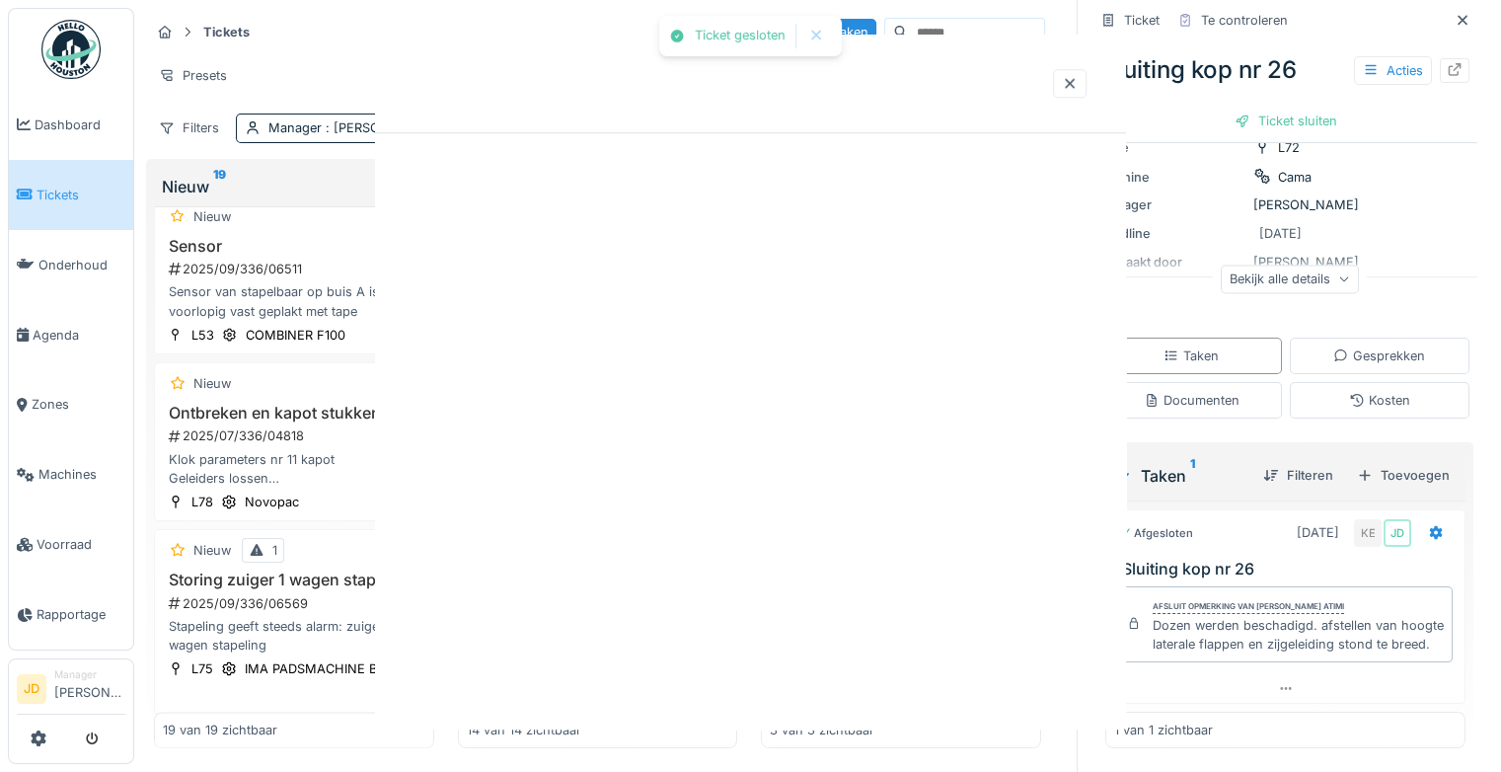
scroll to position [0, 0]
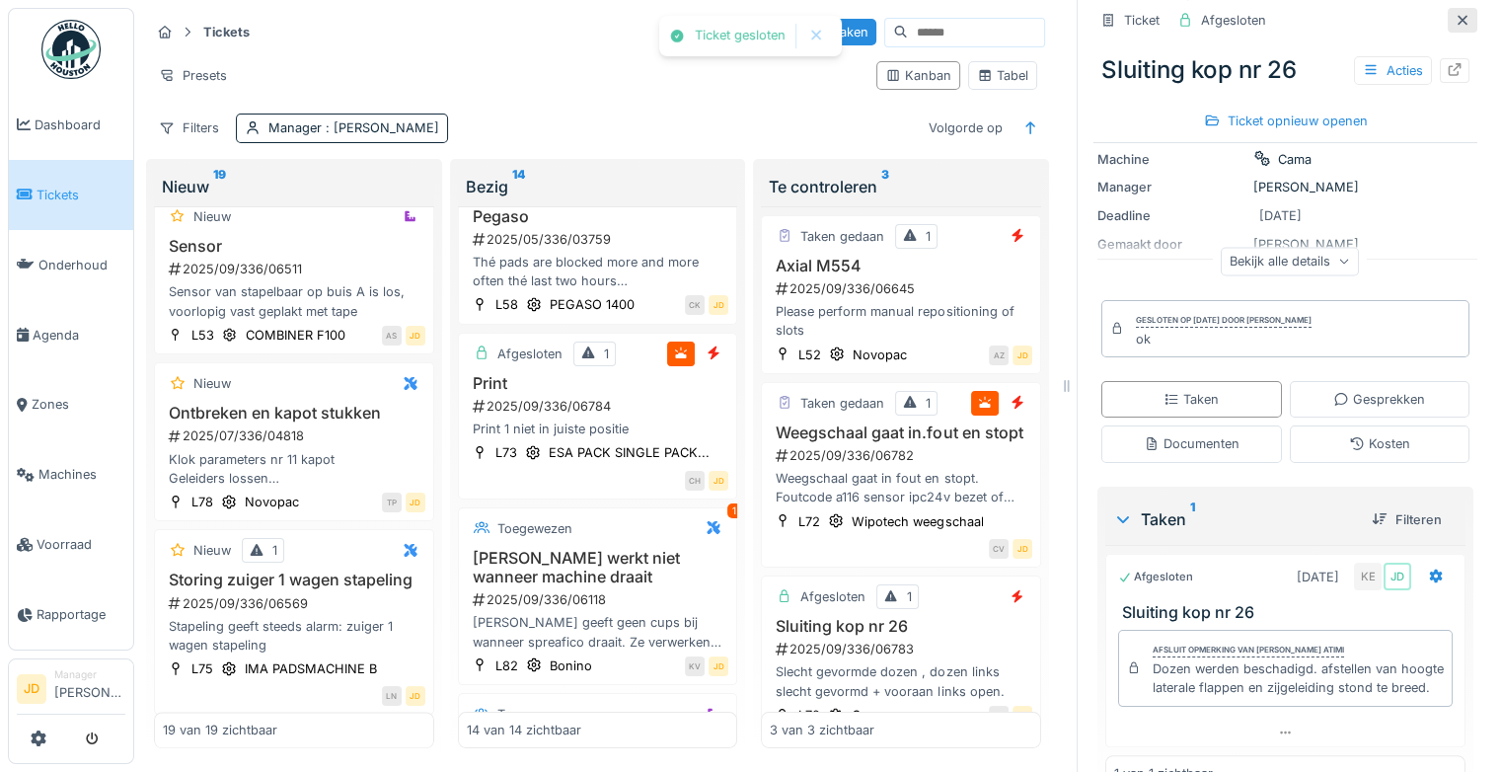
click at [1448, 8] on div at bounding box center [1463, 20] width 30 height 25
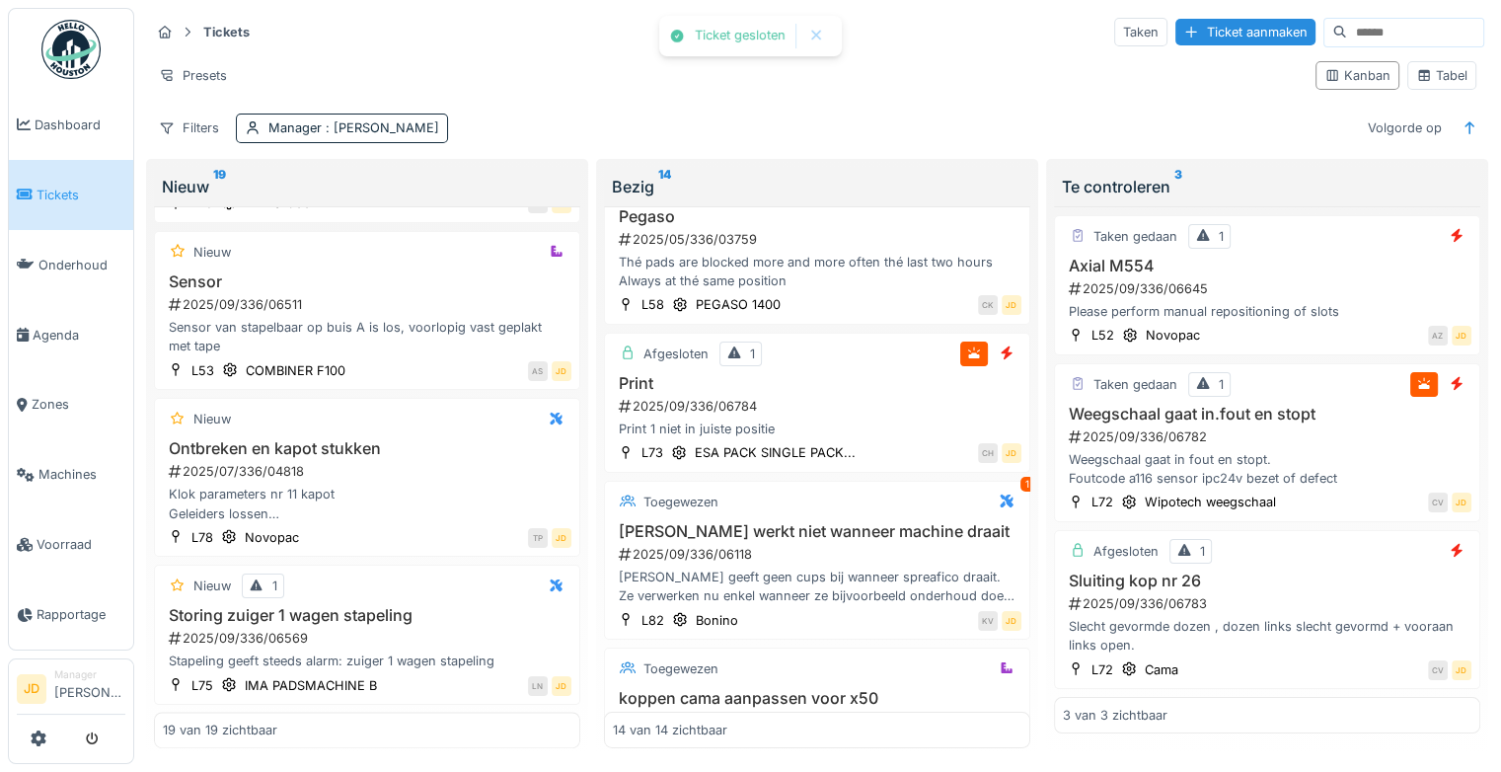
scroll to position [2578, 0]
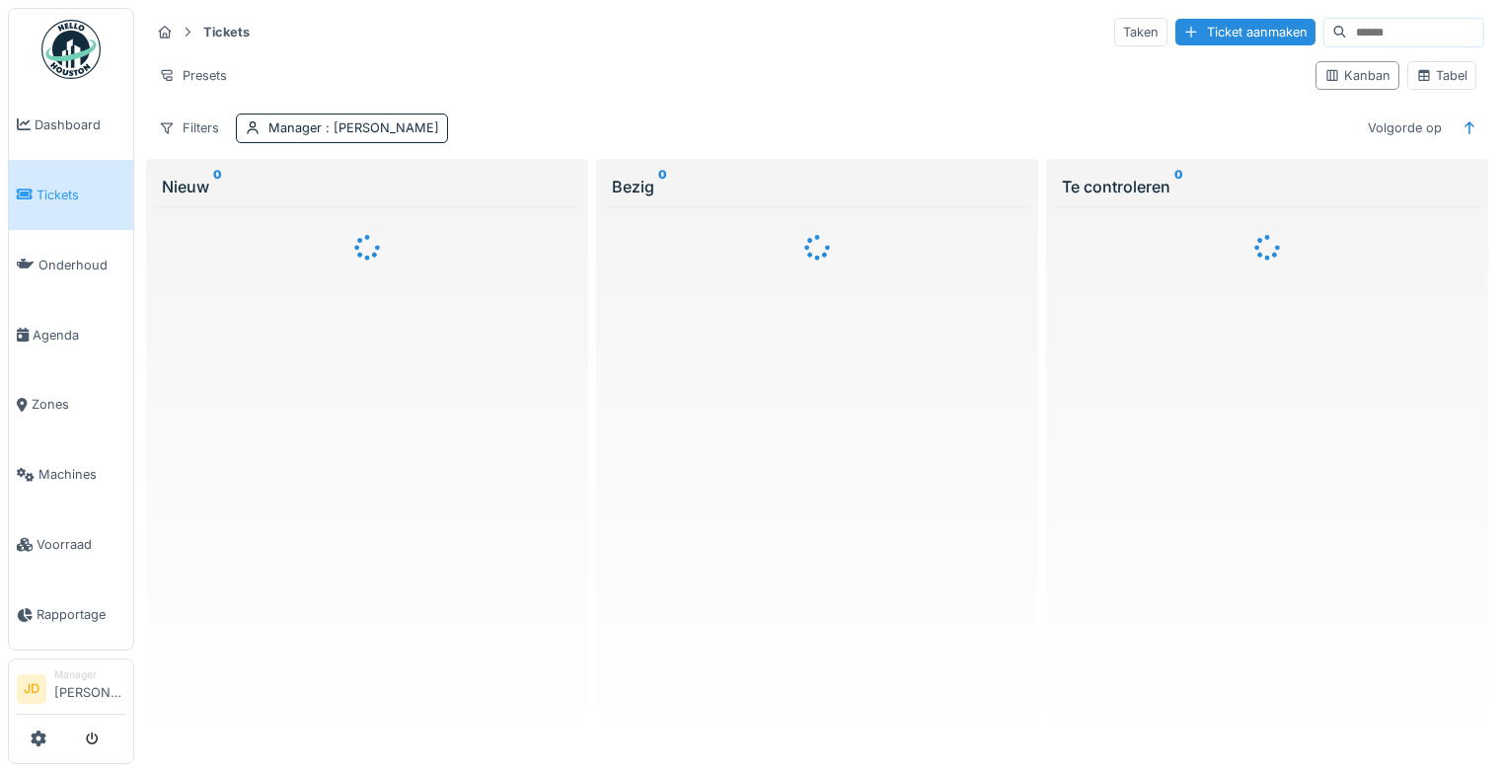
scroll to position [15, 0]
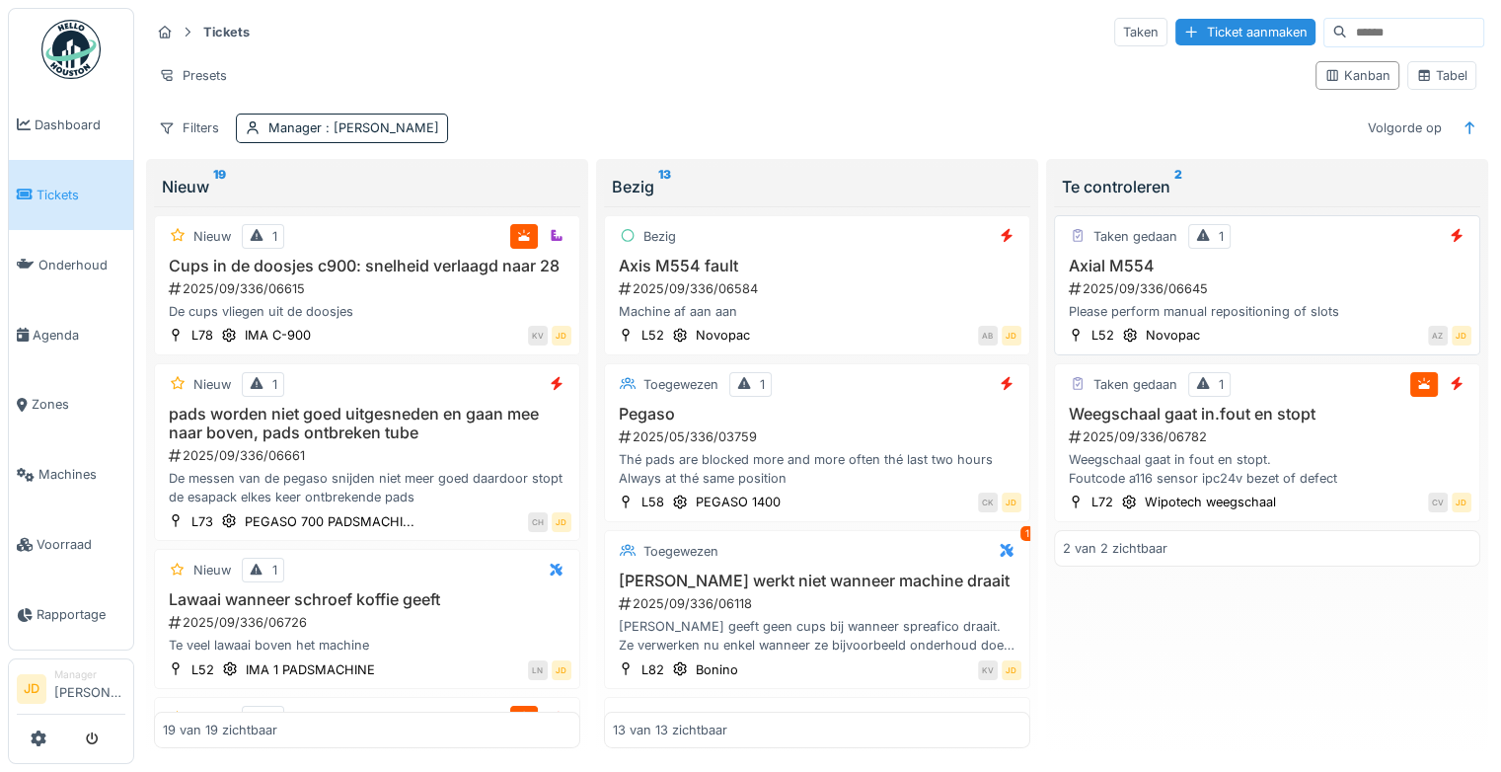
click at [1297, 257] on h3 "Axial M554" at bounding box center [1267, 266] width 409 height 19
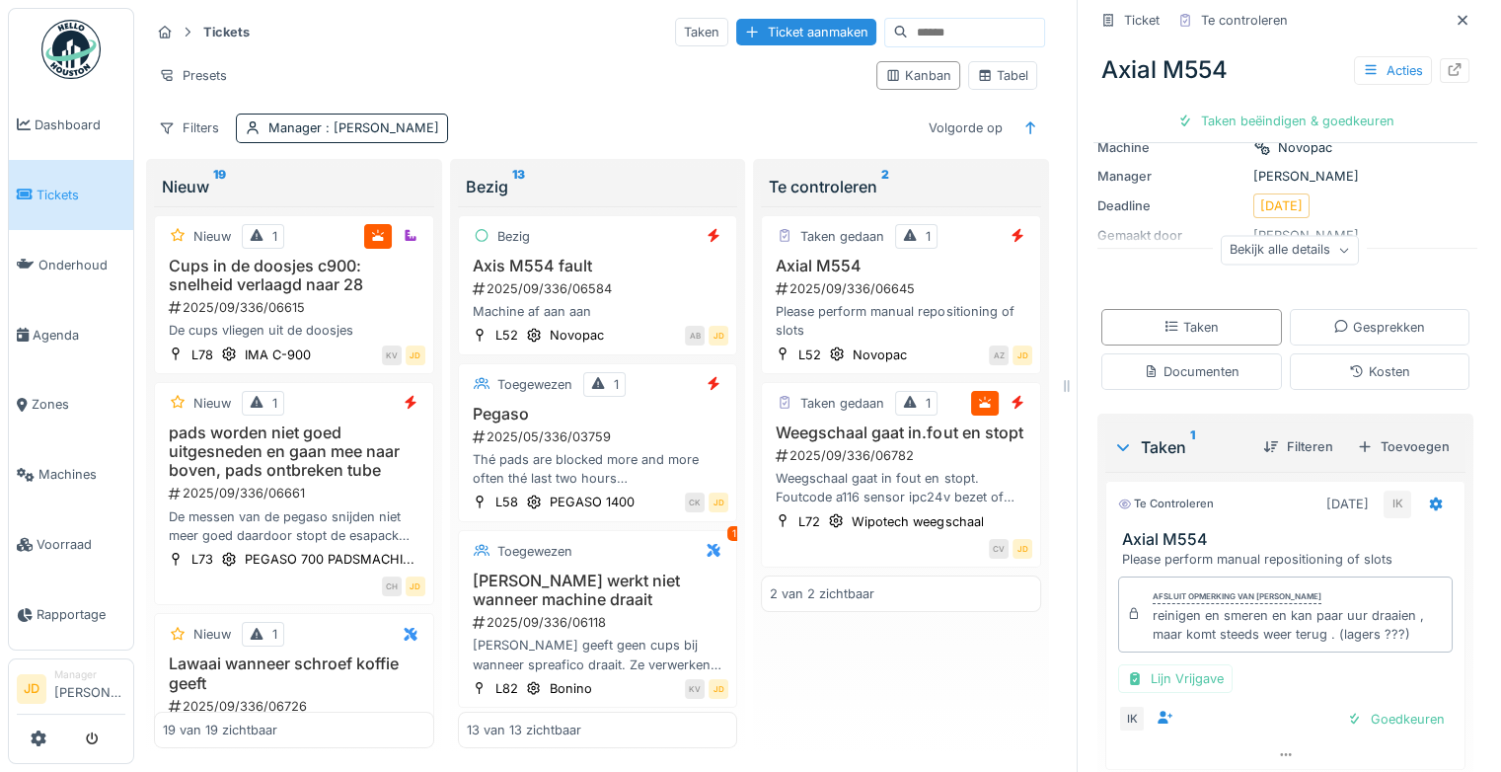
scroll to position [160, 0]
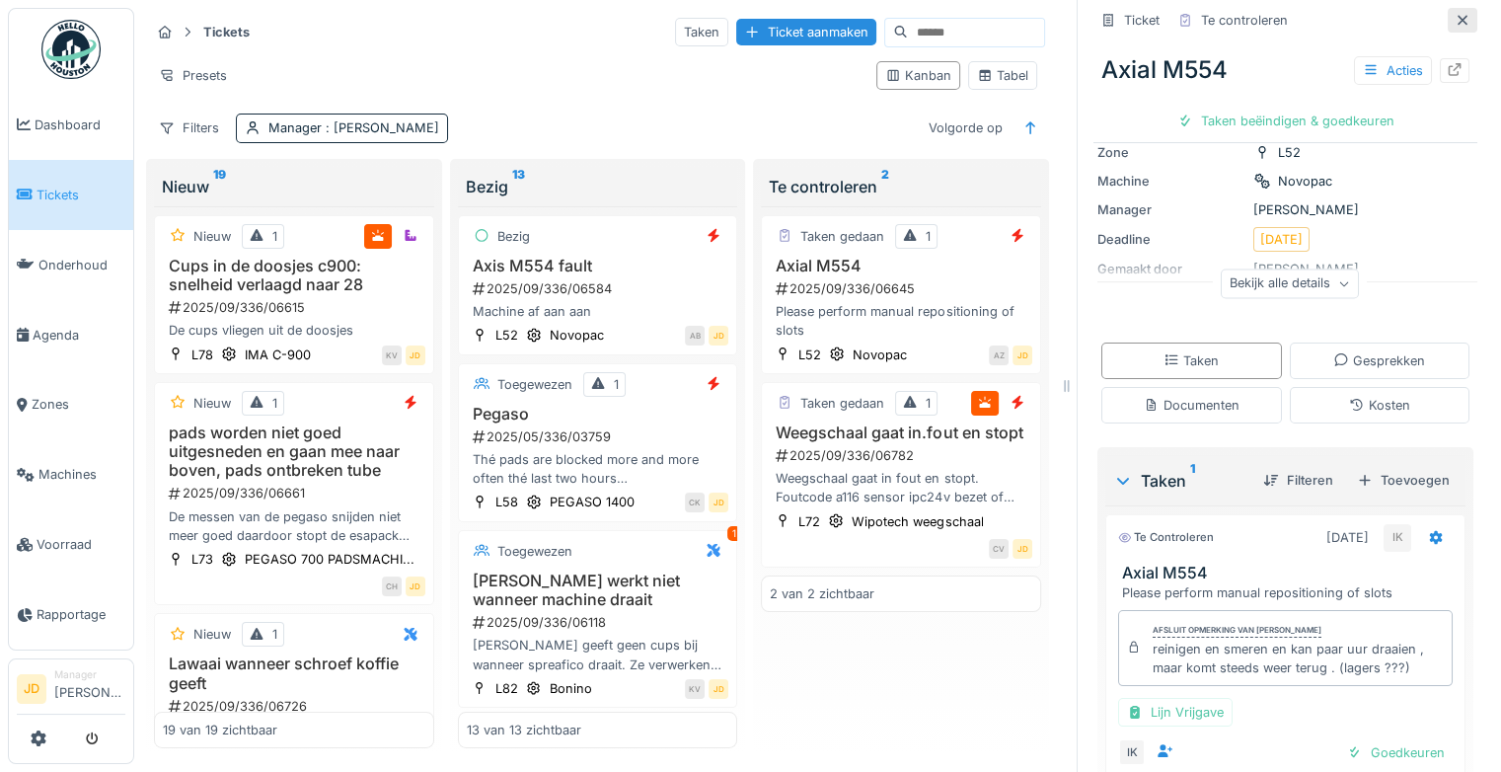
click at [1455, 14] on icon at bounding box center [1463, 20] width 16 height 13
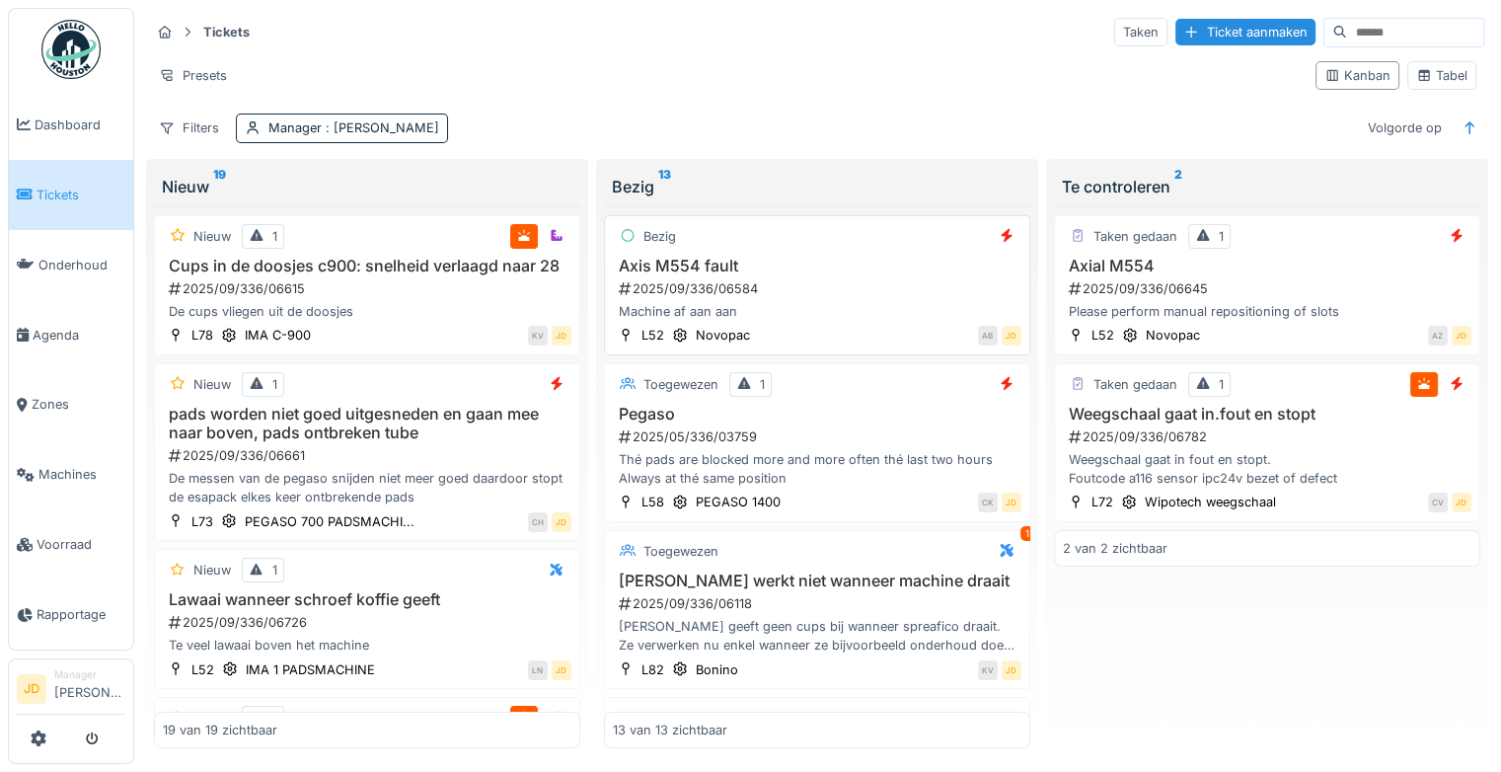
click at [845, 279] on div "2025/09/336/06584" at bounding box center [819, 288] width 405 height 19
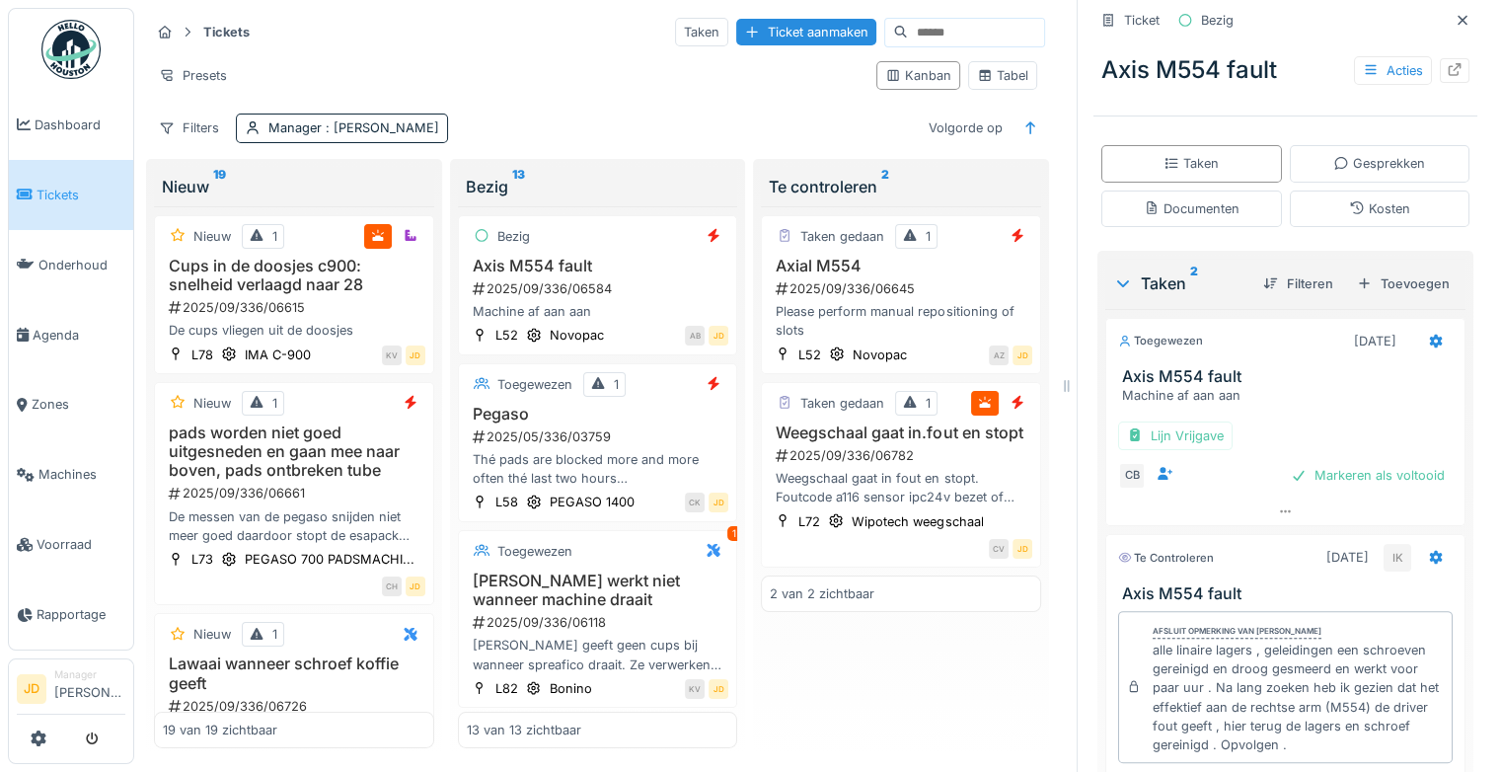
scroll to position [296, 0]
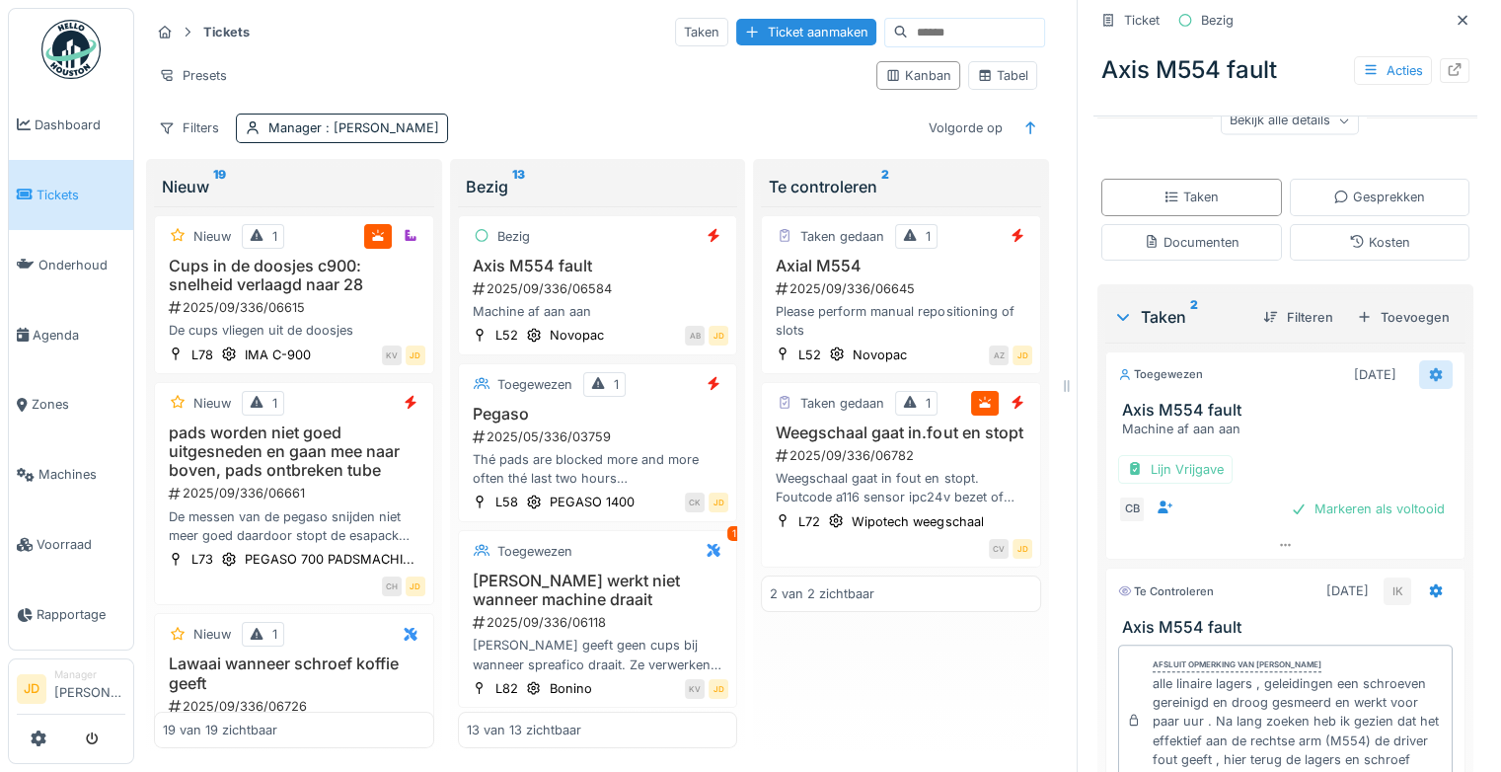
click at [1428, 366] on div at bounding box center [1436, 374] width 16 height 19
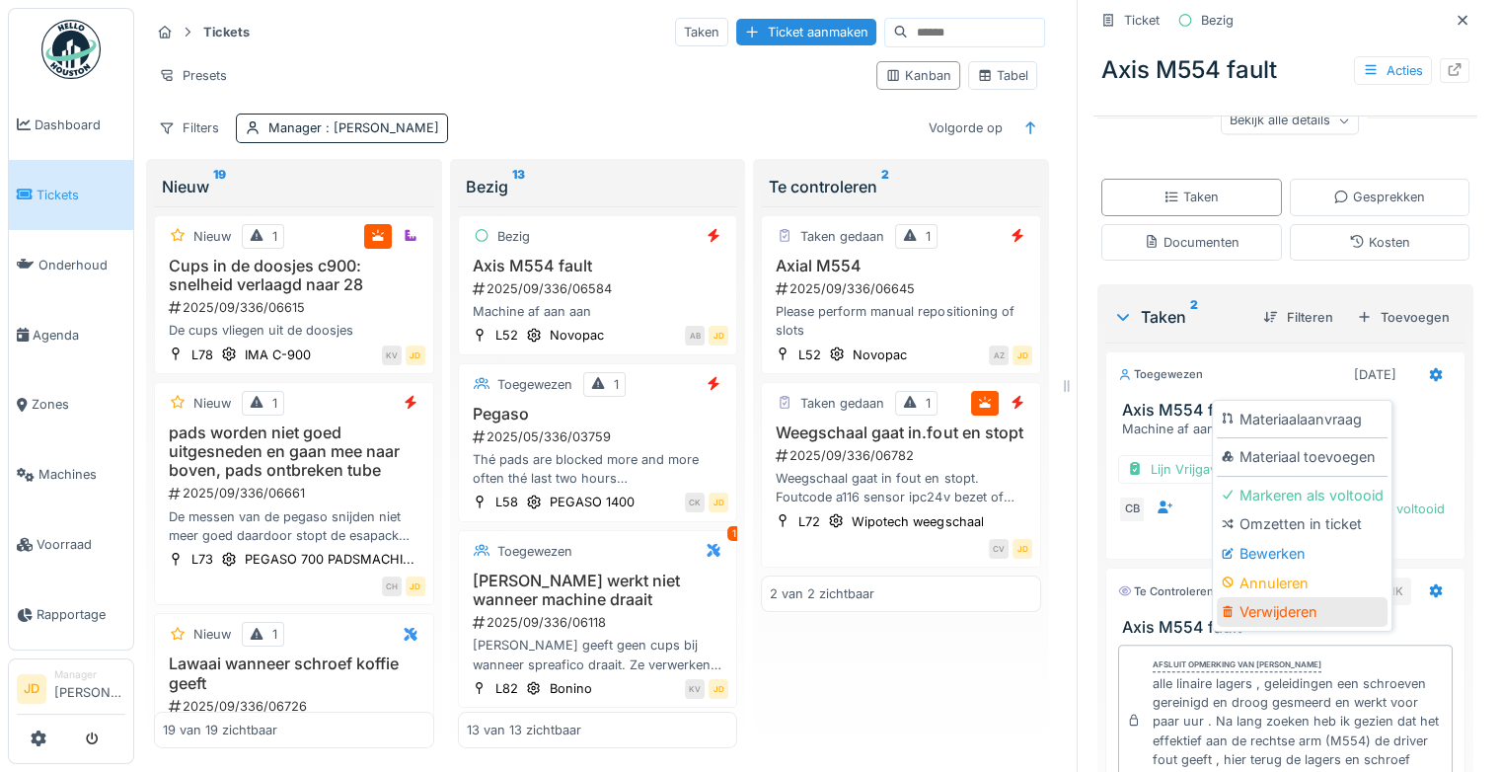
click at [1330, 597] on div "Verwijderen" at bounding box center [1302, 612] width 171 height 30
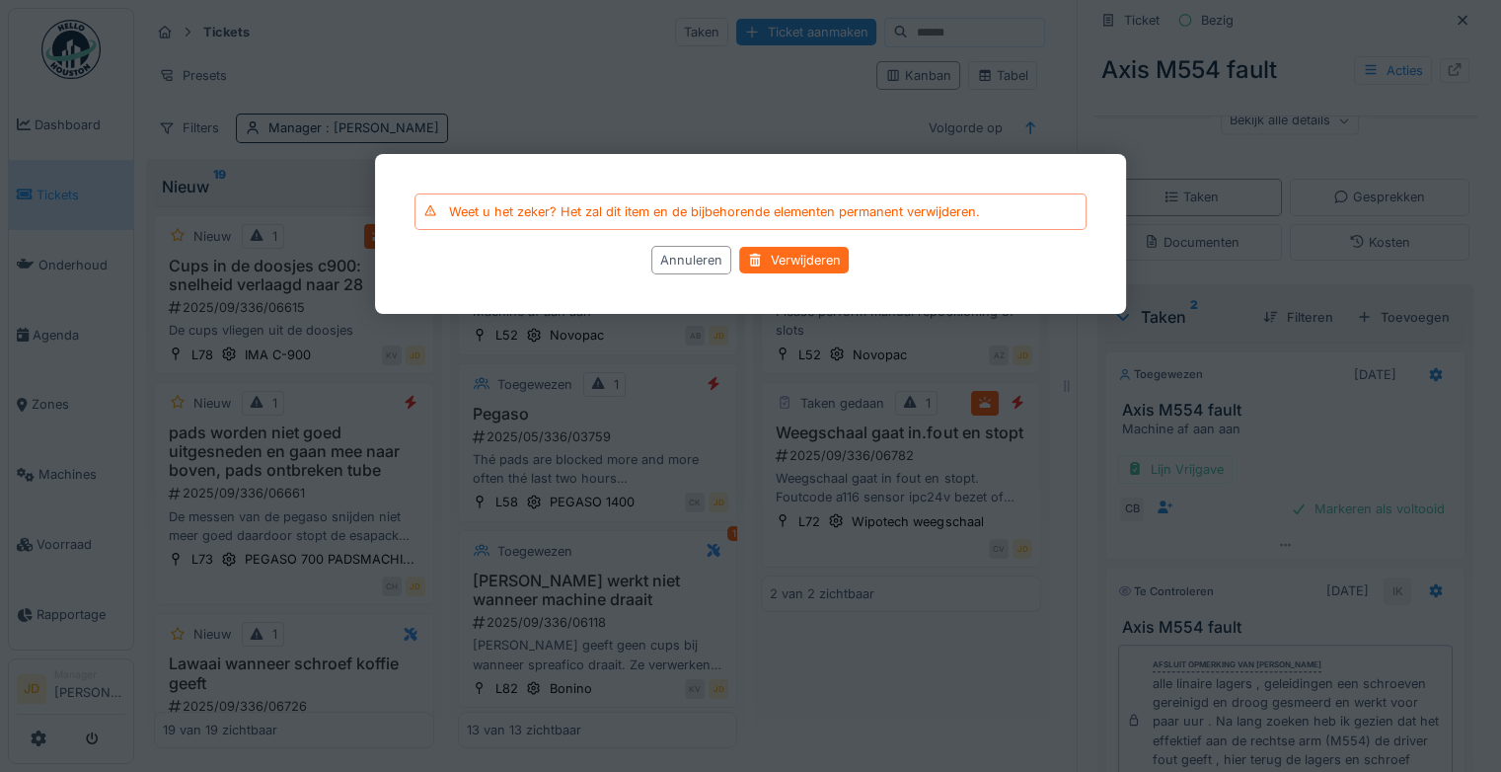
click at [797, 261] on div "Verwijderen" at bounding box center [795, 261] width 110 height 27
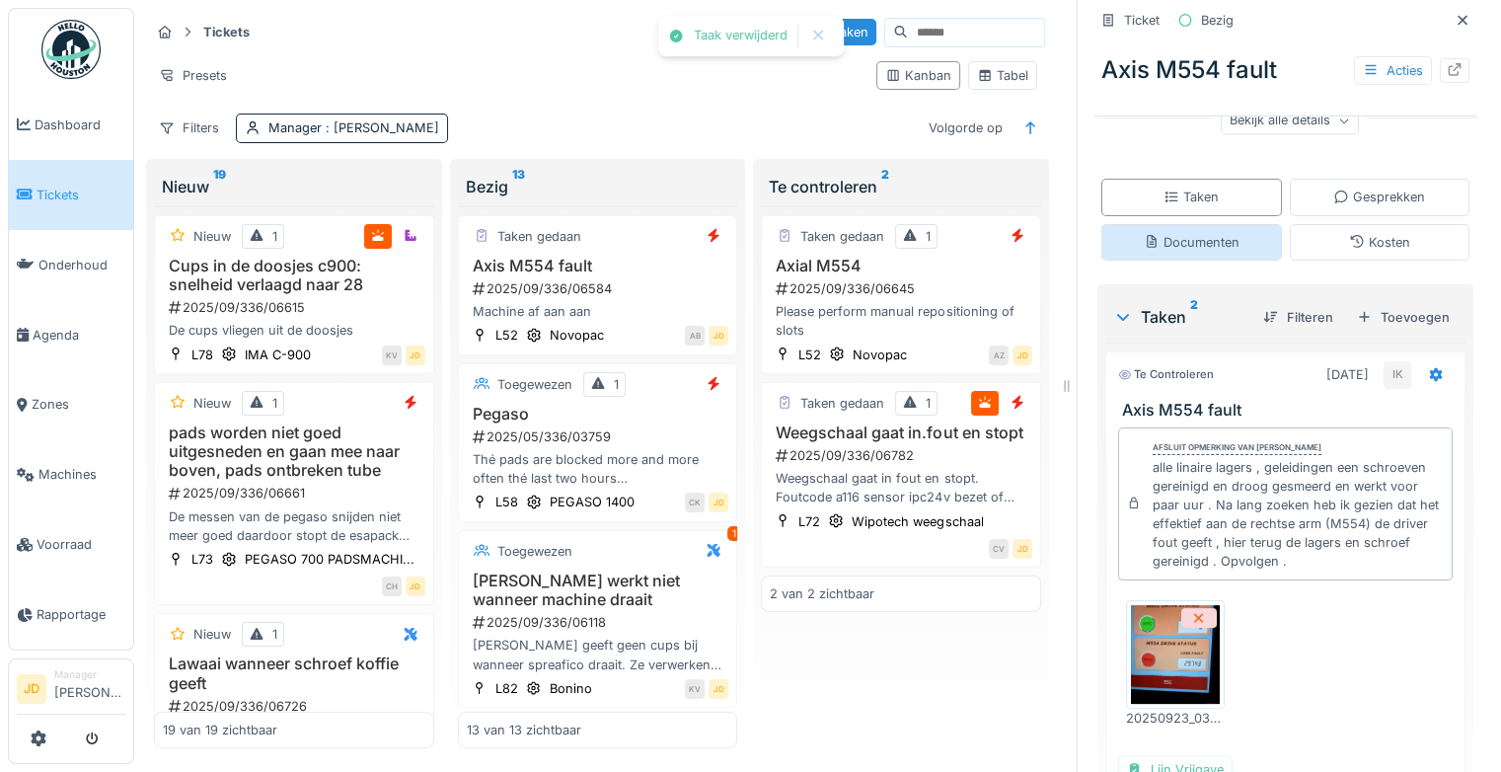
scroll to position [323, 0]
click at [1196, 238] on div "Documenten" at bounding box center [1191, 242] width 181 height 37
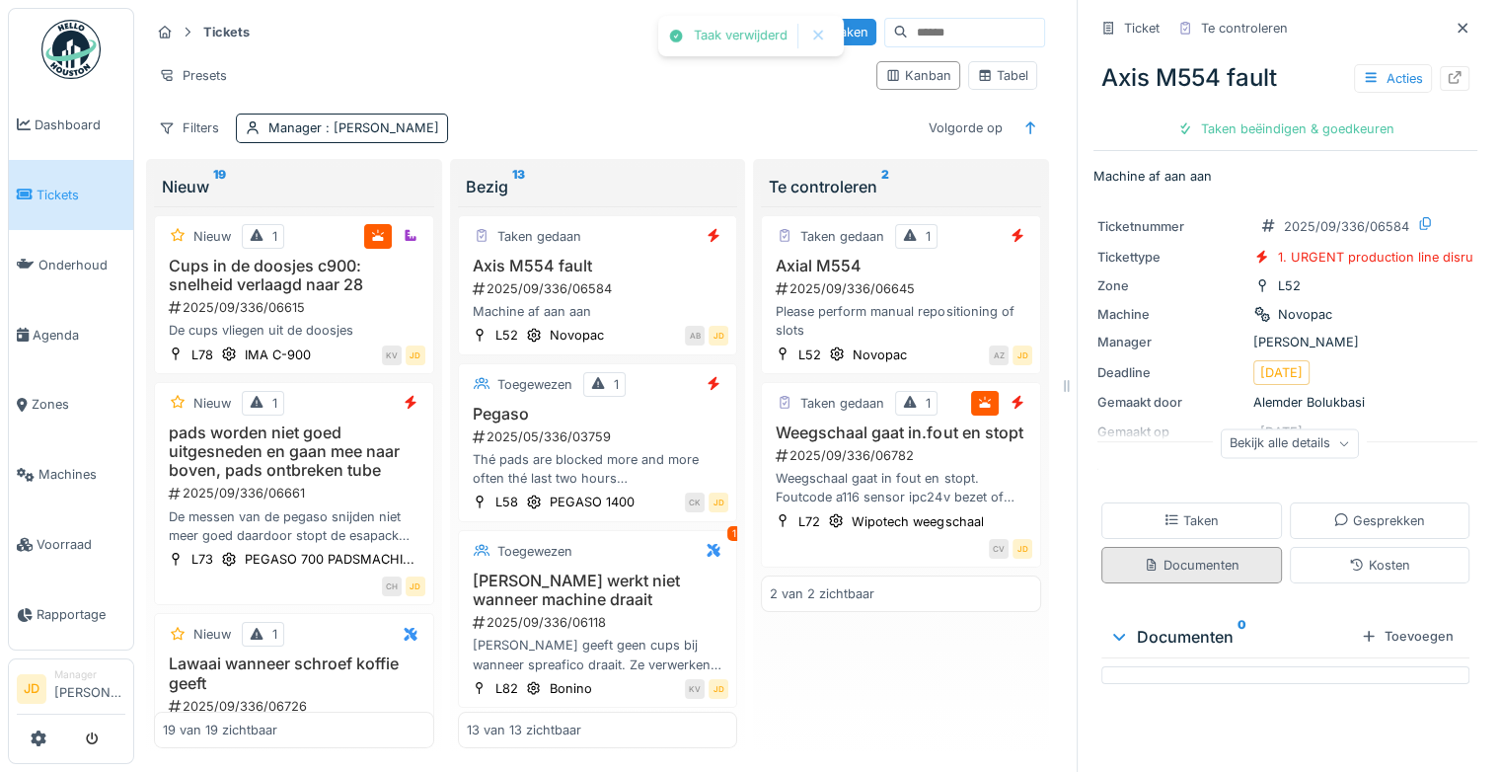
scroll to position [0, 0]
click at [1348, 525] on div "Taken Gesprekken Documenten Kosten" at bounding box center [1286, 542] width 384 height 97
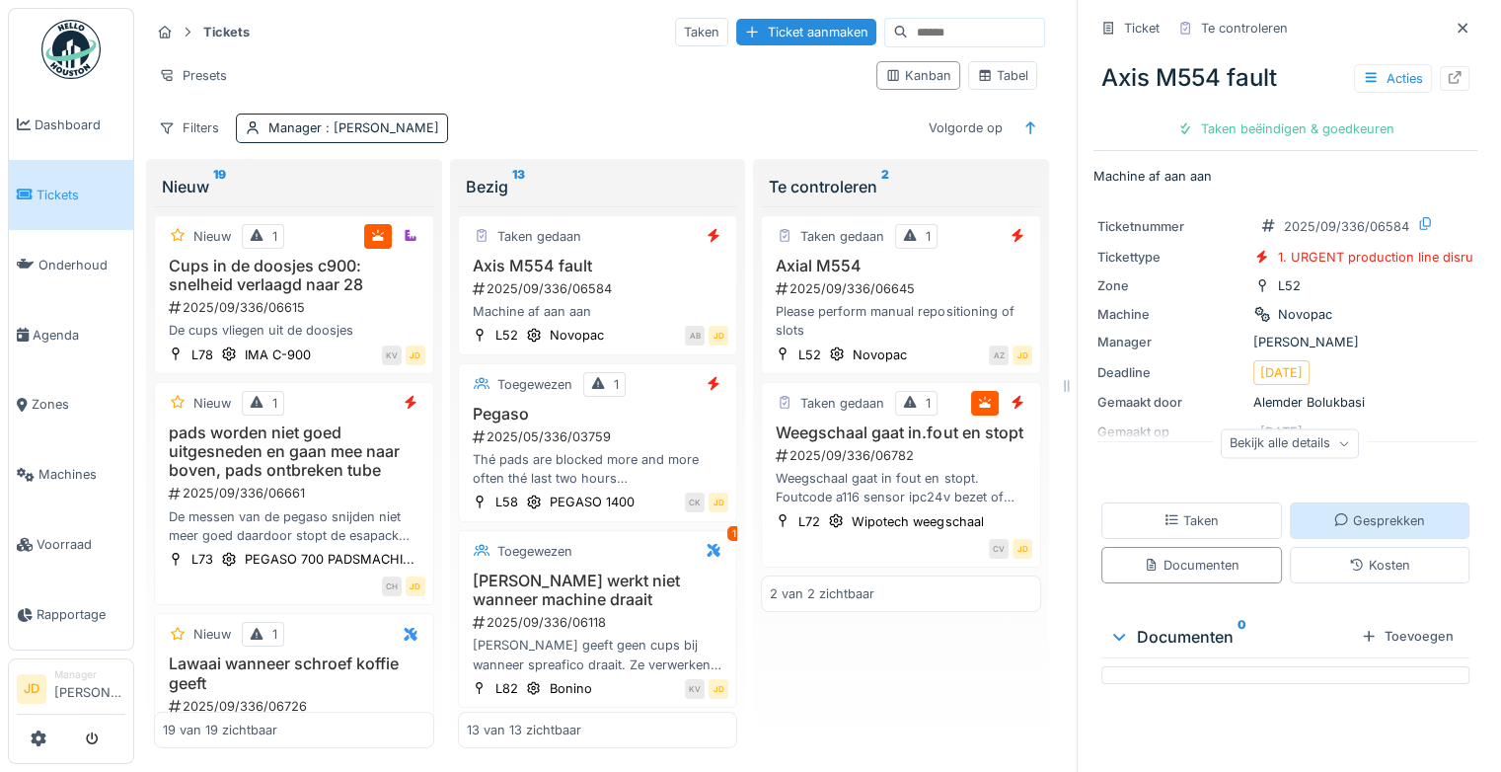
click at [1350, 511] on div "Gesprekken" at bounding box center [1379, 520] width 92 height 19
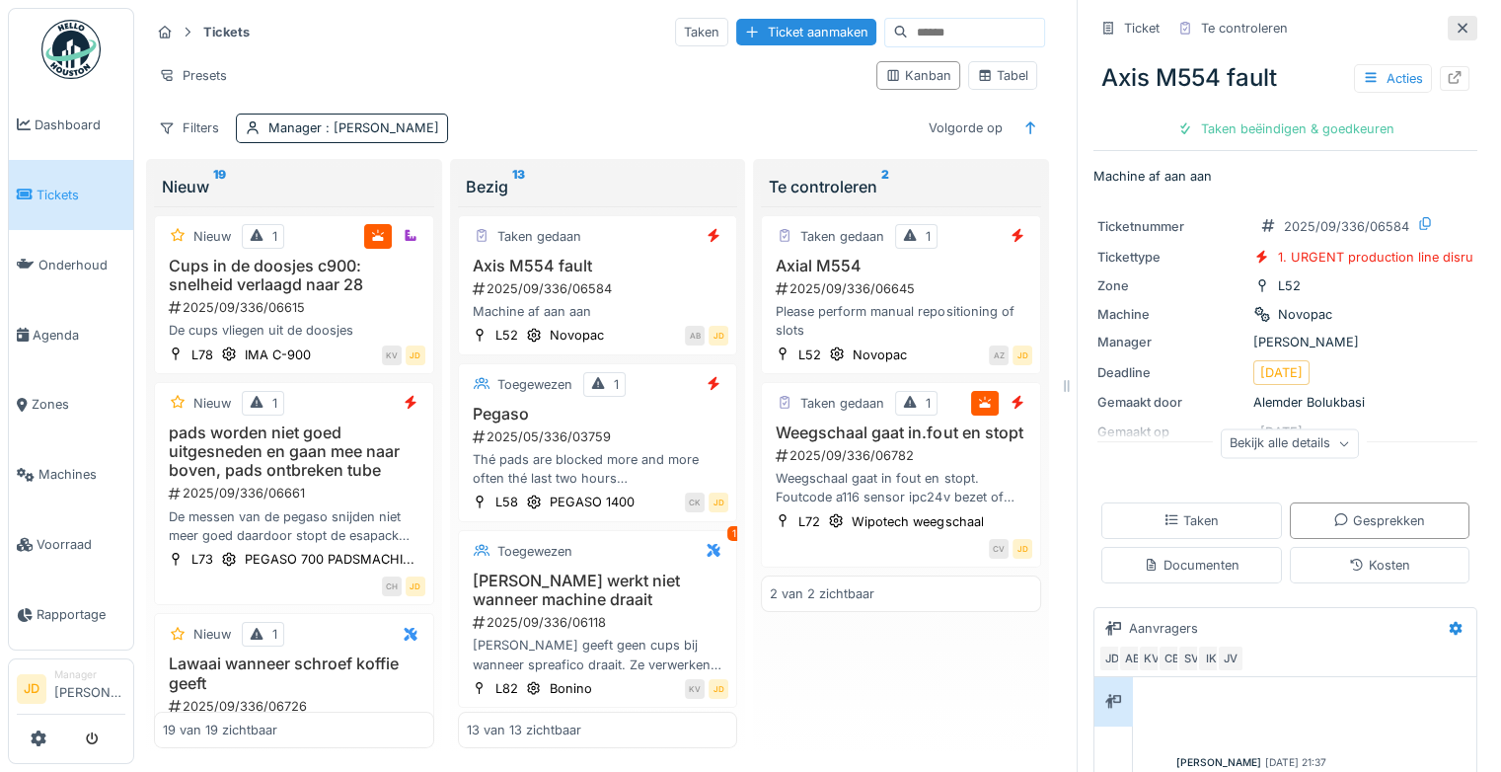
click at [1448, 38] on div at bounding box center [1463, 28] width 30 height 25
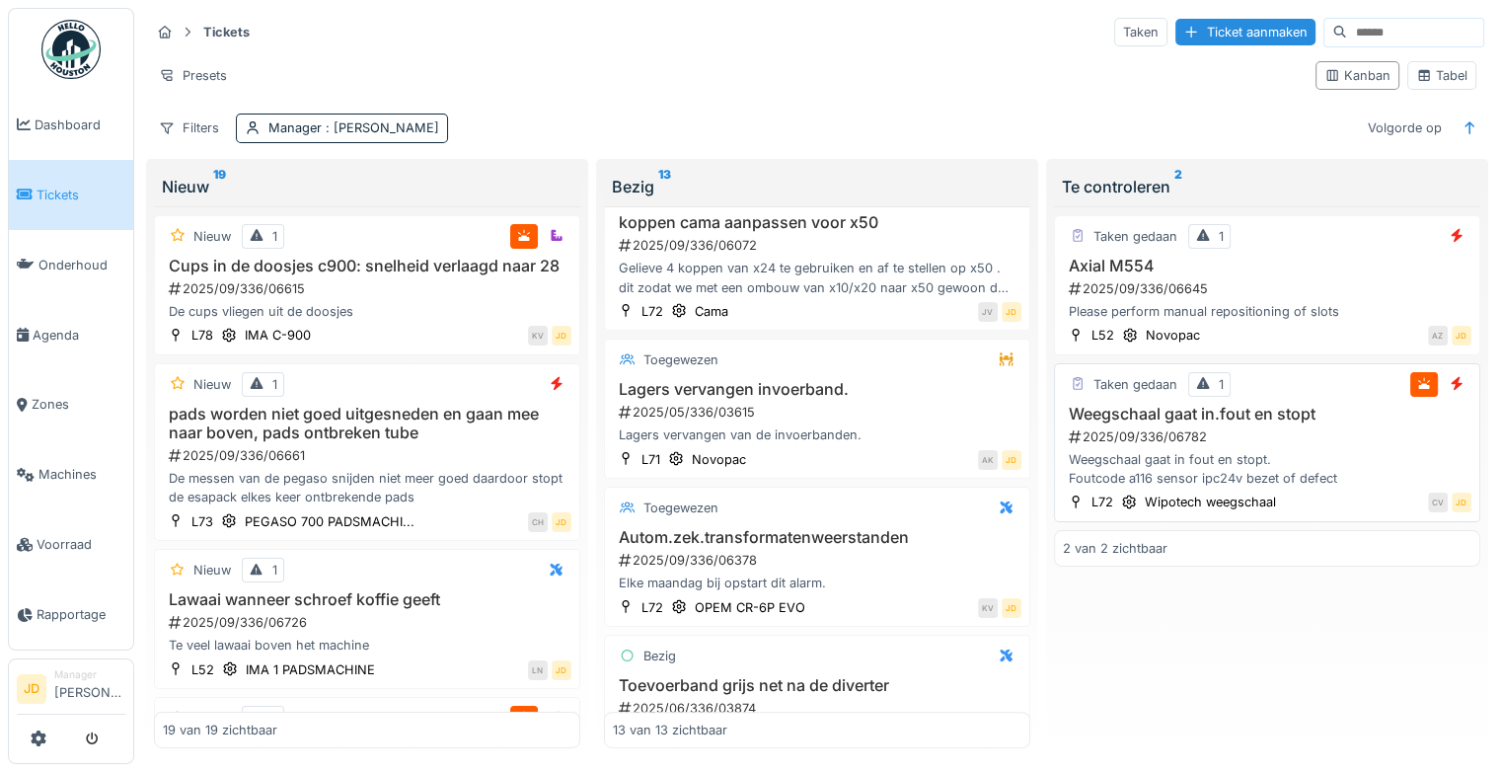
scroll to position [364, 0]
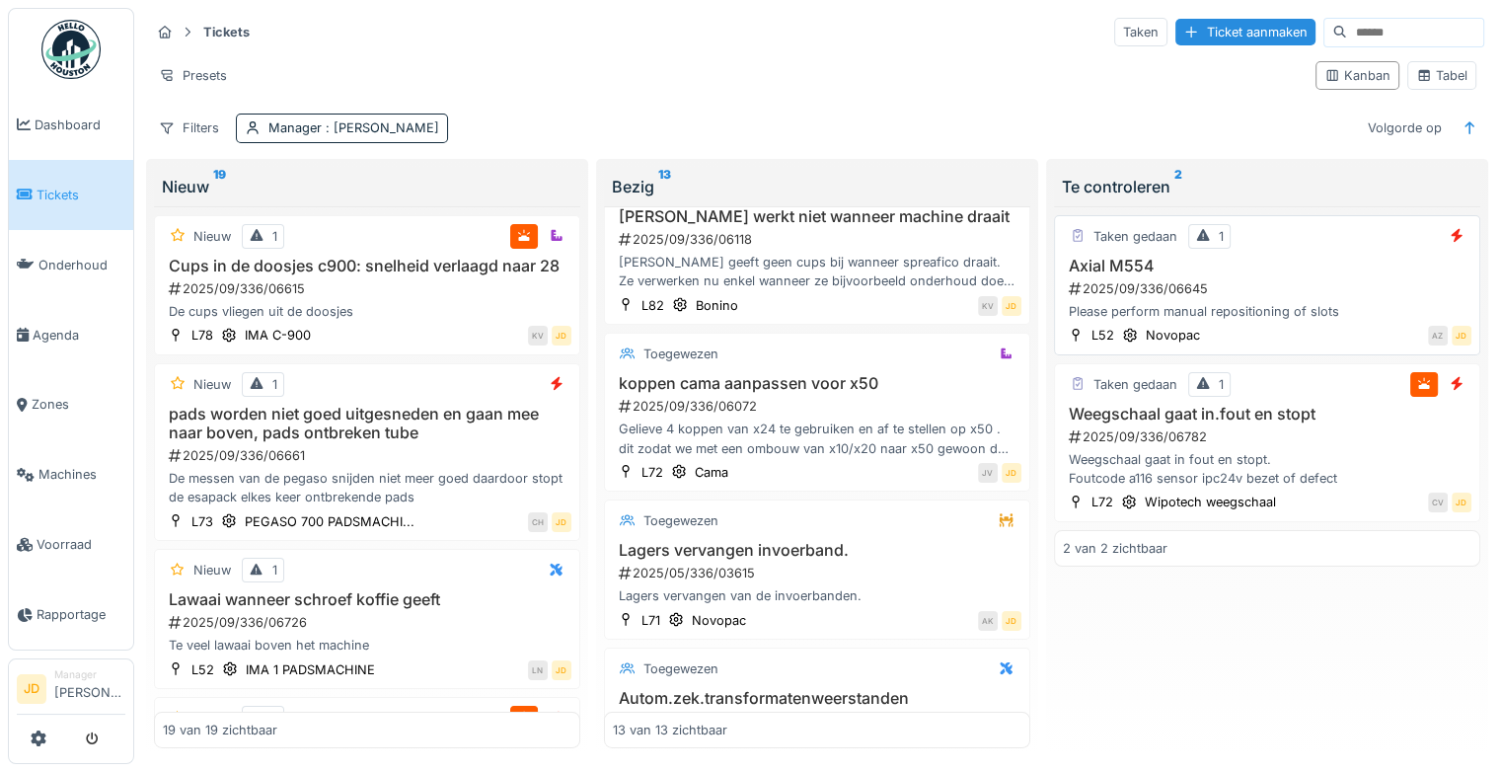
click at [1338, 272] on h3 "Axial M554" at bounding box center [1267, 266] width 409 height 19
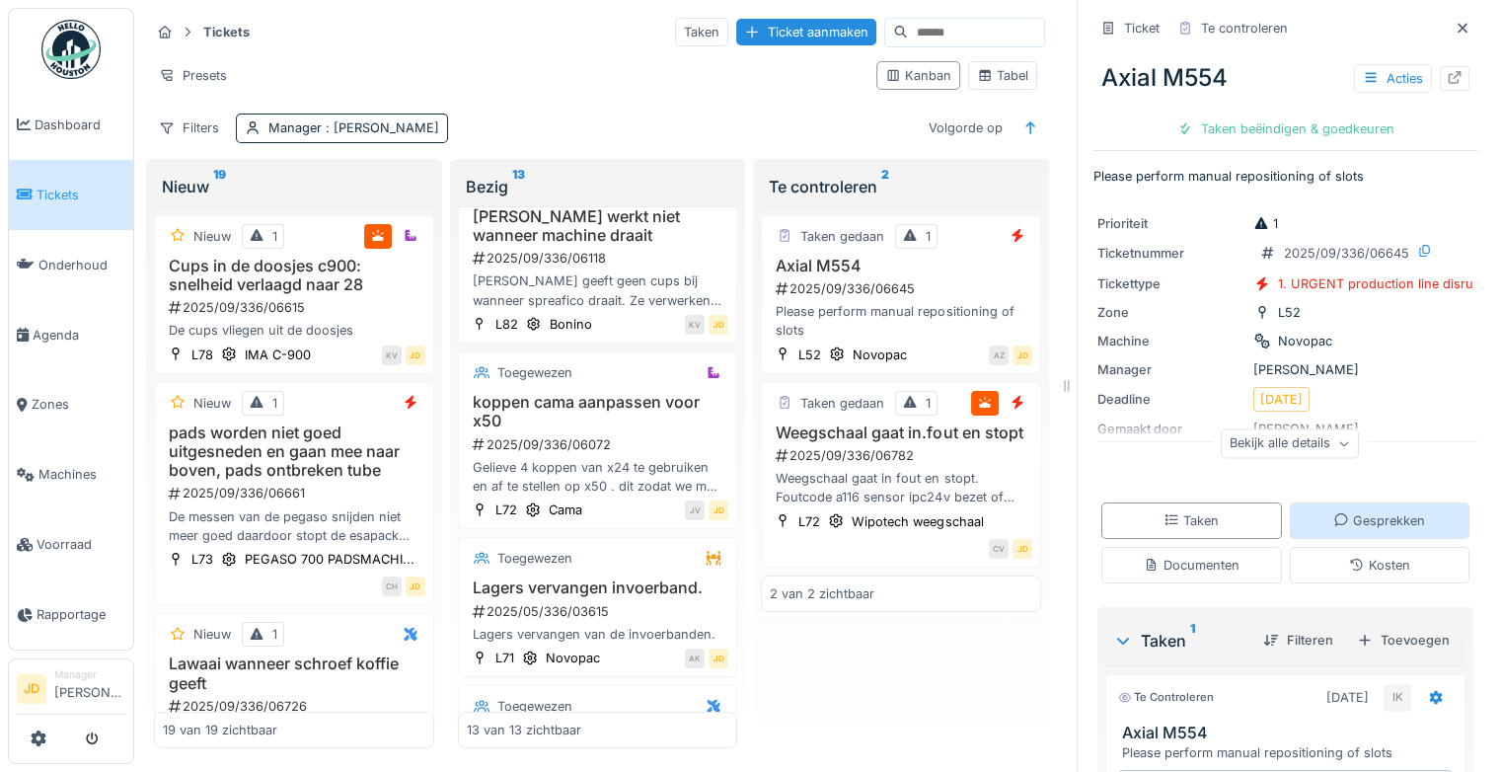
click at [1293, 531] on div "Gesprekken" at bounding box center [1380, 520] width 181 height 37
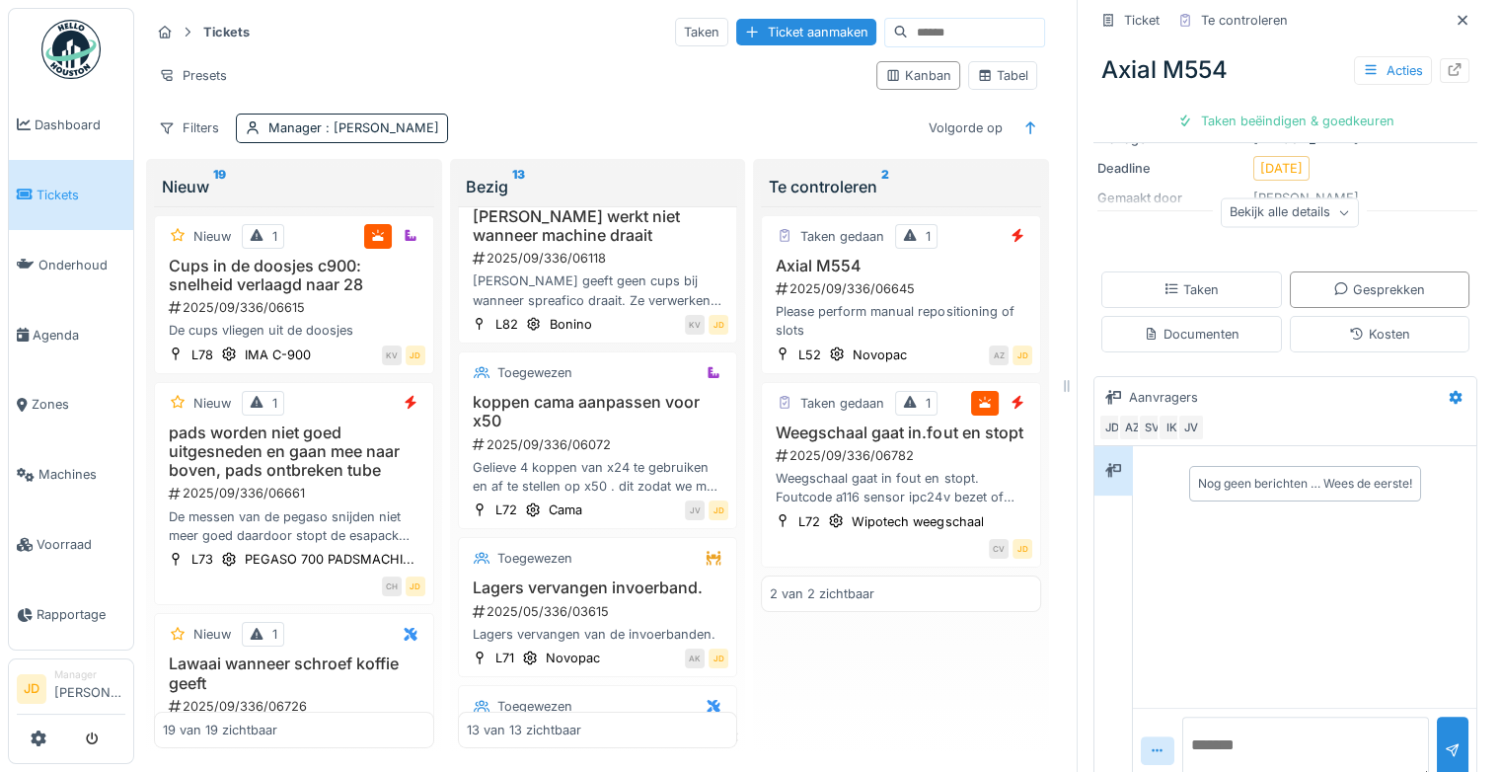
scroll to position [259, 0]
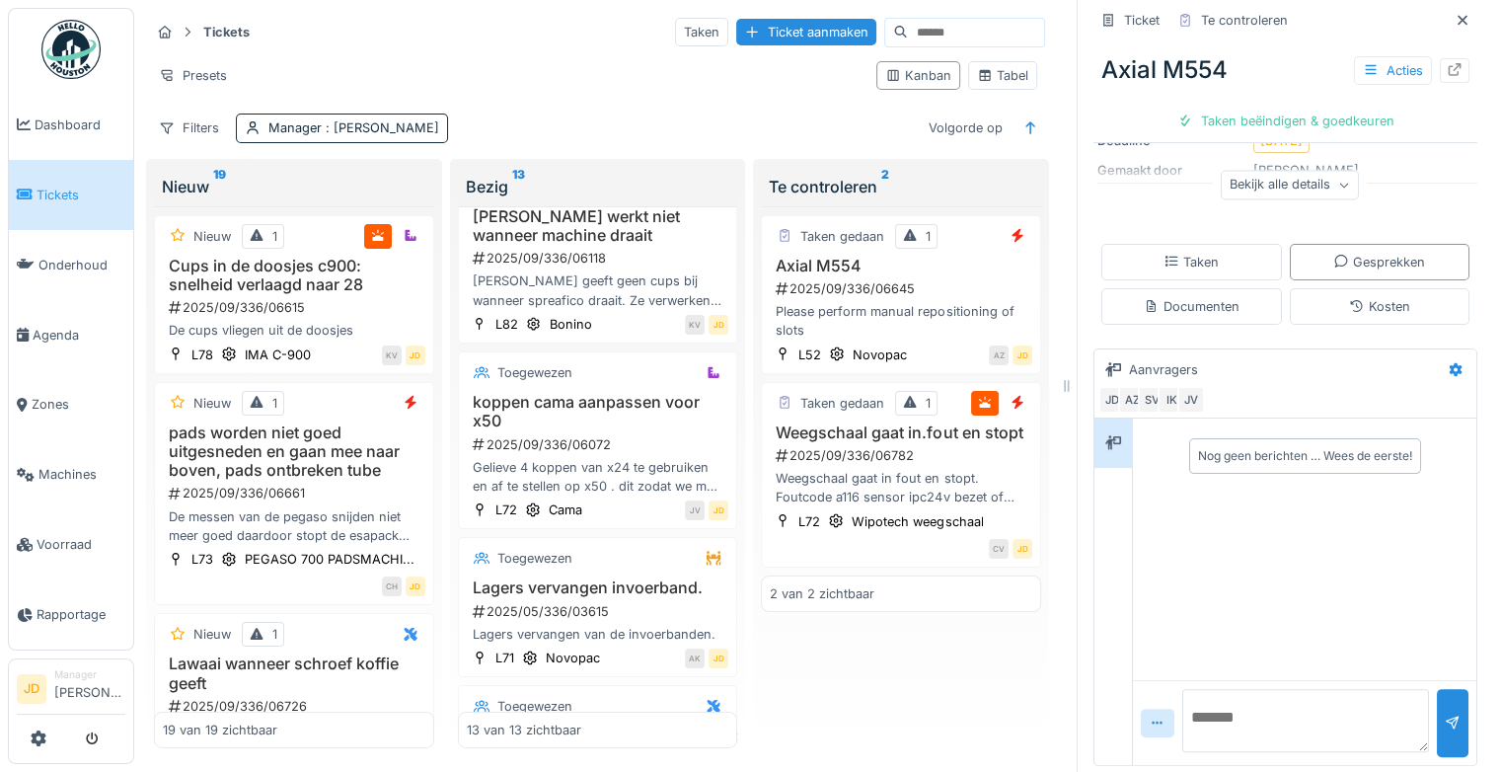
click at [1220, 311] on div "Taken Gesprekken Documenten Kosten" at bounding box center [1286, 284] width 384 height 97
click at [1220, 309] on div "Documenten" at bounding box center [1191, 306] width 181 height 37
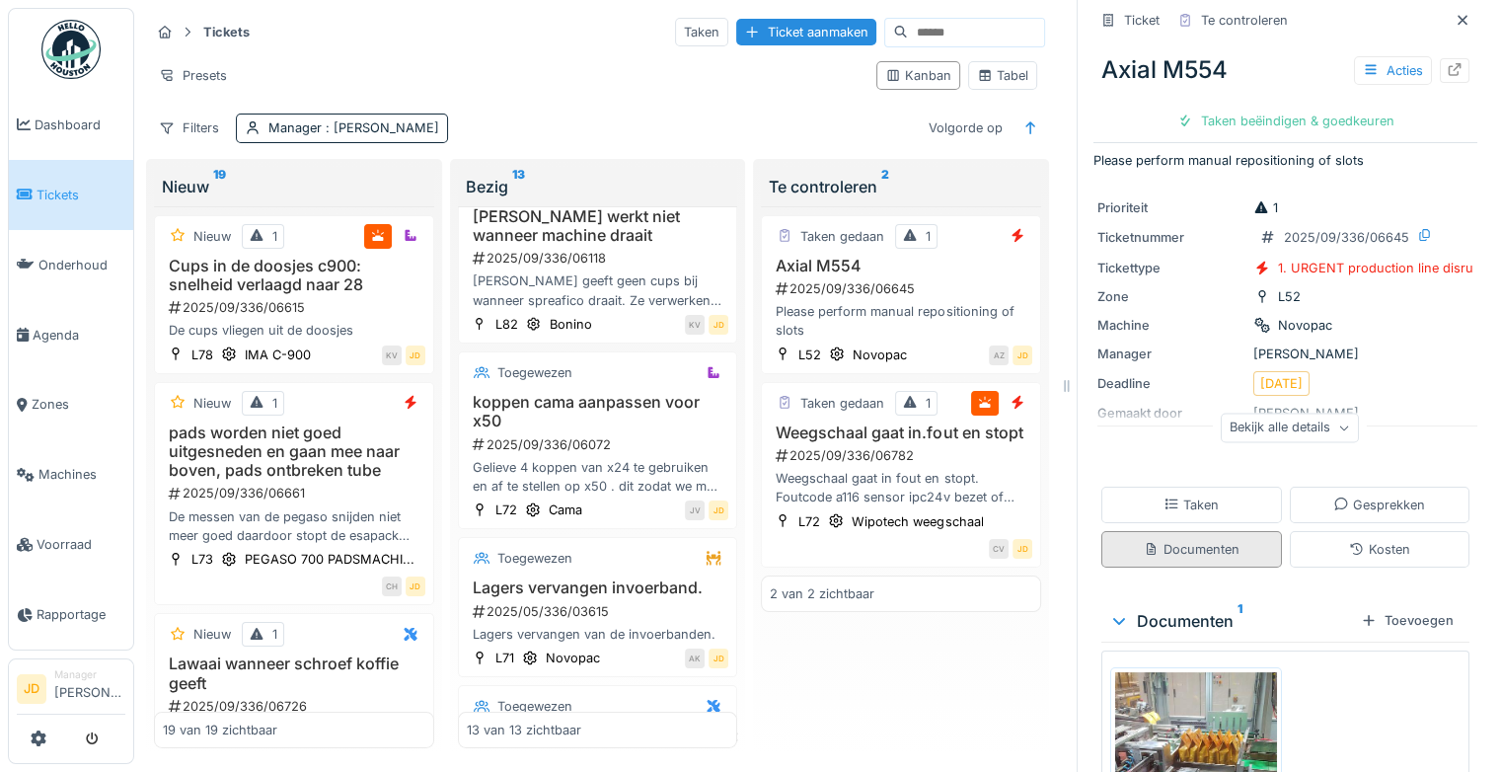
scroll to position [222, 0]
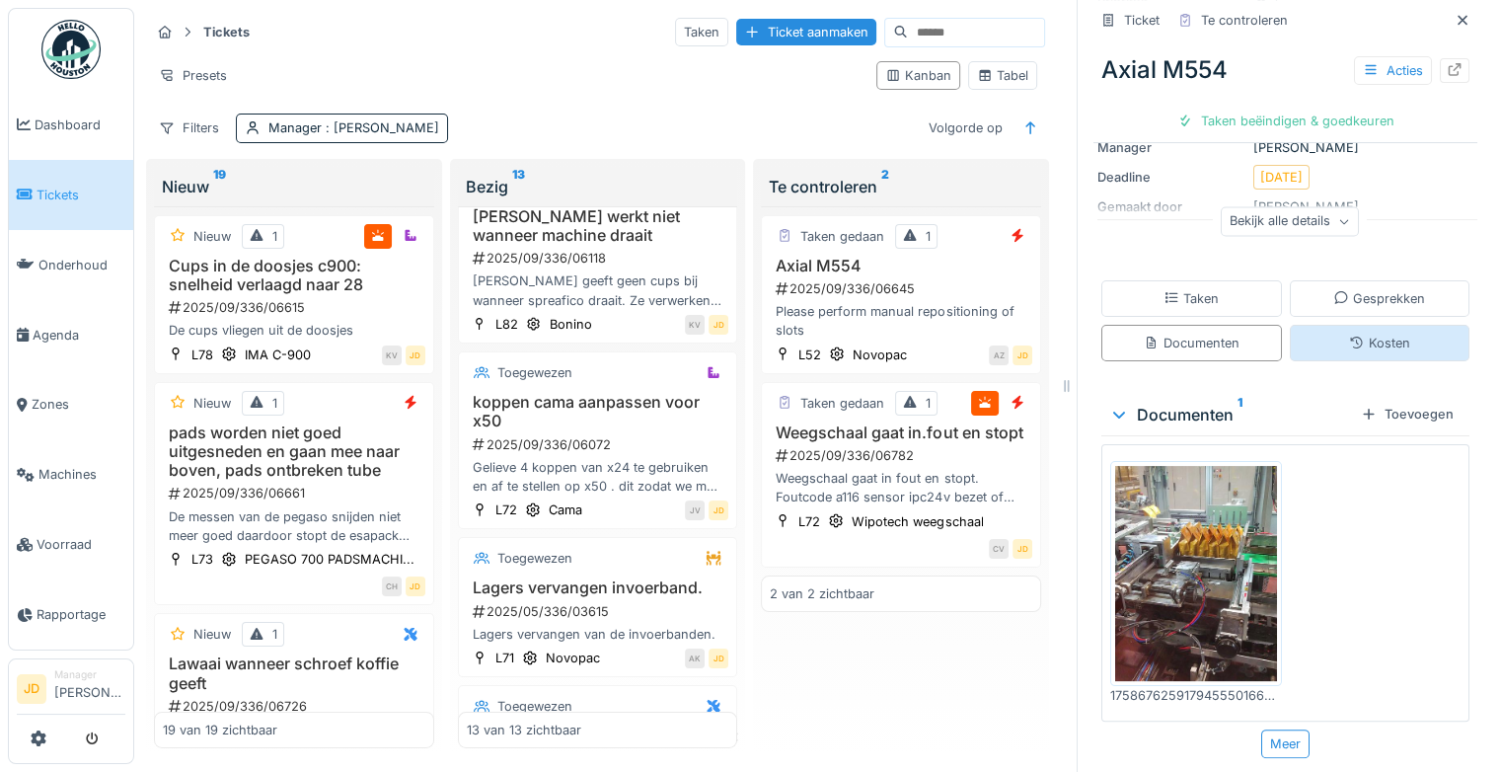
click at [1349, 337] on icon at bounding box center [1357, 343] width 16 height 13
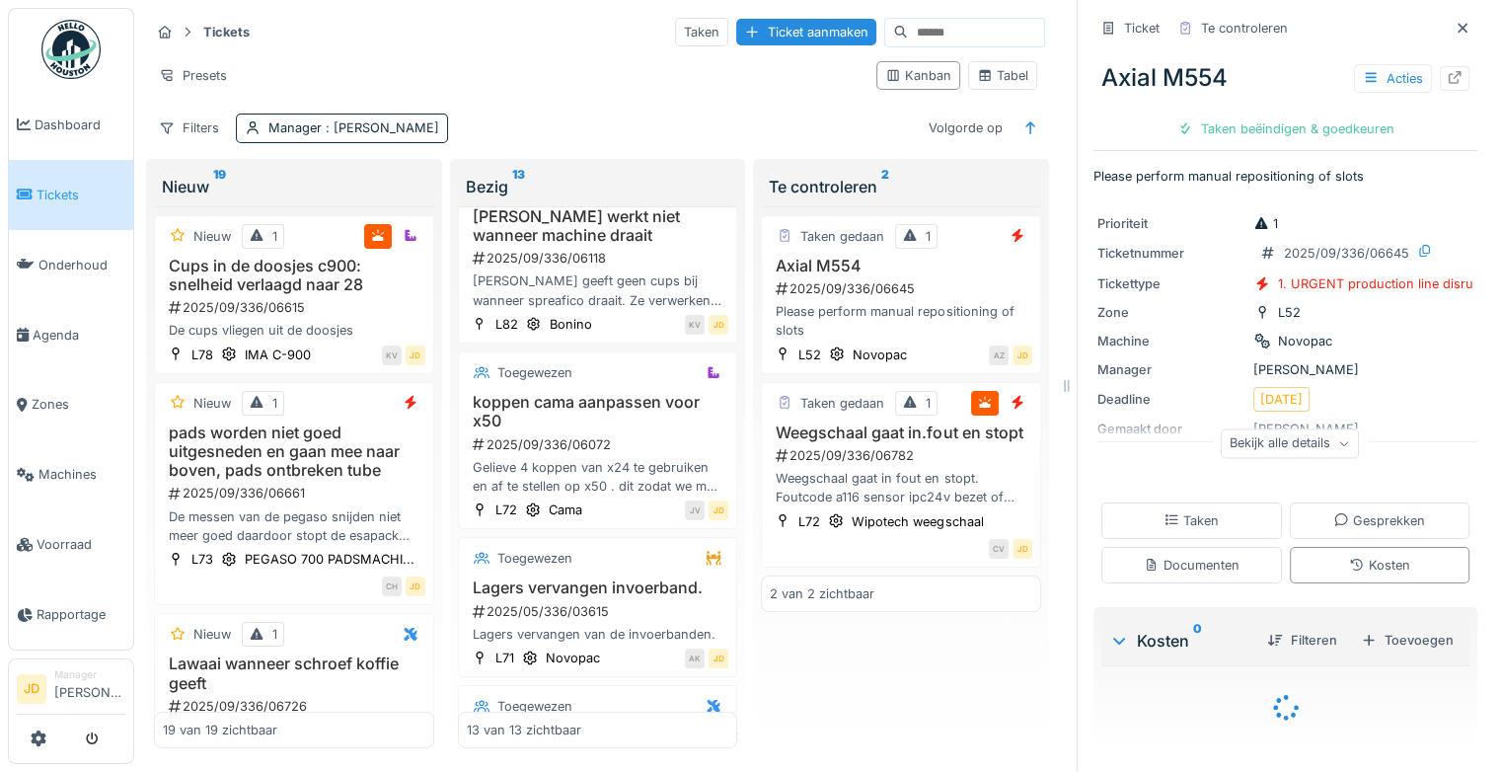
scroll to position [0, 0]
click at [1165, 511] on div "Taken" at bounding box center [1191, 520] width 55 height 19
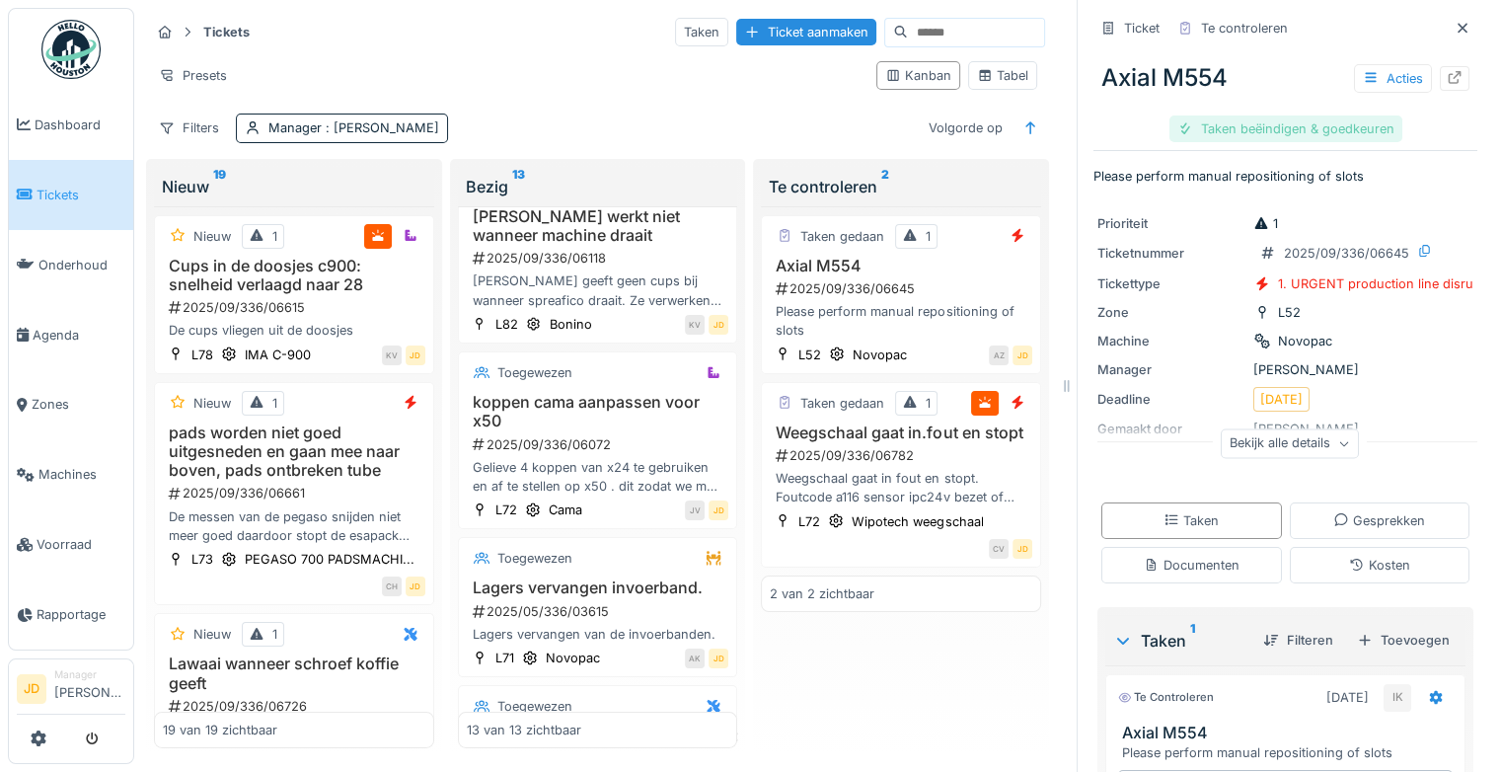
click at [1319, 124] on div "Taken beëindigen & goedkeuren" at bounding box center [1286, 128] width 233 height 27
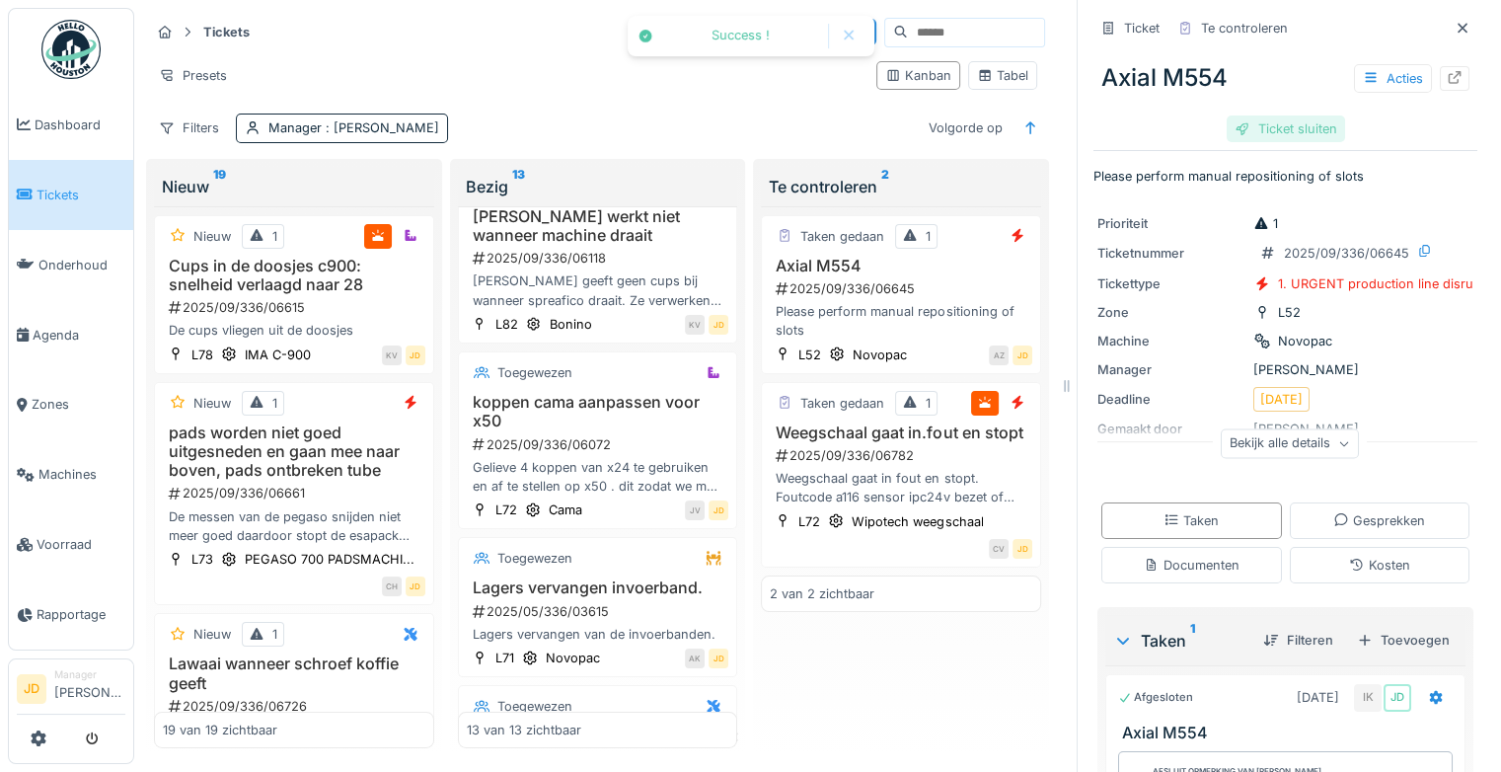
click at [1262, 128] on div "Ticket sluiten" at bounding box center [1286, 128] width 118 height 27
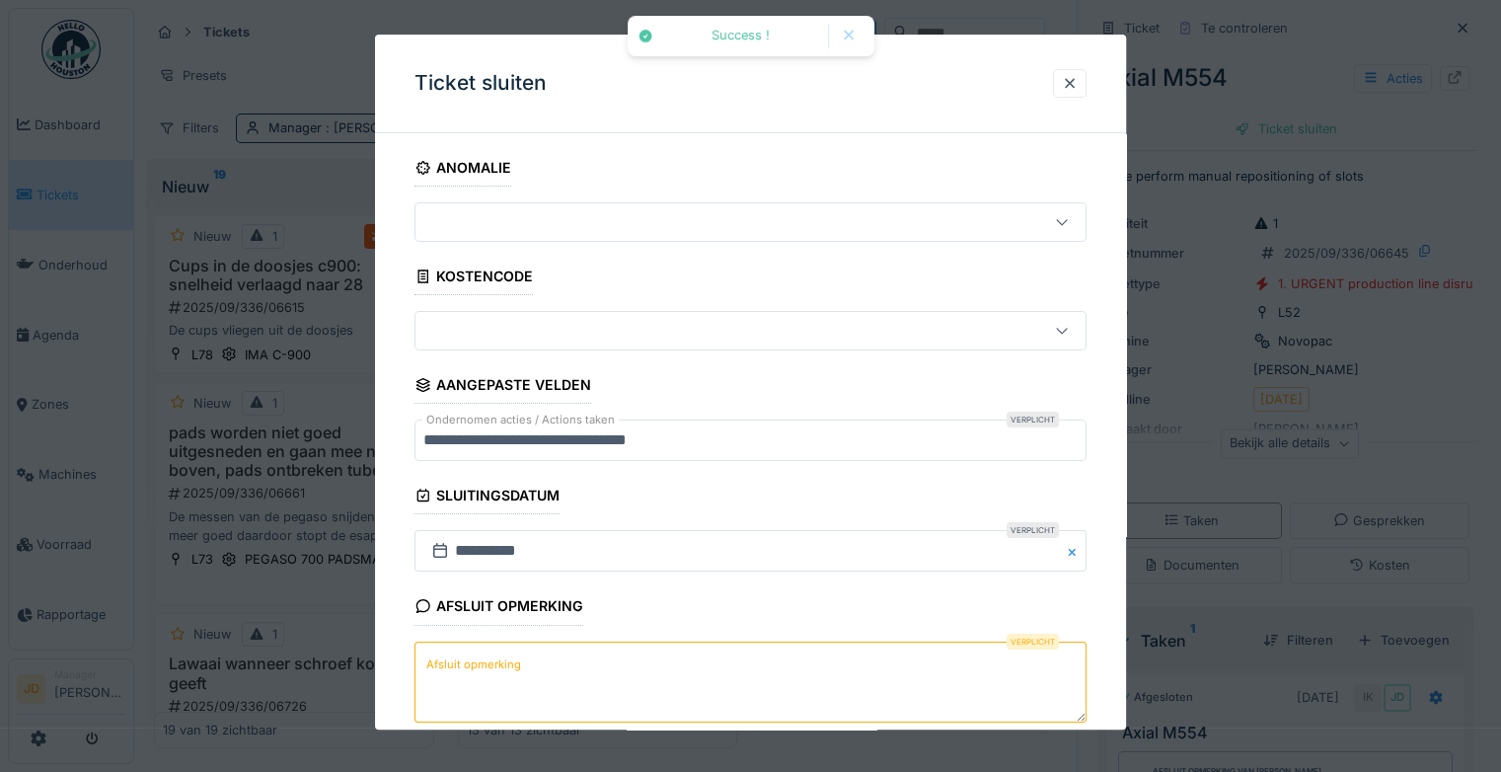
click at [643, 677] on textarea "Afsluit opmerking" at bounding box center [751, 681] width 672 height 81
type textarea "*"
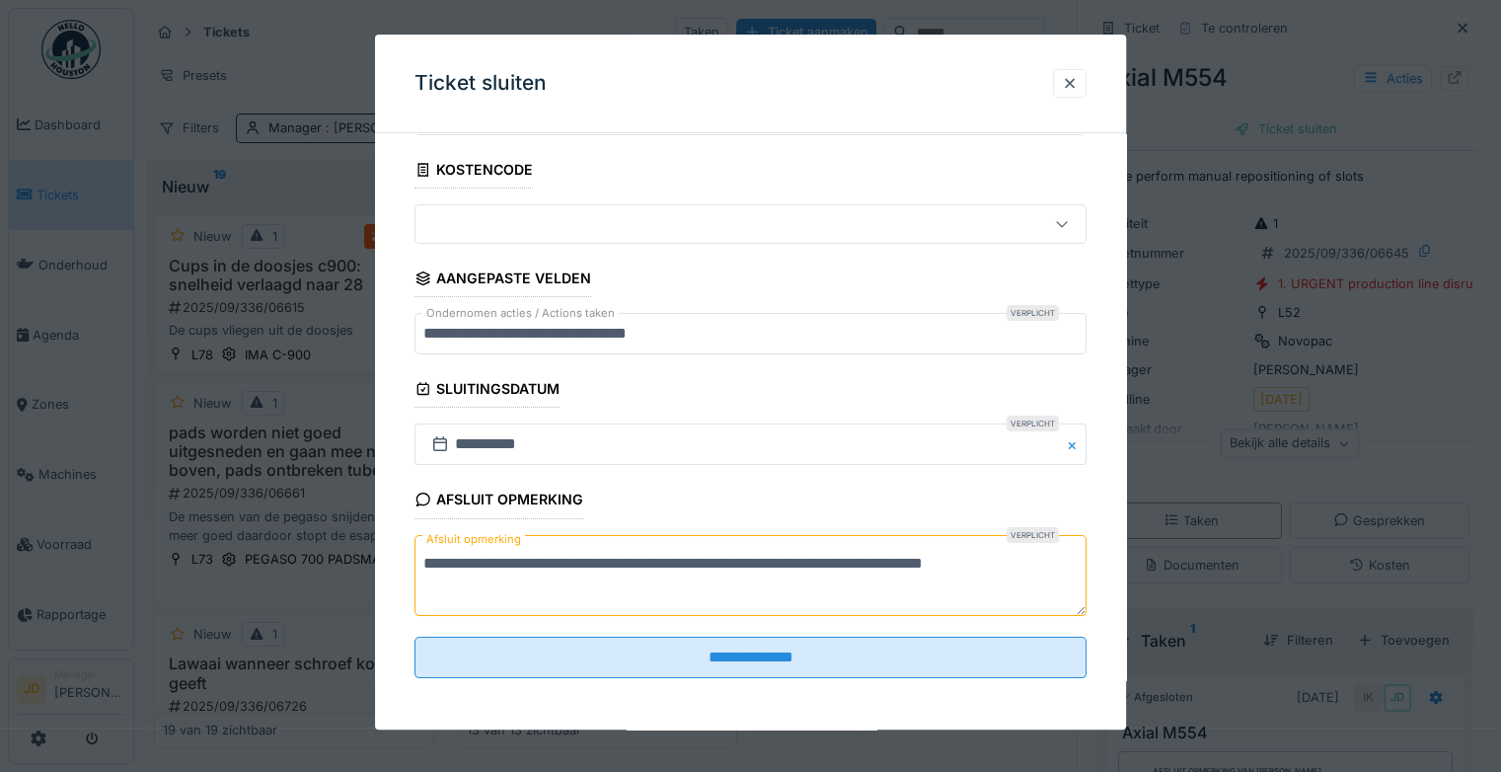
scroll to position [107, 0]
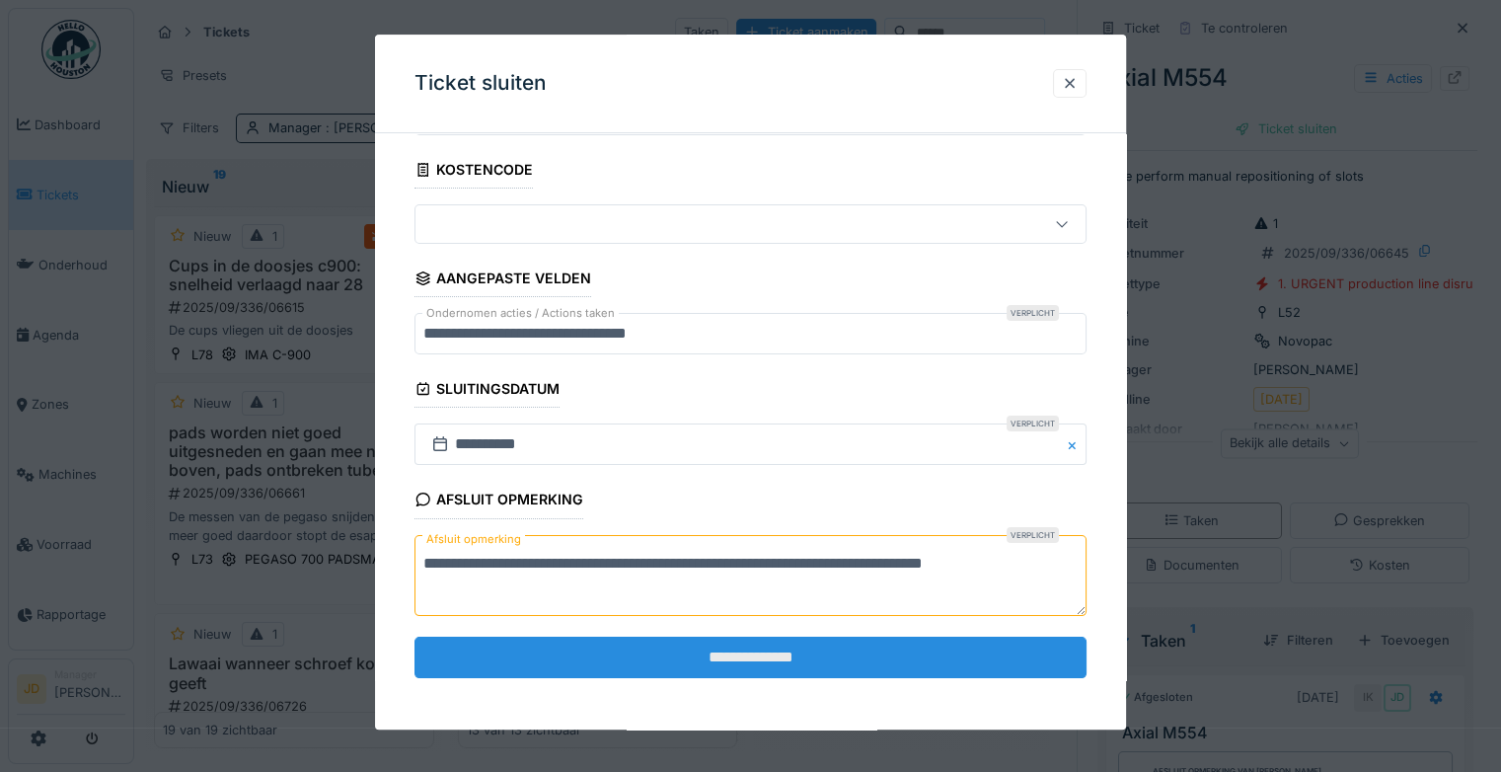
type textarea "**********"
click at [675, 639] on input "**********" at bounding box center [751, 657] width 672 height 41
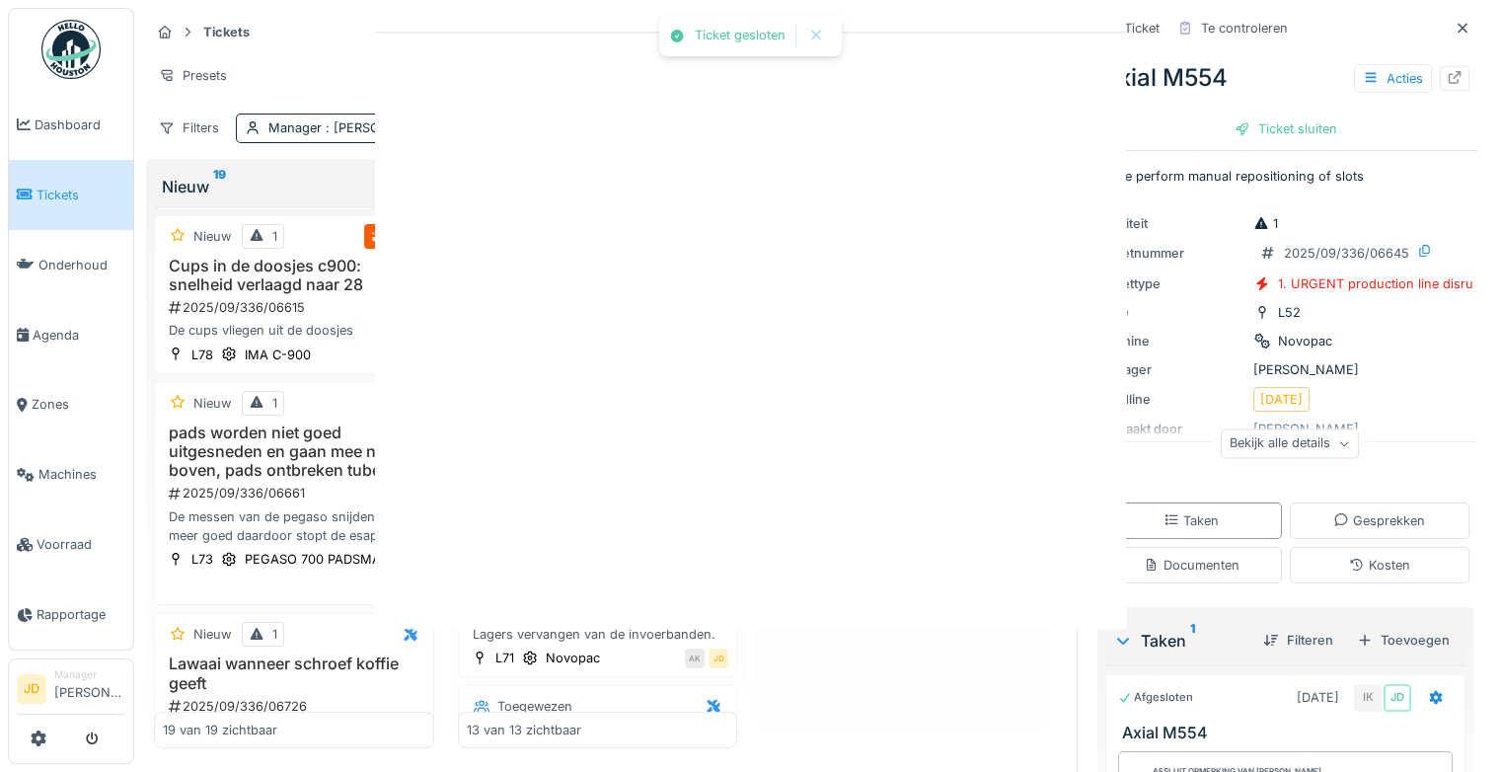
scroll to position [0, 0]
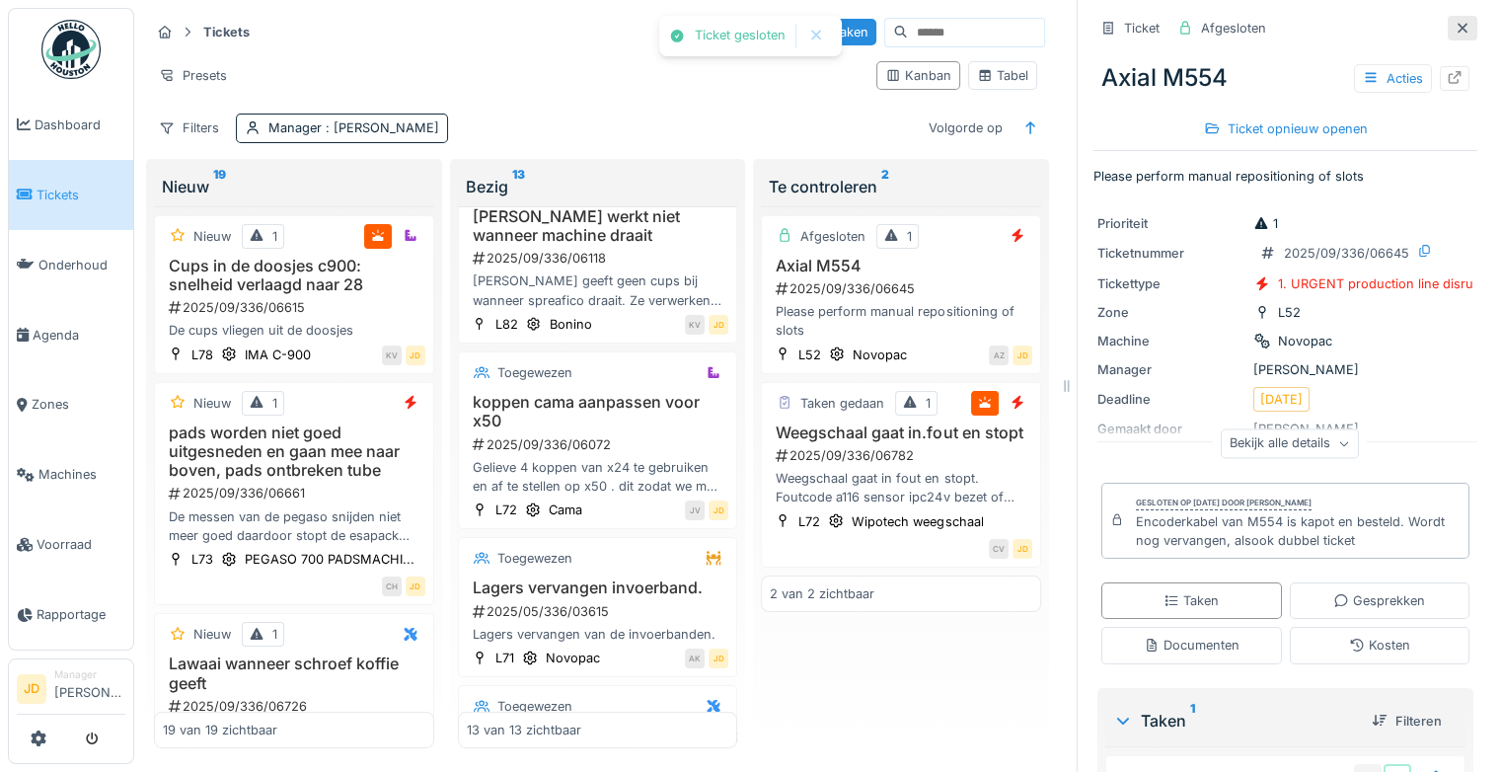
click at [1458, 29] on icon at bounding box center [1463, 28] width 10 height 10
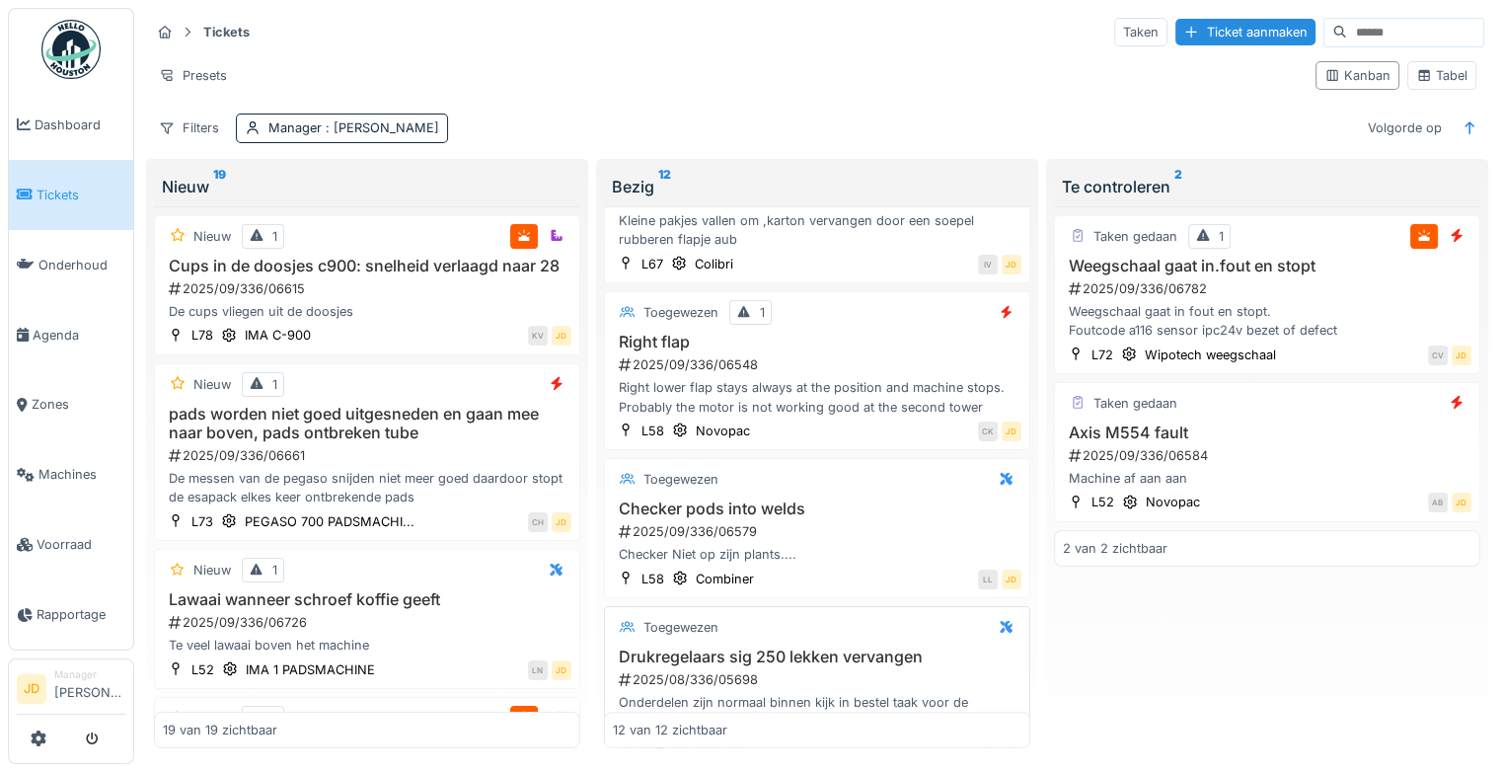
scroll to position [1303, 0]
